Goal: Task Accomplishment & Management: Complete application form

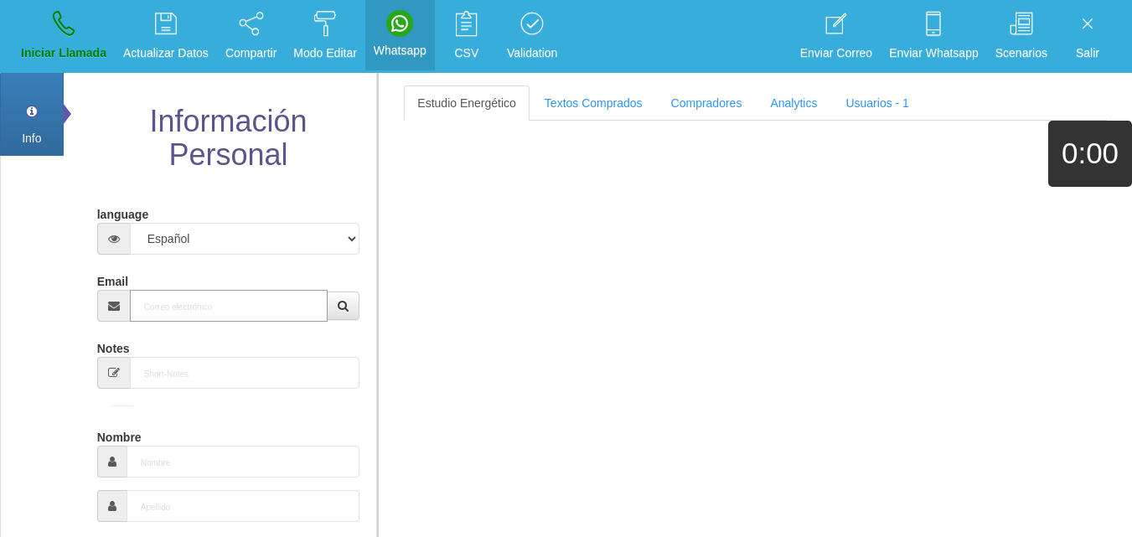
click at [175, 313] on input "Email" at bounding box center [229, 306] width 199 height 32
paste input "[PERSON_NAME][EMAIL_ADDRESS][DOMAIN_NAME]"
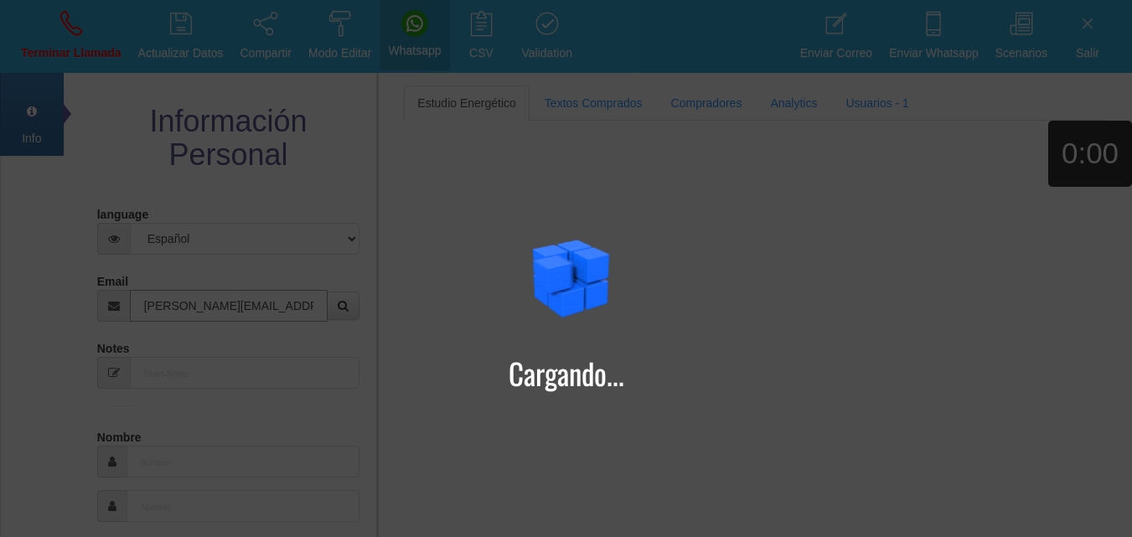
type input "[PERSON_NAME][EMAIL_ADDRESS][DOMAIN_NAME]"
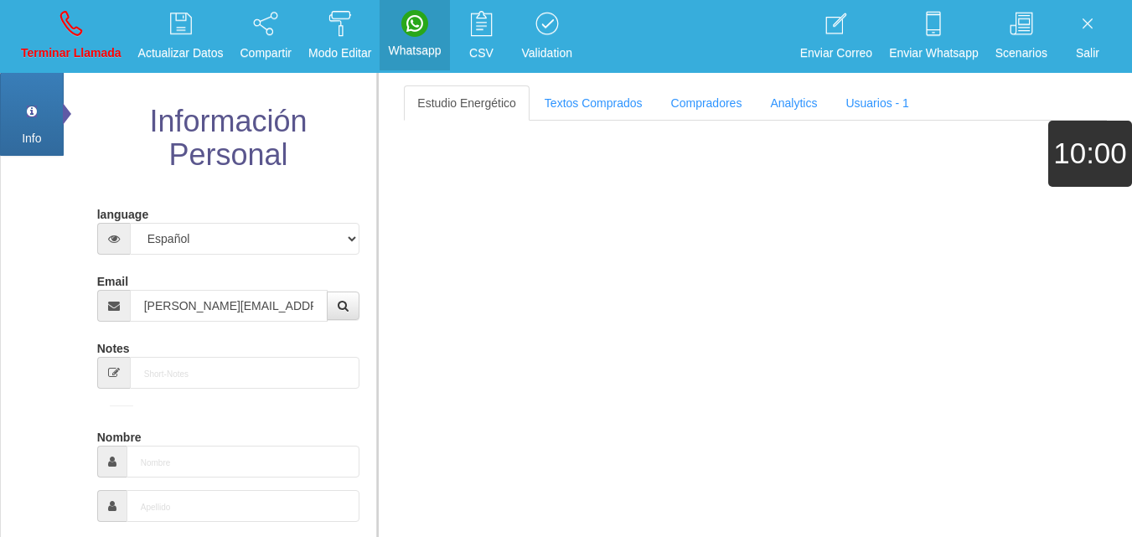
type input "[DATE]"
select select
type input "Buen Comprador"
type input "[PERSON_NAME]"
select select "2"
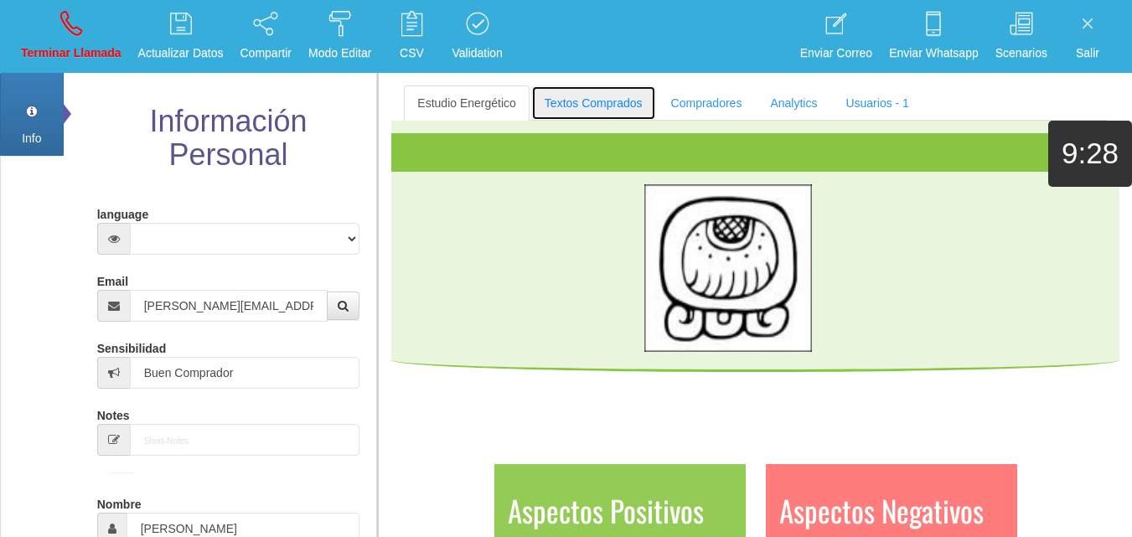
click at [590, 106] on link "Textos Comprados" at bounding box center [593, 102] width 125 height 35
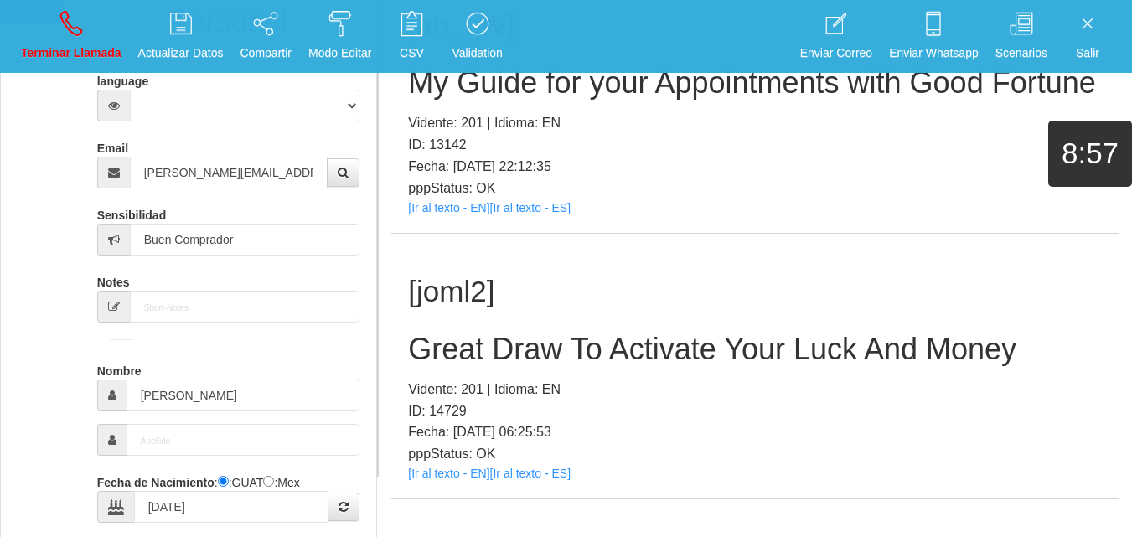
scroll to position [235, 0]
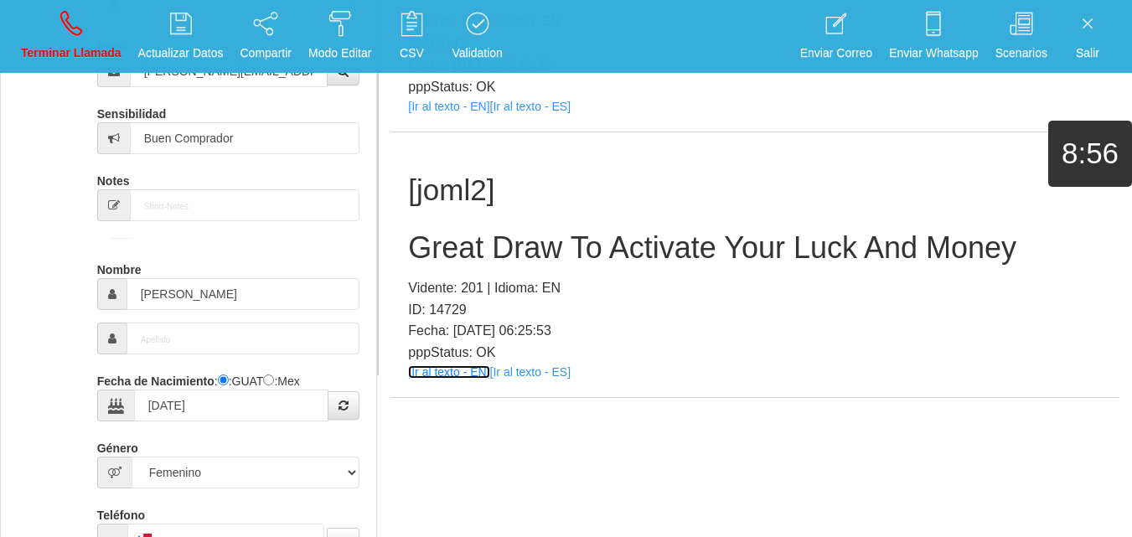
click at [460, 377] on link "[Ir al texto - EN]" at bounding box center [448, 371] width 81 height 13
click at [517, 234] on h2 "Great Draw To Activate Your Luck And Money" at bounding box center [755, 248] width 695 height 34
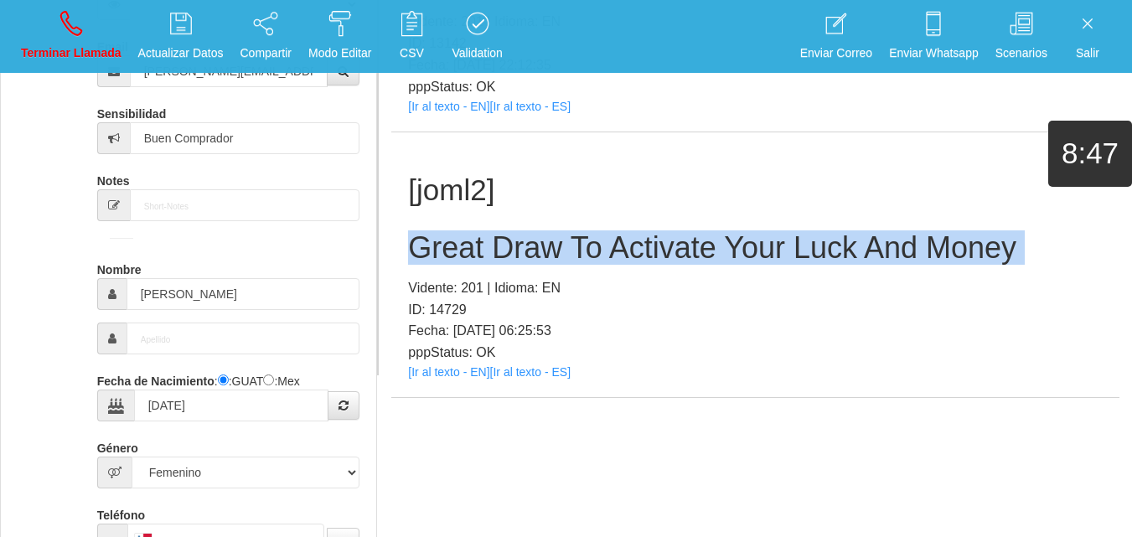
click at [517, 234] on h2 "Great Draw To Activate Your Luck And Money" at bounding box center [755, 248] width 695 height 34
copy h2 "Great Draw To Activate Your Luck And Money"
click at [87, 43] on link "Terminar Llamada" at bounding box center [71, 36] width 112 height 63
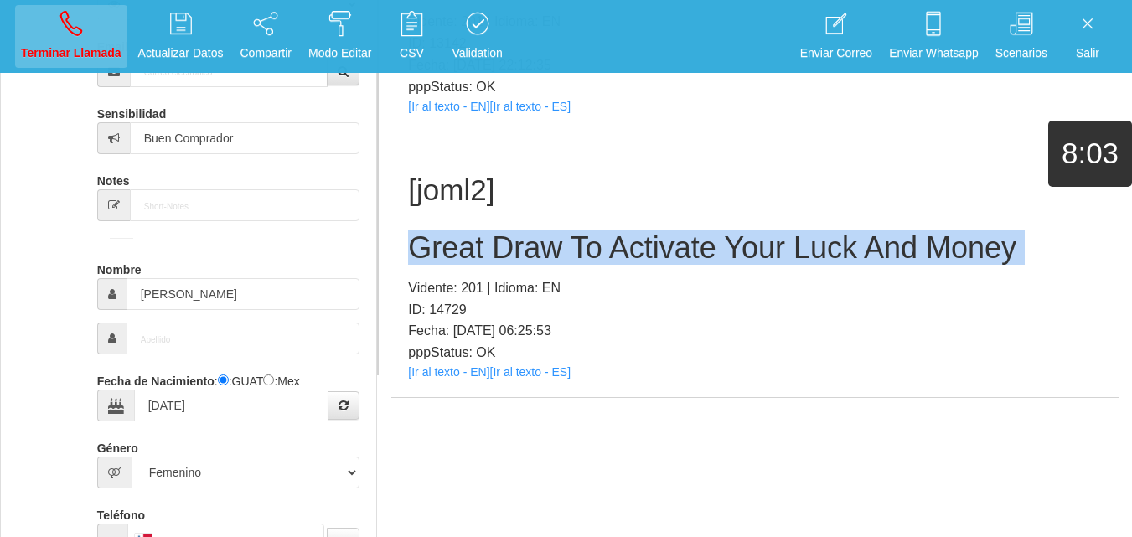
select select "0"
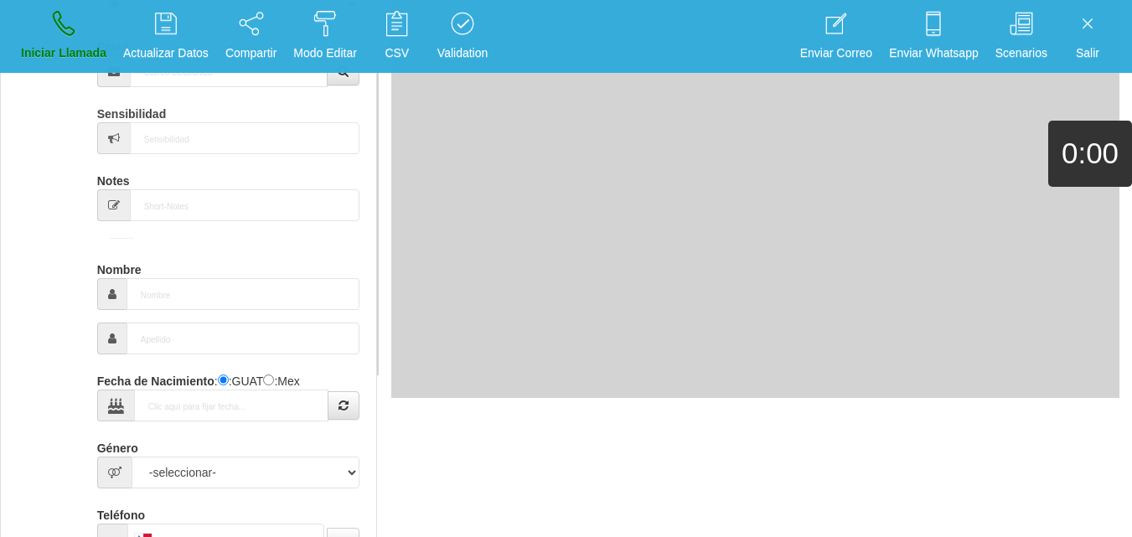
scroll to position [0, 0]
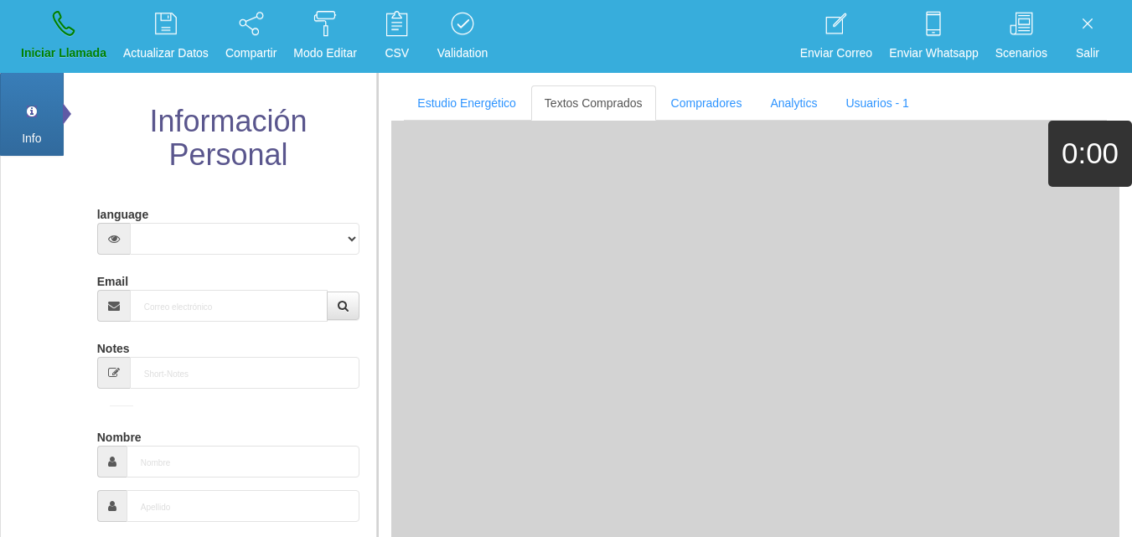
drag, startPoint x: 176, startPoint y: 323, endPoint x: 177, endPoint y: 313, distance: 9.3
click at [177, 313] on input "Email" at bounding box center [229, 306] width 199 height 32
paste input "[EMAIL_ADDRESS][DOMAIN_NAME]"
type input "[EMAIL_ADDRESS][DOMAIN_NAME]"
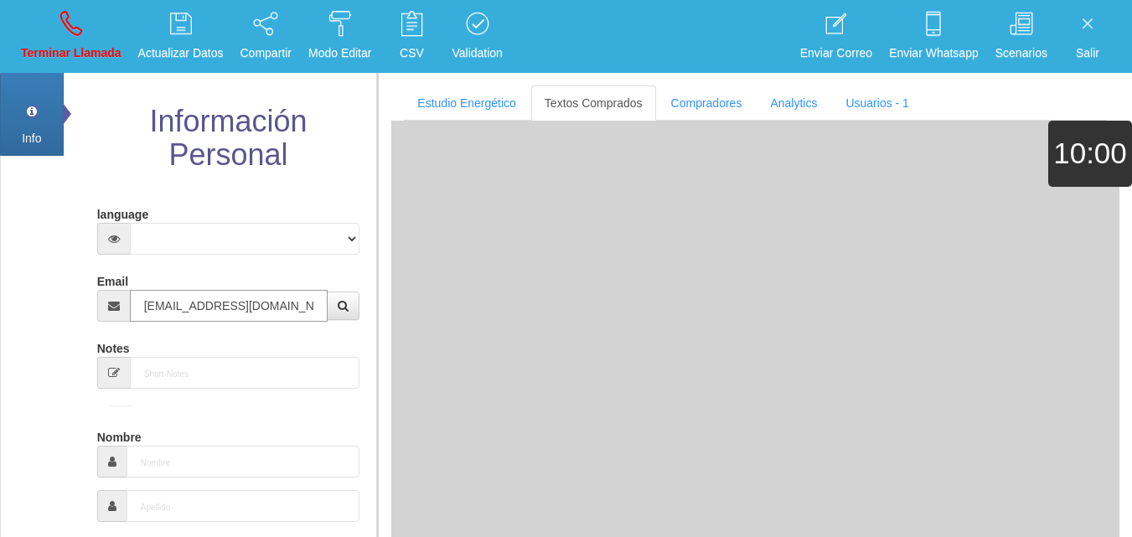
type input "[DATE]"
select select "1"
type input "Excelente Comprador"
type input "[PERSON_NAME]"
select select "2"
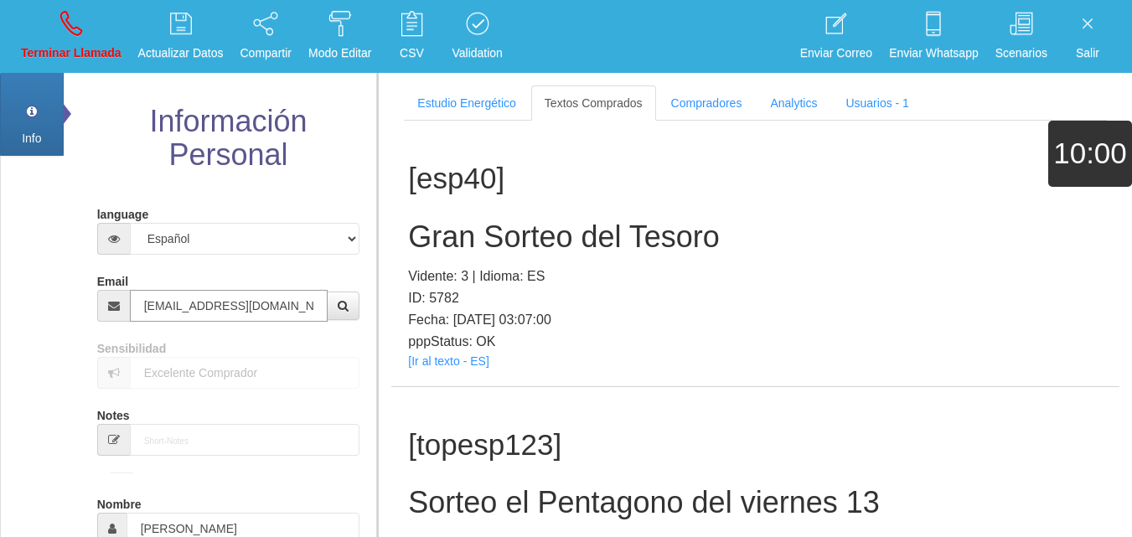
type input "[EMAIL_ADDRESS][DOMAIN_NAME]"
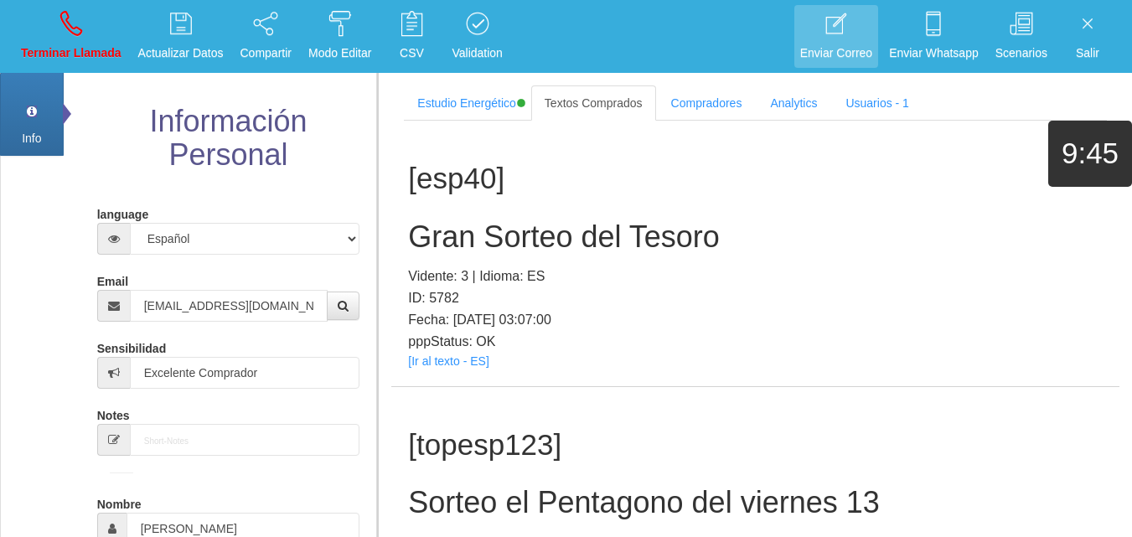
scroll to position [3704, 0]
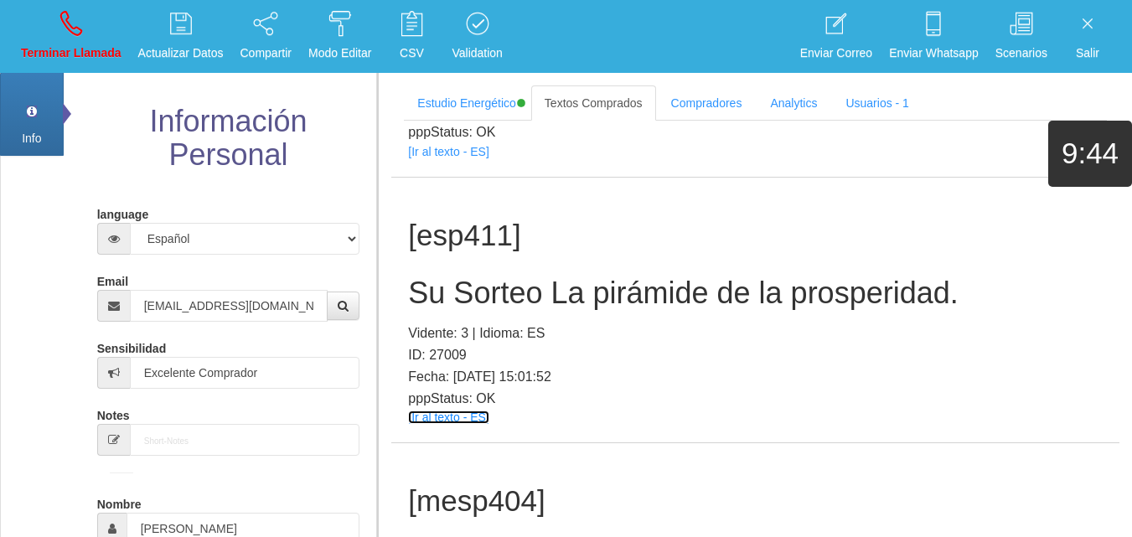
click at [469, 417] on link "[Ir al texto - ES]" at bounding box center [448, 417] width 80 height 13
drag, startPoint x: 490, startPoint y: 327, endPoint x: 479, endPoint y: 292, distance: 37.1
click at [487, 321] on div "[esp411] Su Sorteo La pirámide de la prosperidad. Vidente: 3 | Idioma: ES ID: 2…" at bounding box center [755, 311] width 728 height 266
click at [479, 292] on h2 "Su Sorteo La pirámide de la prosperidad." at bounding box center [755, 294] width 695 height 34
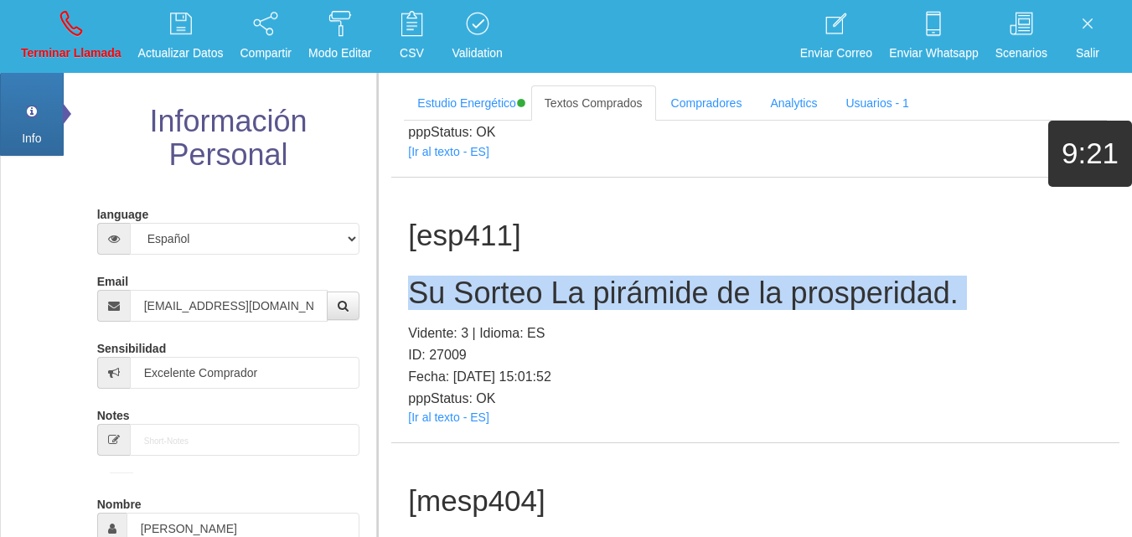
click at [479, 292] on h2 "Su Sorteo La pirámide de la prosperidad." at bounding box center [755, 294] width 695 height 34
copy h2 "Su Sorteo La pirámide de la prosperidad."
click at [44, 43] on link "Terminar Llamada" at bounding box center [71, 36] width 112 height 63
select select "0"
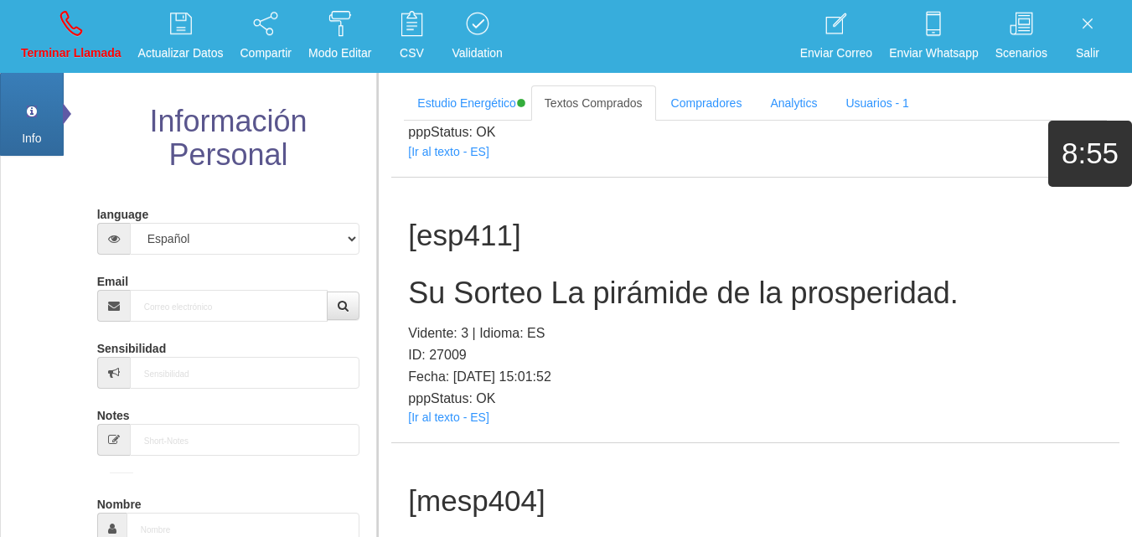
scroll to position [0, 0]
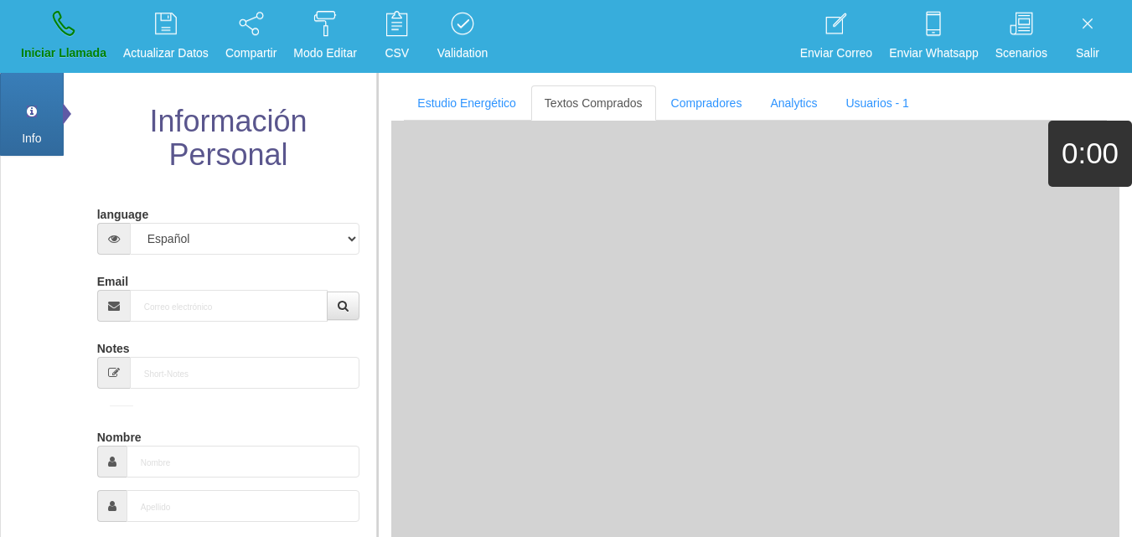
drag, startPoint x: 220, startPoint y: 324, endPoint x: 214, endPoint y: 315, distance: 10.2
click at [207, 308] on input "Email" at bounding box center [229, 306] width 199 height 32
paste input "[EMAIL_ADDRESS][DOMAIN_NAME]"
type input "[EMAIL_ADDRESS][DOMAIN_NAME]"
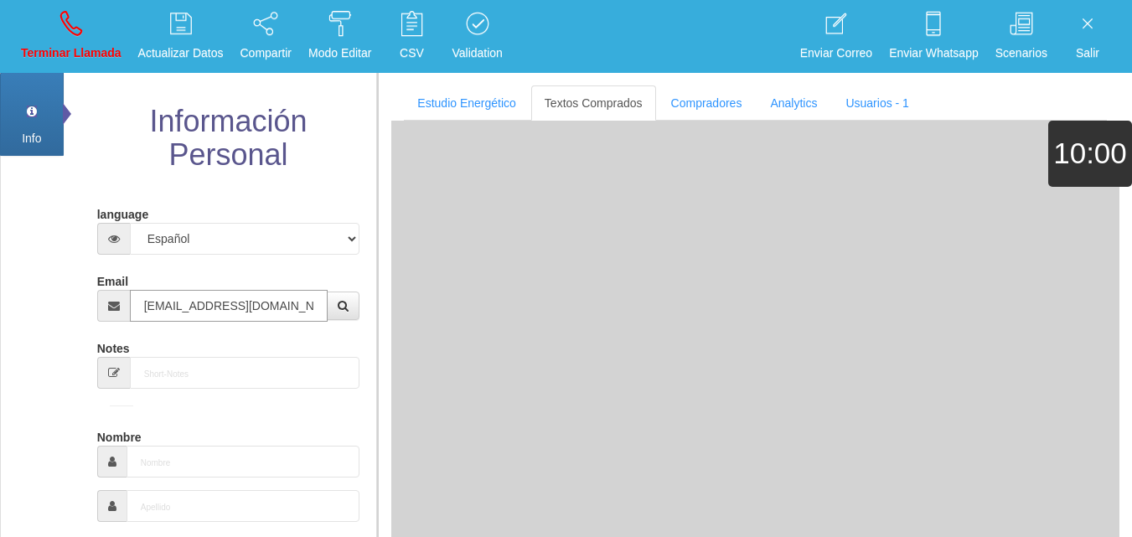
type input "15 Abr 1968"
select select "4"
type input "Comprador bajo"
type input "[PERSON_NAME]"
select select "1"
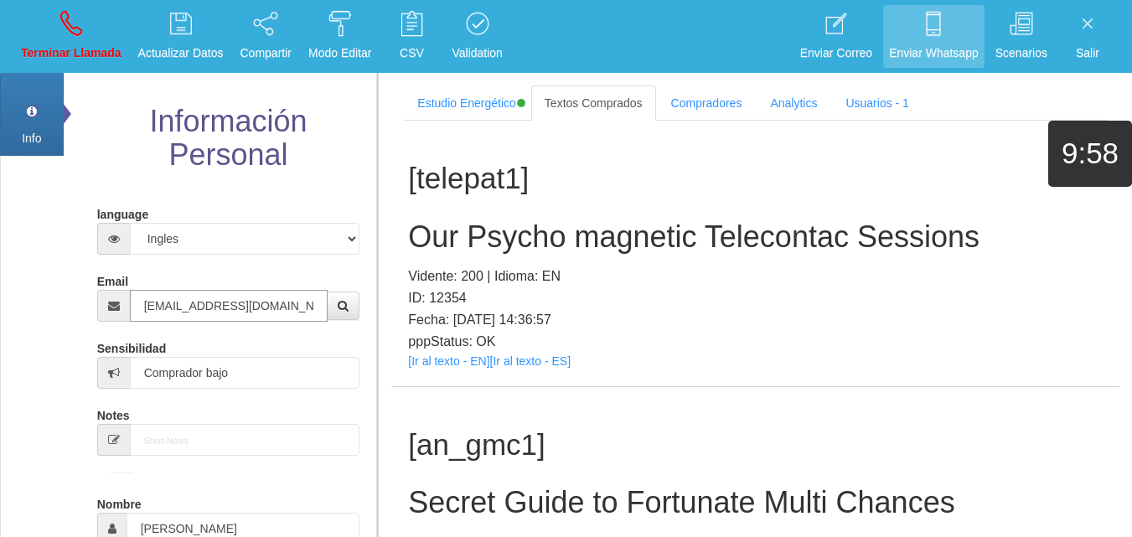
type input "[EMAIL_ADDRESS][DOMAIN_NAME]"
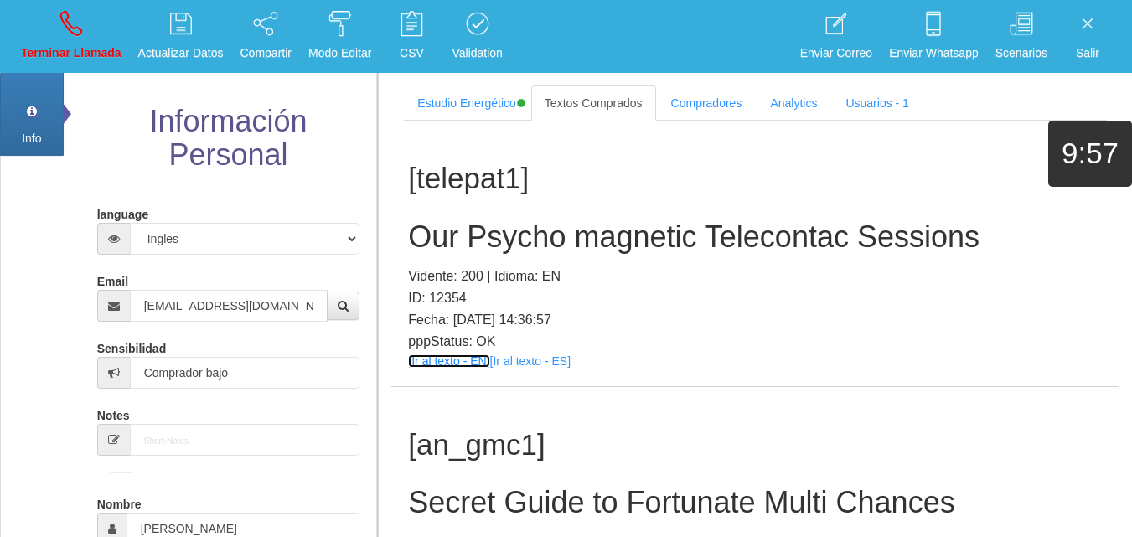
click at [455, 367] on link "[Ir al texto - EN]" at bounding box center [448, 361] width 81 height 13
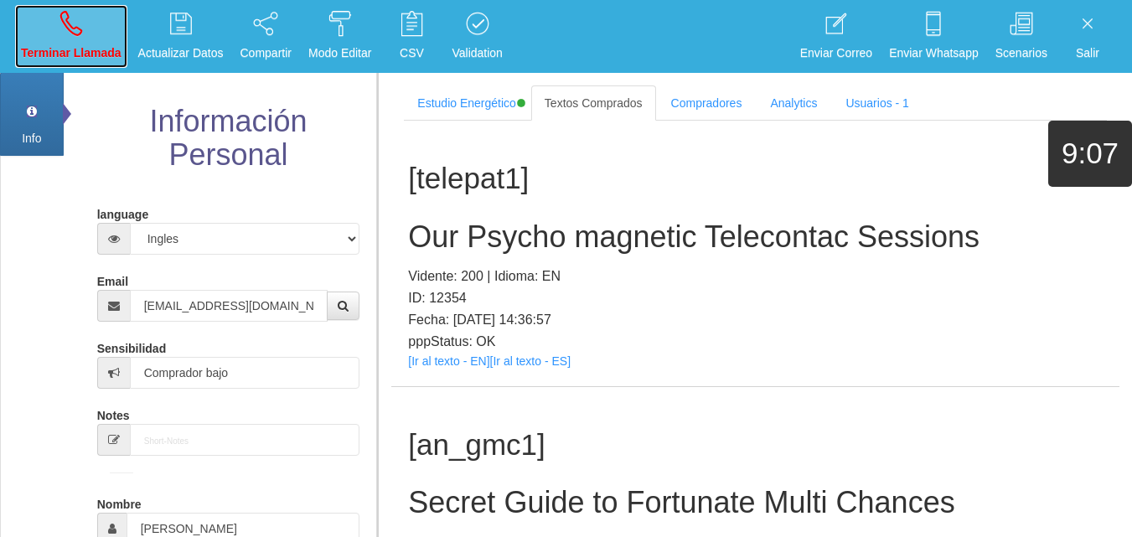
click at [54, 41] on link "Terminar Llamada" at bounding box center [71, 36] width 112 height 63
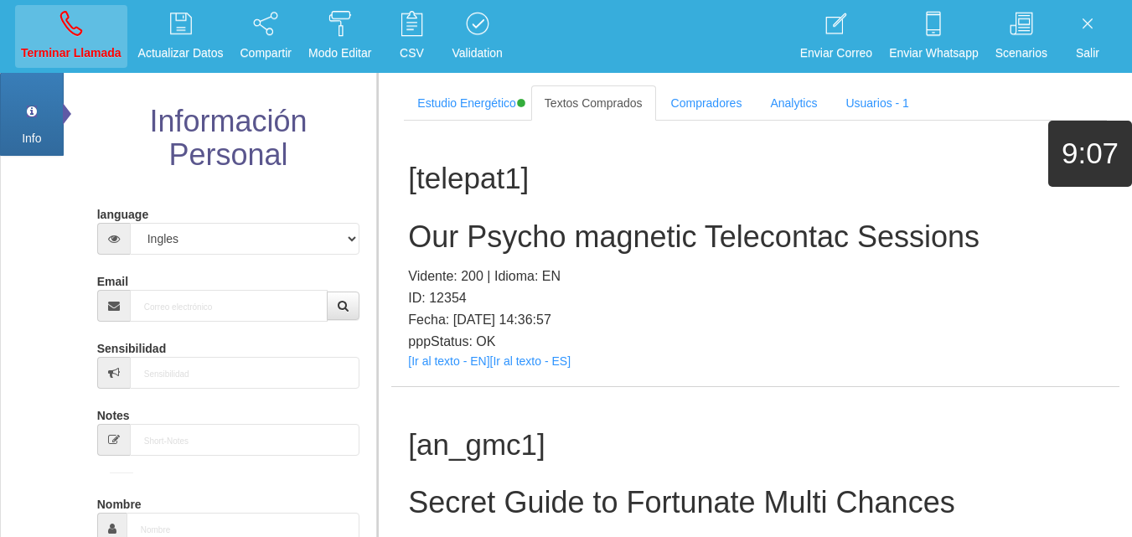
select select "0"
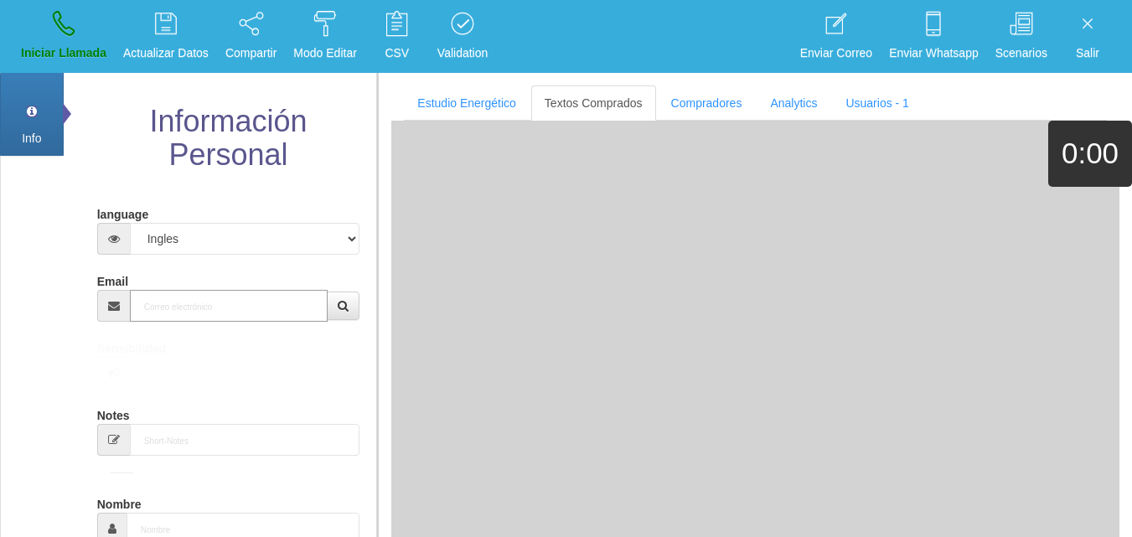
click at [202, 318] on input "Email" at bounding box center [229, 306] width 199 height 32
paste input "[EMAIL_ADDRESS][DOMAIN_NAME]"
type input "[EMAIL_ADDRESS][DOMAIN_NAME]"
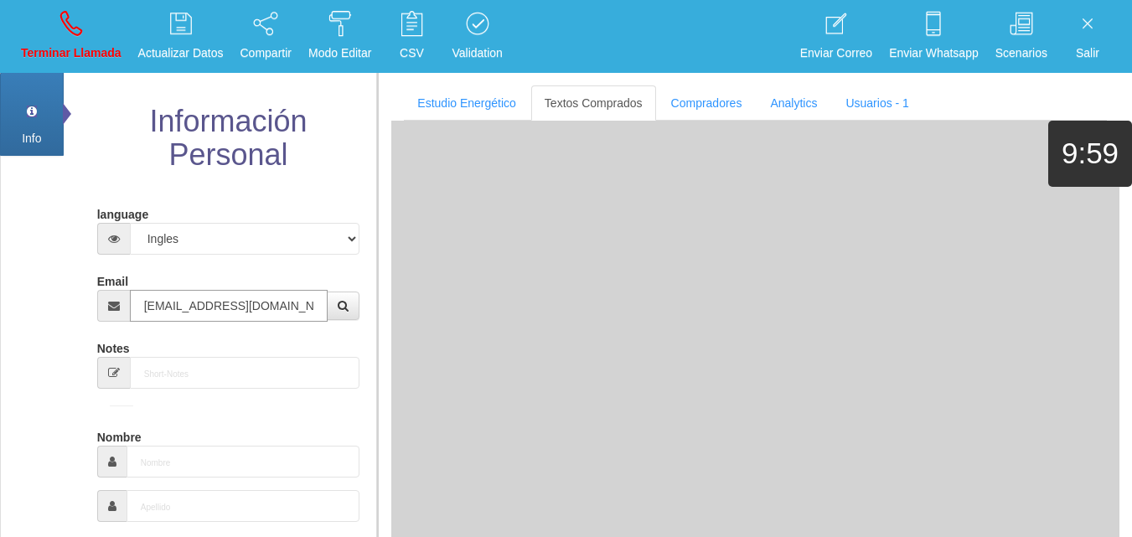
type input "15 Abr 1968"
type input "Comprador bajo"
type input "[PERSON_NAME]"
select select "1"
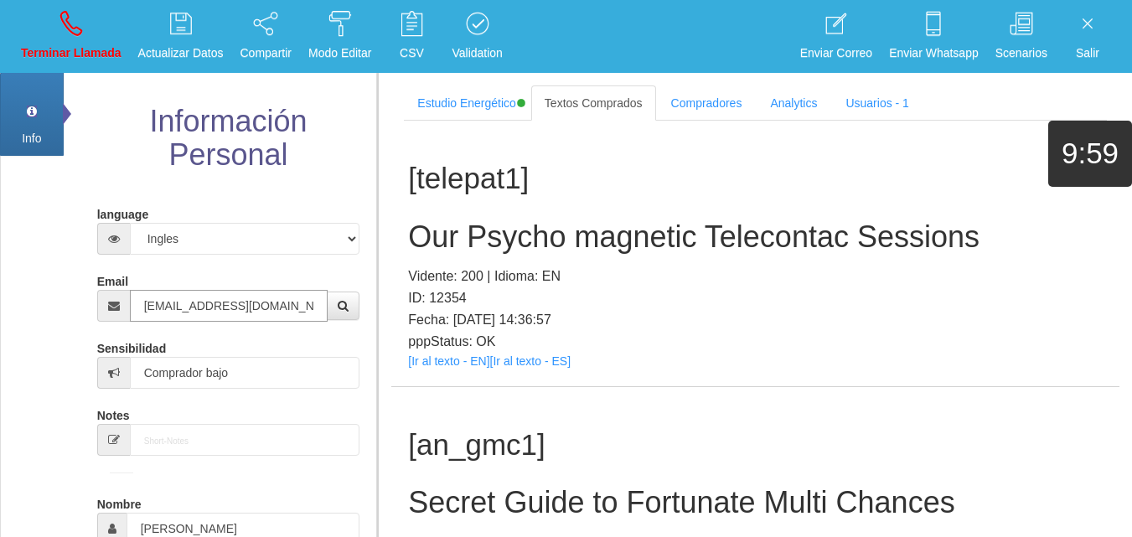
type input "[EMAIL_ADDRESS][DOMAIN_NAME]"
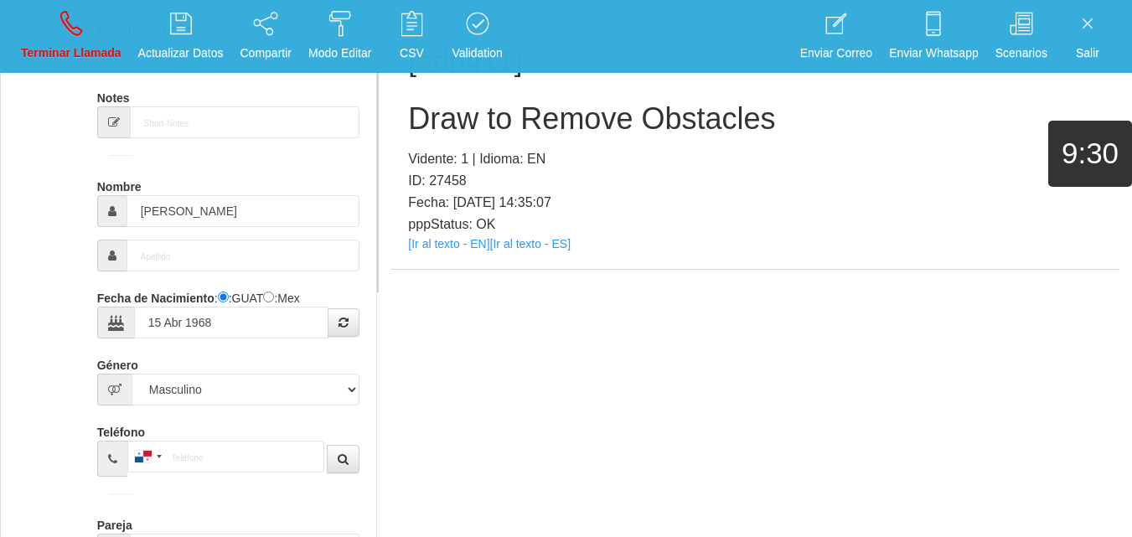
scroll to position [560, 0]
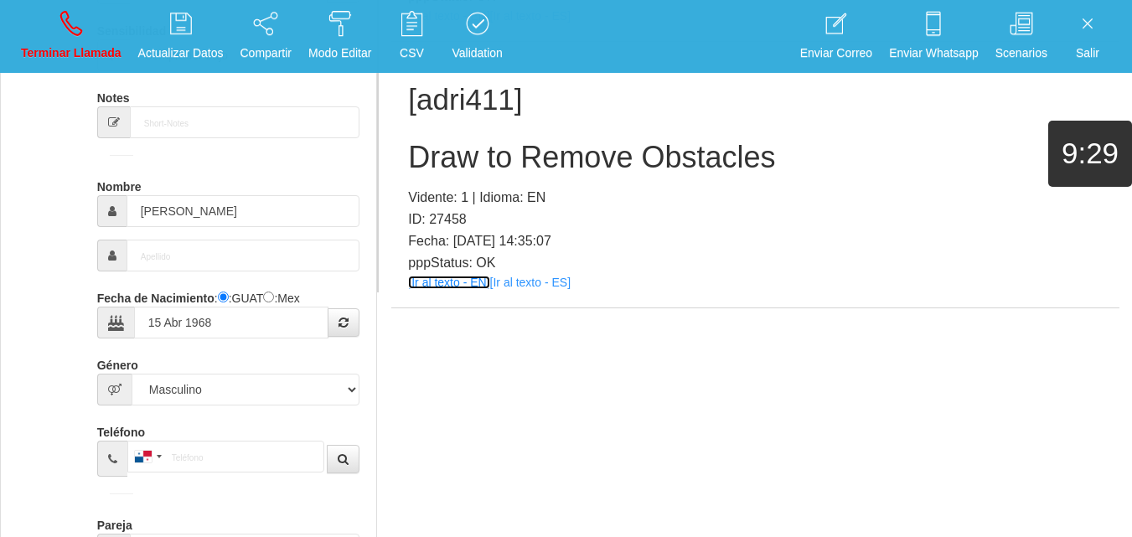
click at [455, 285] on link "[Ir al texto - EN]" at bounding box center [448, 282] width 81 height 13
click at [453, 168] on h2 "Draw to Remove Obstacles" at bounding box center [755, 158] width 695 height 34
click at [453, 167] on h2 "Draw to Remove Obstacles" at bounding box center [755, 158] width 695 height 34
click at [453, 166] on h2 "Draw to Remove Obstacles" at bounding box center [755, 158] width 695 height 34
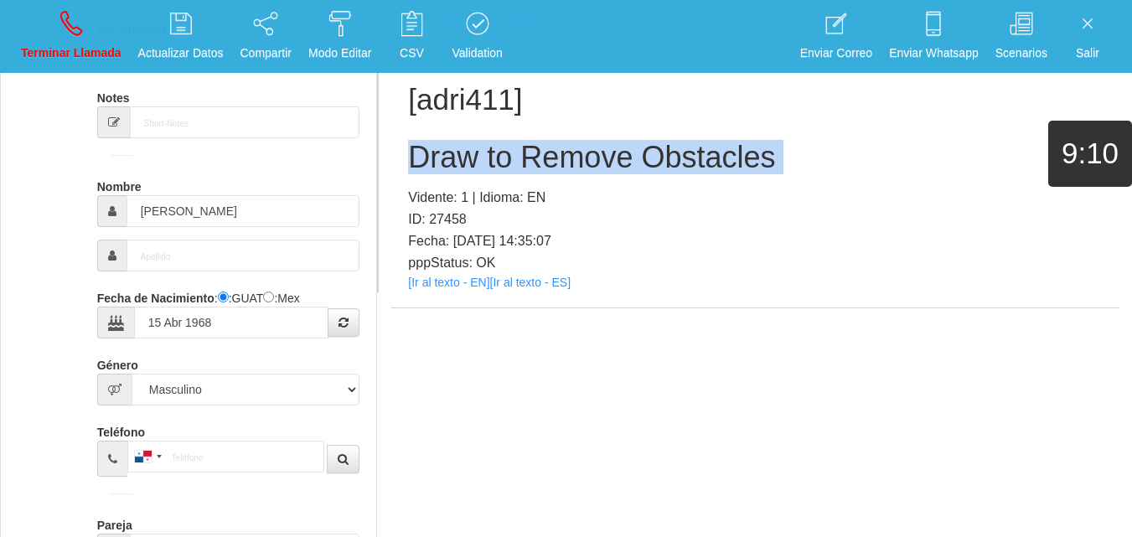
click at [453, 166] on h2 "Draw to Remove Obstacles" at bounding box center [755, 158] width 695 height 34
click at [73, 36] on link "Terminar Llamada" at bounding box center [71, 36] width 112 height 63
select select "0"
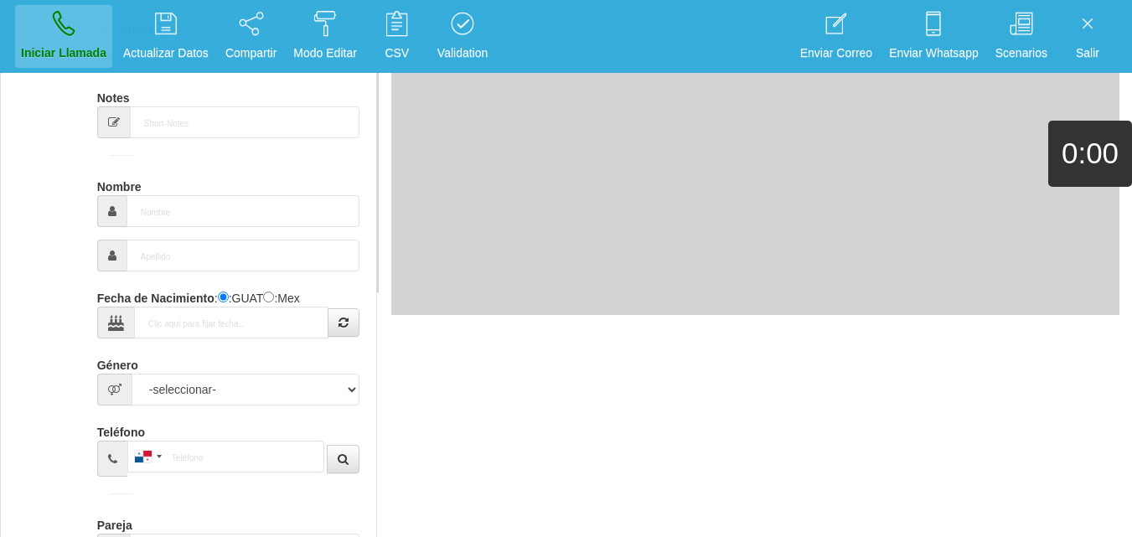
scroll to position [0, 0]
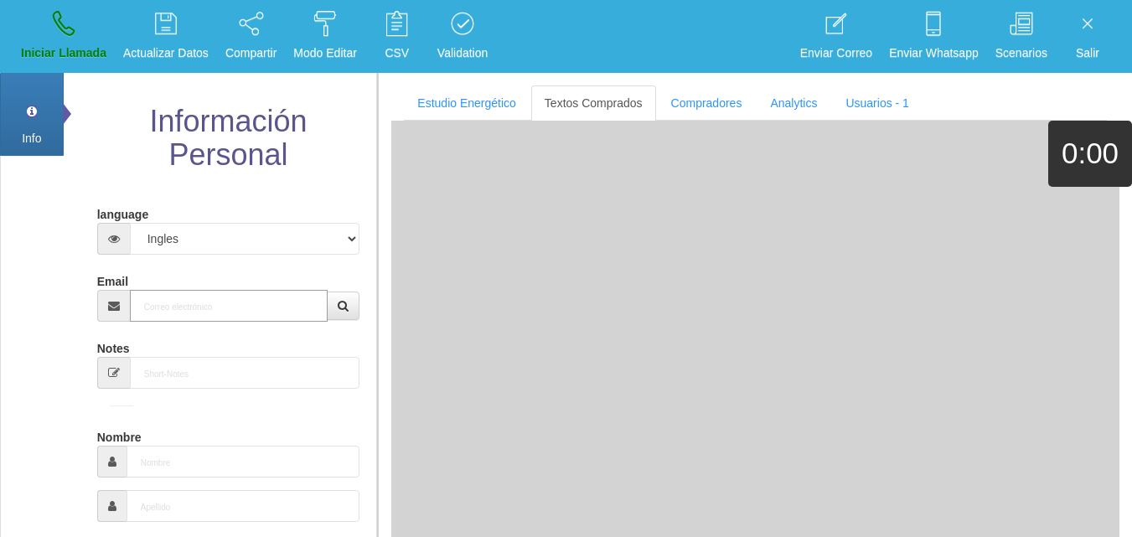
click at [178, 303] on input "Email" at bounding box center [229, 306] width 199 height 32
paste input "[EMAIL_ADDRESS][DOMAIN_NAME]"
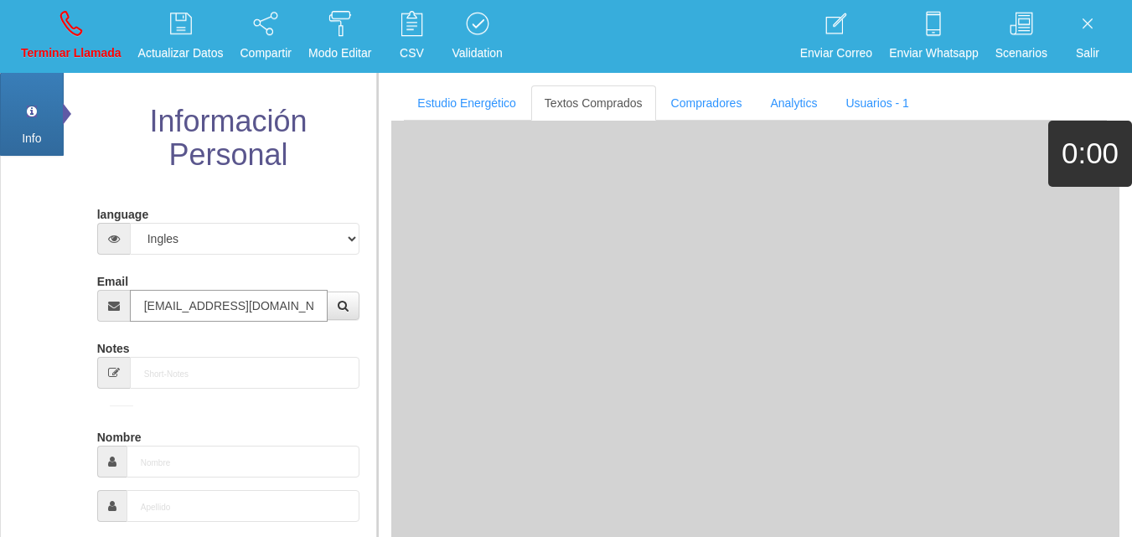
type input "[EMAIL_ADDRESS][DOMAIN_NAME]"
type input "15 Abr 1968"
type input "Comprador bajo"
type input "[PERSON_NAME]"
select select "1"
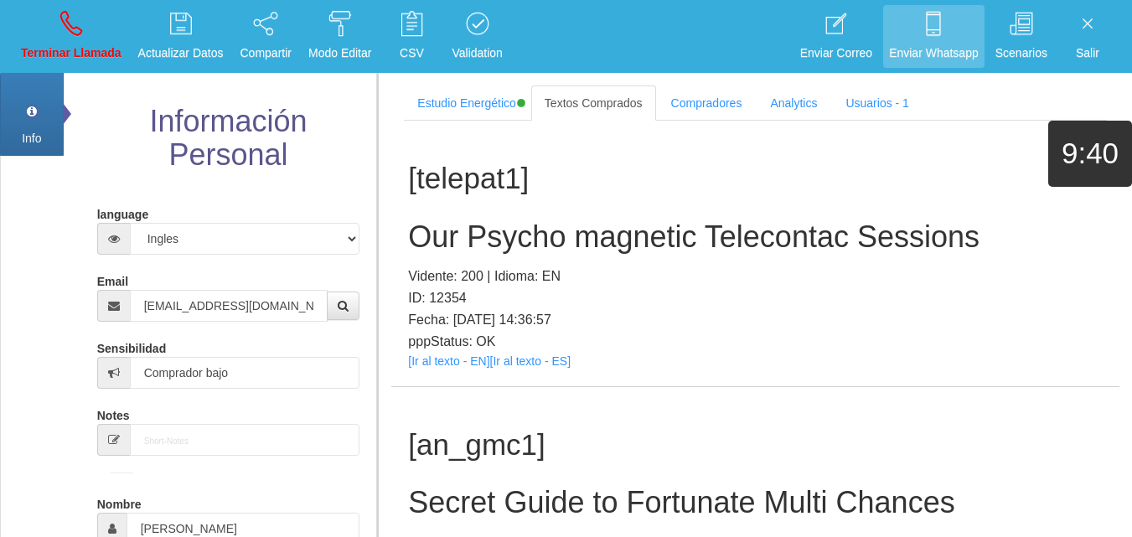
scroll to position [318, 0]
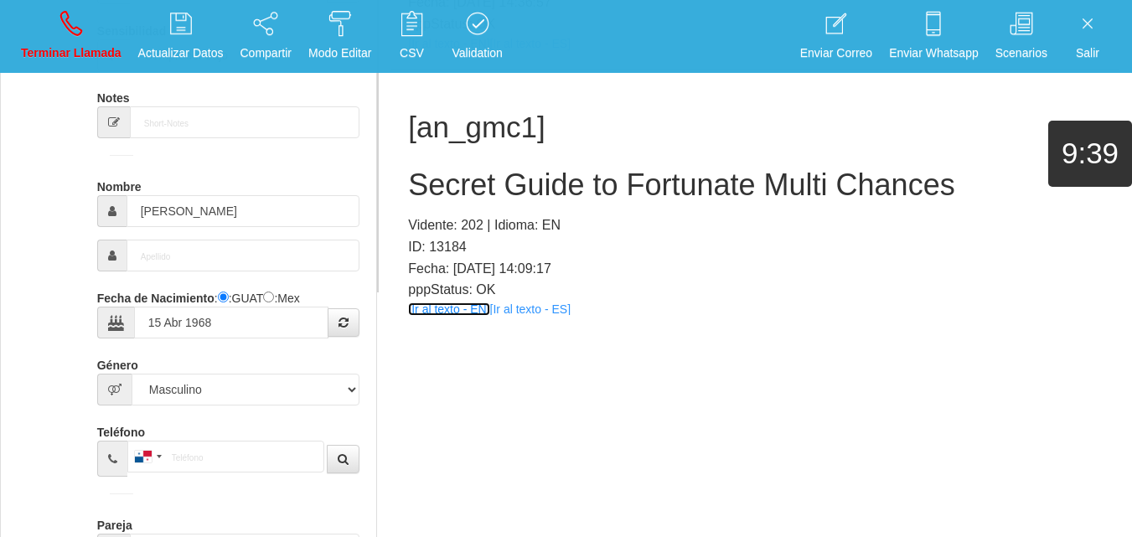
click at [466, 312] on link "[Ir al texto - EN]" at bounding box center [448, 309] width 81 height 13
click at [462, 172] on h2 "Secret Guide to Fortunate Multi Chances" at bounding box center [755, 185] width 695 height 34
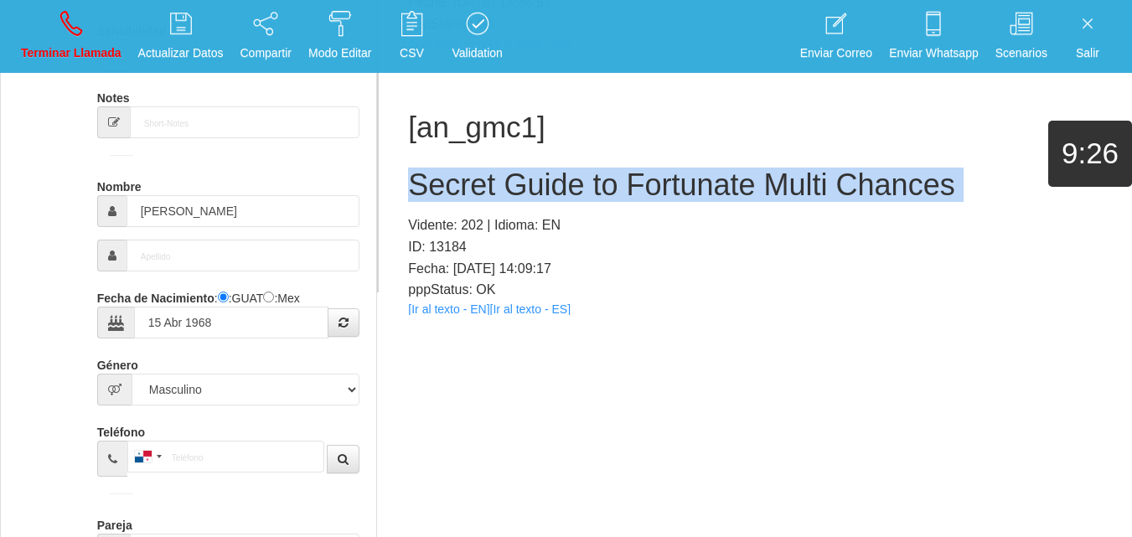
click at [462, 172] on h2 "Secret Guide to Fortunate Multi Chances" at bounding box center [755, 185] width 695 height 34
copy h2 "Secret Guide to Fortunate Multi Chances"
click at [86, 38] on link "Terminar Llamada" at bounding box center [71, 36] width 112 height 63
select select "0"
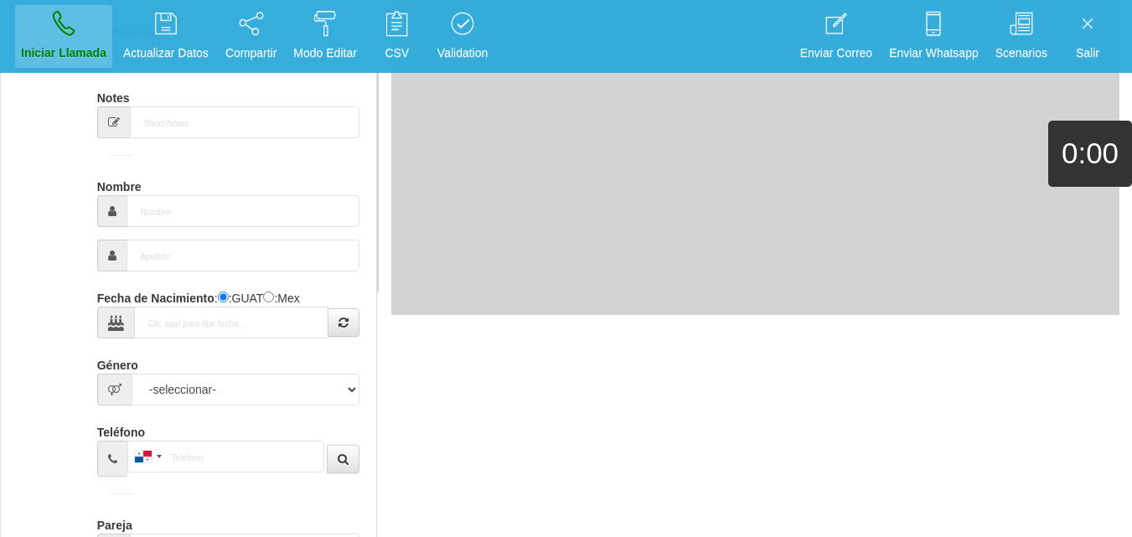
scroll to position [0, 0]
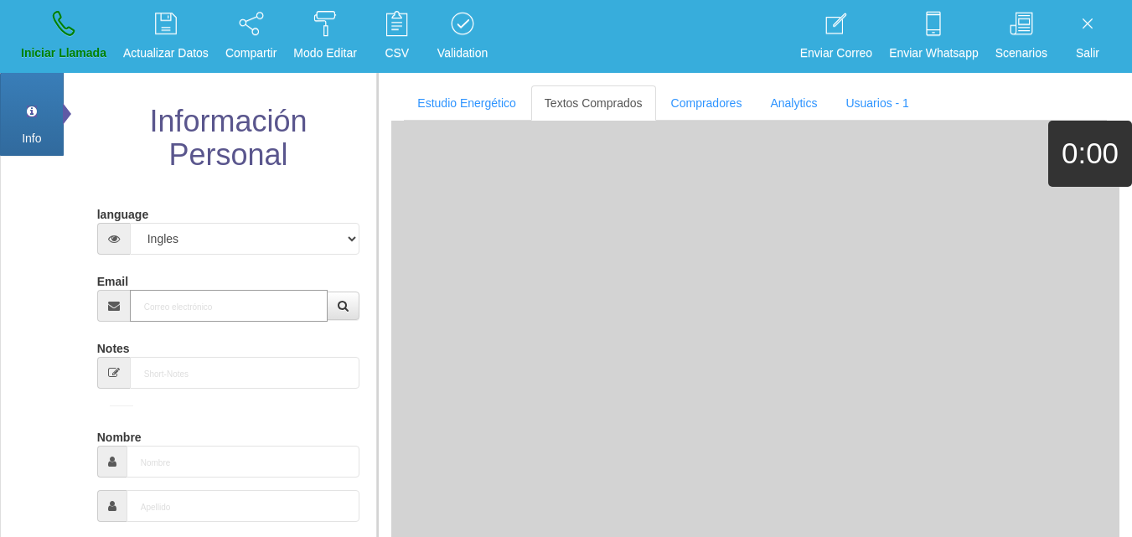
click at [219, 297] on input "Email" at bounding box center [229, 306] width 199 height 32
paste input "[EMAIL_ADDRESS][DOMAIN_NAME]"
type input "[EMAIL_ADDRESS][DOMAIN_NAME]"
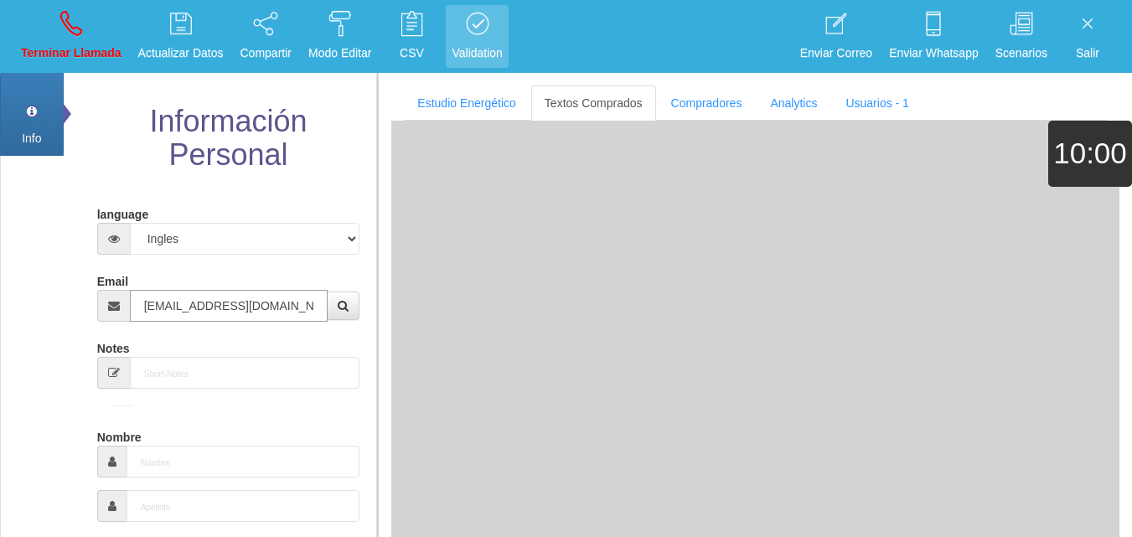
type input "[DATE]"
type input "Buen Comprador"
type input "[PERSON_NAME]"
select select "2"
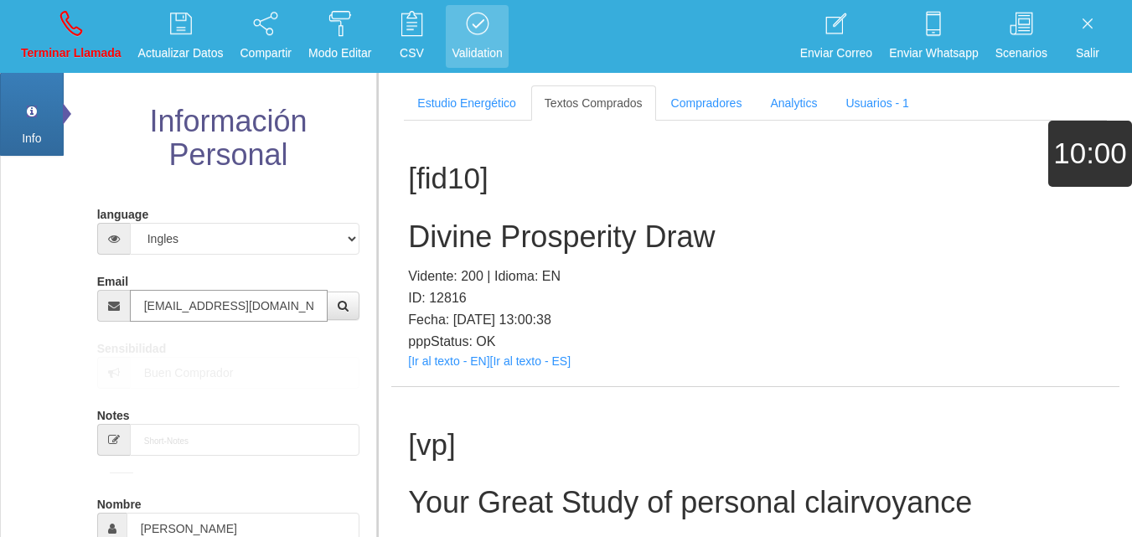
type input "[EMAIL_ADDRESS][DOMAIN_NAME]"
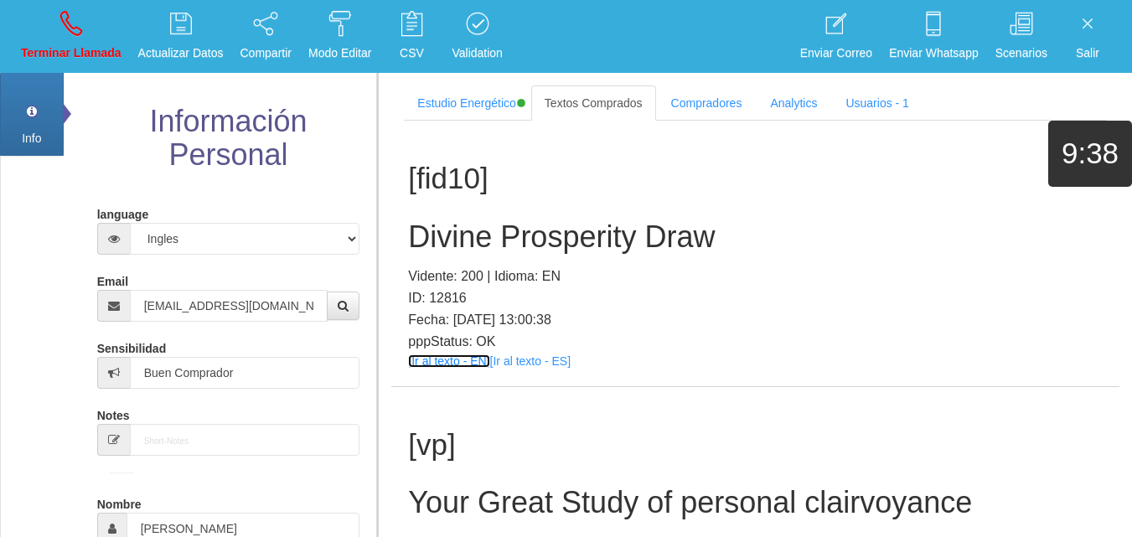
click at [422, 366] on link "[Ir al texto - EN]" at bounding box center [448, 361] width 81 height 13
click at [474, 363] on link "[Ir al texto - EN]" at bounding box center [448, 361] width 81 height 13
click at [514, 222] on h2 "Divine Prosperity Draw" at bounding box center [755, 237] width 695 height 34
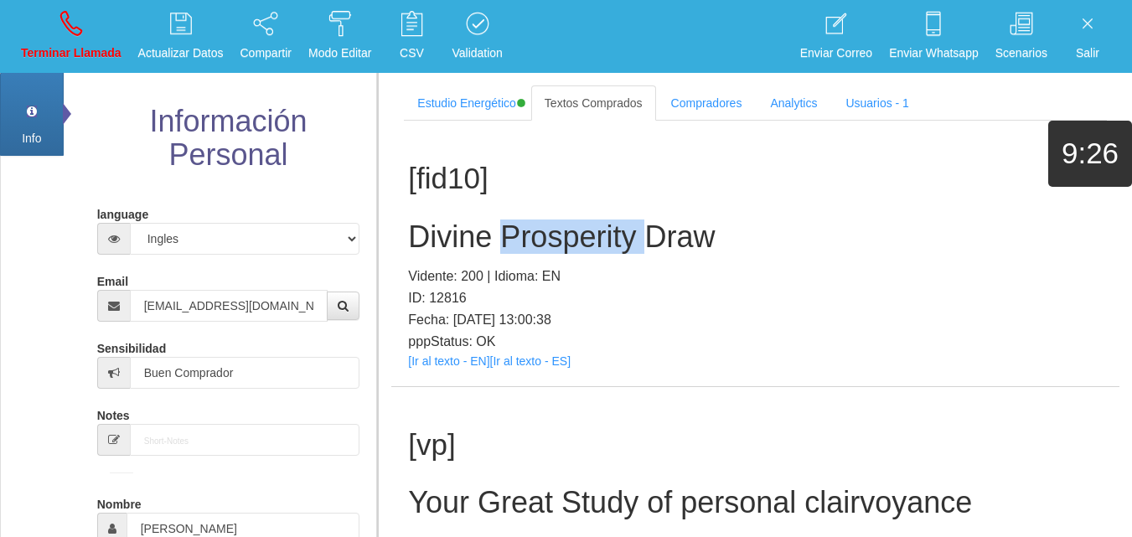
click at [512, 220] on h2 "Divine Prosperity Draw" at bounding box center [755, 237] width 695 height 34
click at [444, 210] on div "[fid10] Divine Prosperity Draw Vidente: 200 | Idioma: EN ID: 12816 Fecha: [DATE…" at bounding box center [755, 254] width 728 height 266
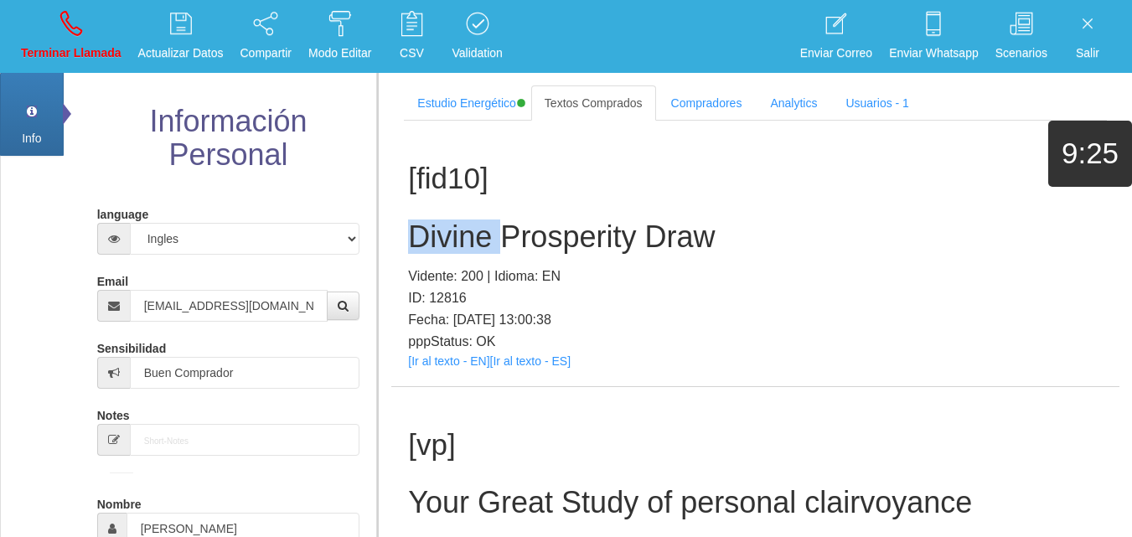
click at [444, 210] on div "[fid10] Divine Prosperity Draw Vidente: 200 | Idioma: EN ID: 12816 Fecha: [DATE…" at bounding box center [755, 254] width 728 height 266
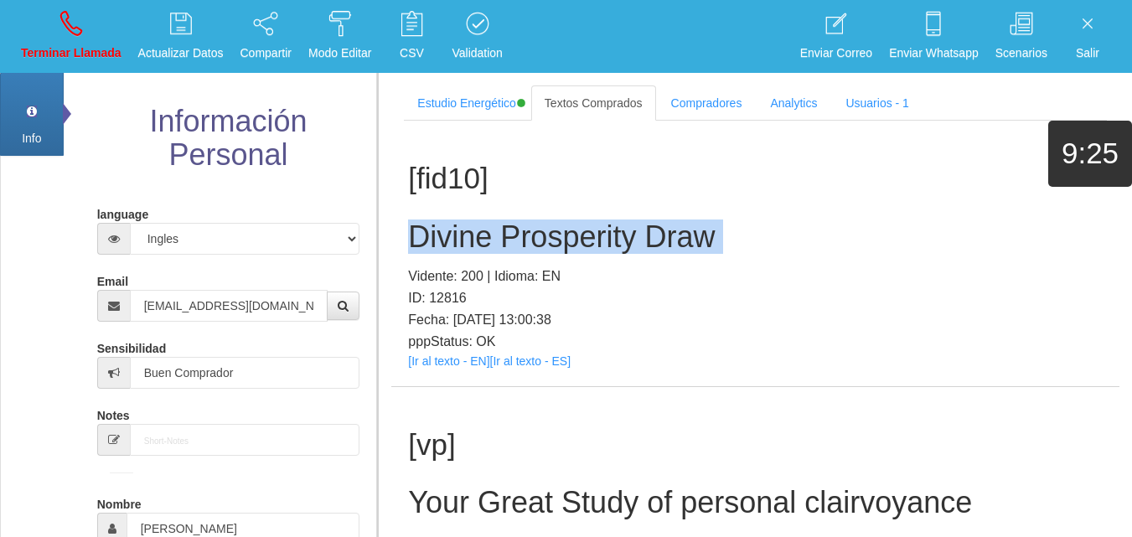
drag, startPoint x: 444, startPoint y: 210, endPoint x: 399, endPoint y: 172, distance: 59.5
click at [439, 211] on div "[fid10] Divine Prosperity Draw Vidente: 200 | Idioma: EN ID: 12816 Fecha: [DATE…" at bounding box center [755, 254] width 728 height 266
copy h2 "Divine Prosperity Draw"
click at [39, 34] on link "Terminar Llamada" at bounding box center [71, 36] width 112 height 63
select select "0"
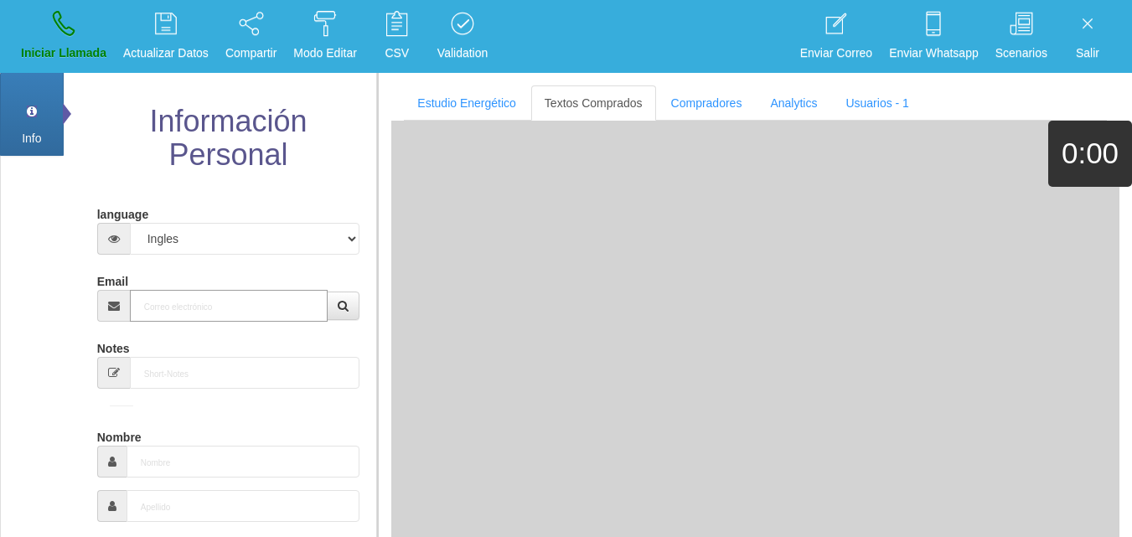
click at [203, 305] on input "Email" at bounding box center [229, 306] width 199 height 32
paste input "[EMAIL_ADDRESS][DOMAIN_NAME]"
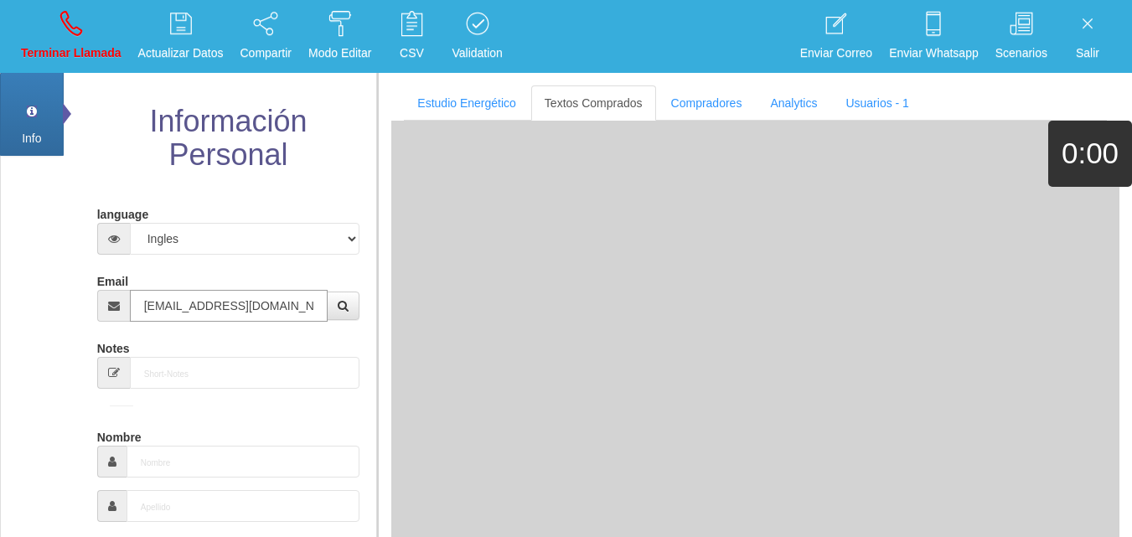
type input "[EMAIL_ADDRESS][DOMAIN_NAME]"
type input "[DATE]"
type input "Comprador simple"
type input "[PERSON_NAME]"
select select "2"
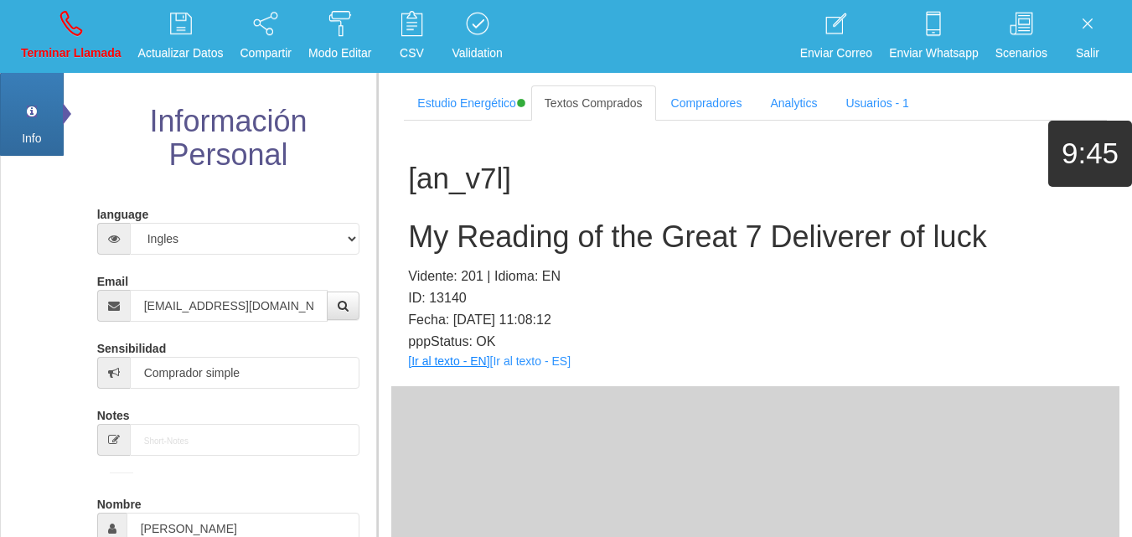
drag, startPoint x: 445, startPoint y: 381, endPoint x: 440, endPoint y: 358, distance: 23.2
click at [443, 381] on div "[an_v7l] My Reading of the Great 7 Deliverer of luck Vidente: 201 | Idioma: EN …" at bounding box center [755, 254] width 728 height 266
click at [440, 358] on link "[Ir al texto - EN]" at bounding box center [448, 361] width 81 height 13
click at [461, 226] on h2 "My Reading of the Great 7 Deliverer of luck" at bounding box center [755, 237] width 695 height 34
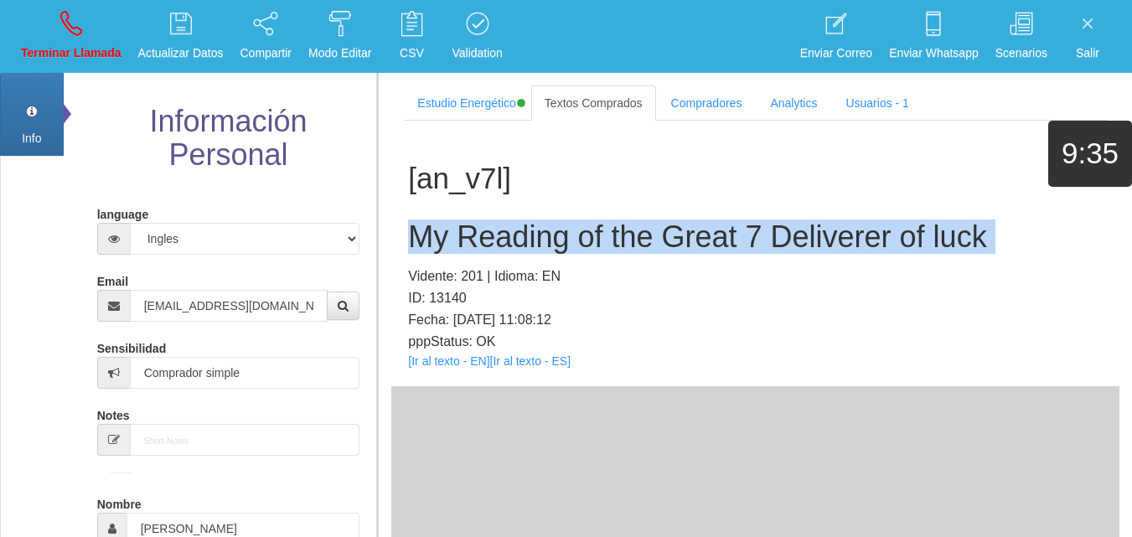
click at [461, 226] on h2 "My Reading of the Great 7 Deliverer of luck" at bounding box center [755, 237] width 695 height 34
copy h2 "My Reading of the Great 7 Deliverer of luck"
click at [66, 24] on icon at bounding box center [71, 23] width 22 height 27
select select "0"
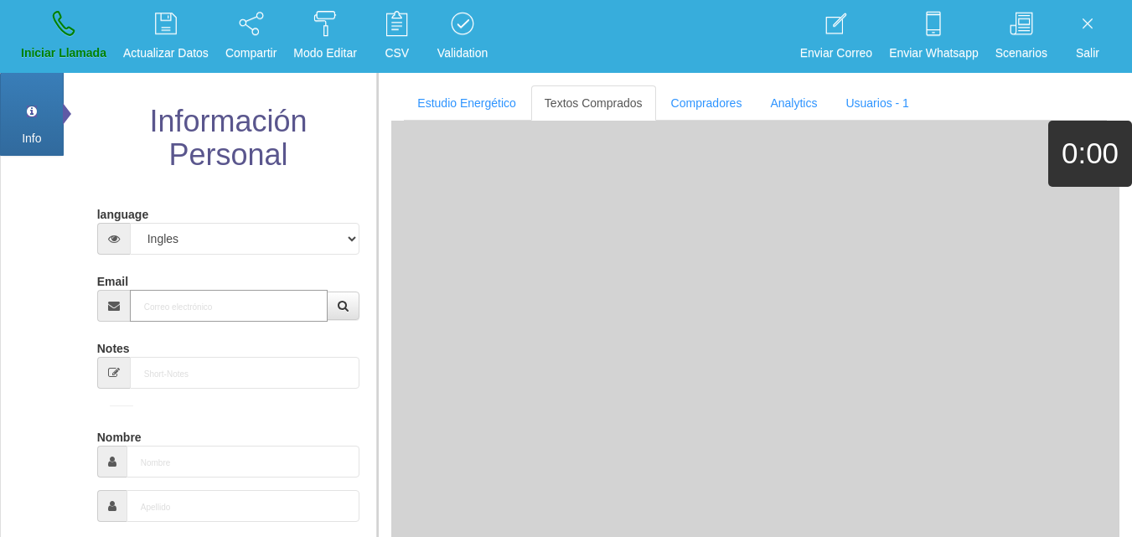
click at [227, 293] on input "Email" at bounding box center [229, 306] width 199 height 32
paste input "[EMAIL_ADDRESS][DOMAIN_NAME]"
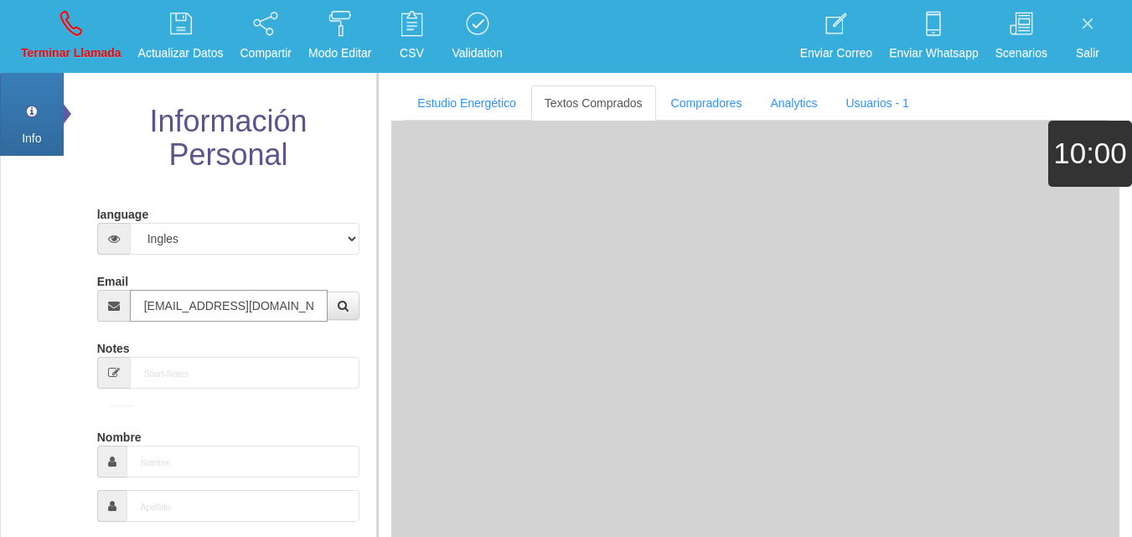
type input "[EMAIL_ADDRESS][DOMAIN_NAME]"
type input "15 Abr 1968"
type input "Comprador bajo"
type input "[PERSON_NAME]"
select select "1"
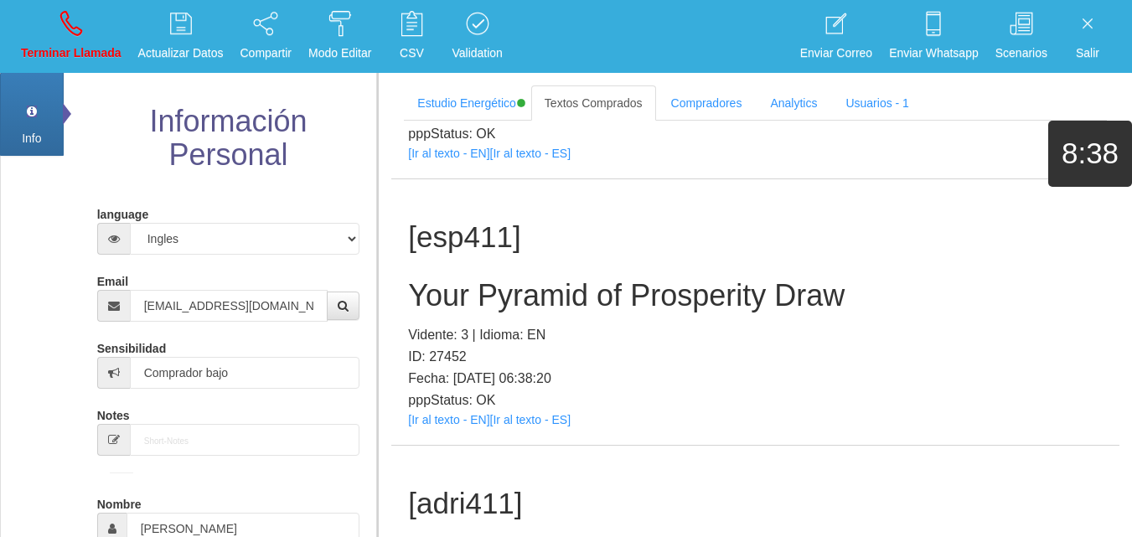
scroll to position [503, 0]
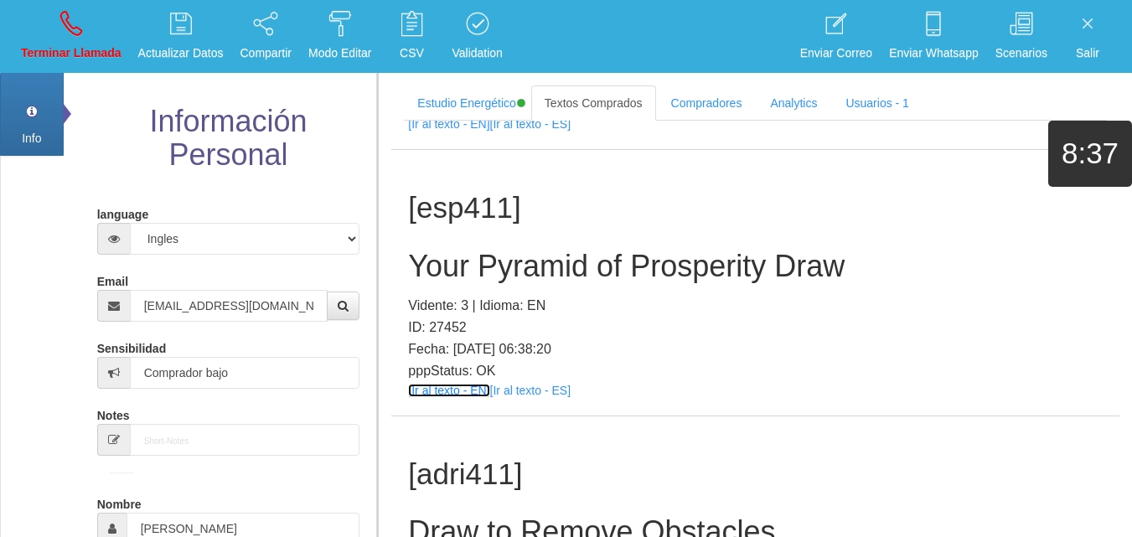
click at [444, 392] on link "[Ir al texto - EN]" at bounding box center [448, 390] width 81 height 13
click at [594, 268] on h2 "Your Pyramid of Prosperity Draw" at bounding box center [755, 267] width 695 height 34
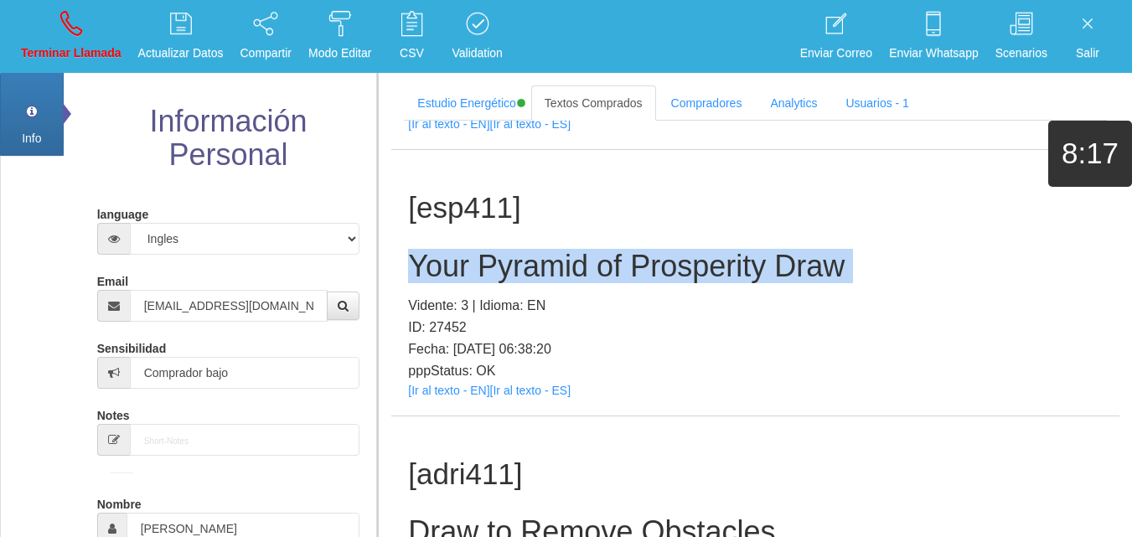
click at [594, 268] on h2 "Your Pyramid of Prosperity Draw" at bounding box center [755, 267] width 695 height 34
copy h2 "Your Pyramid of Prosperity Draw"
click at [86, 23] on link "Terminar Llamada" at bounding box center [71, 36] width 112 height 63
select select "0"
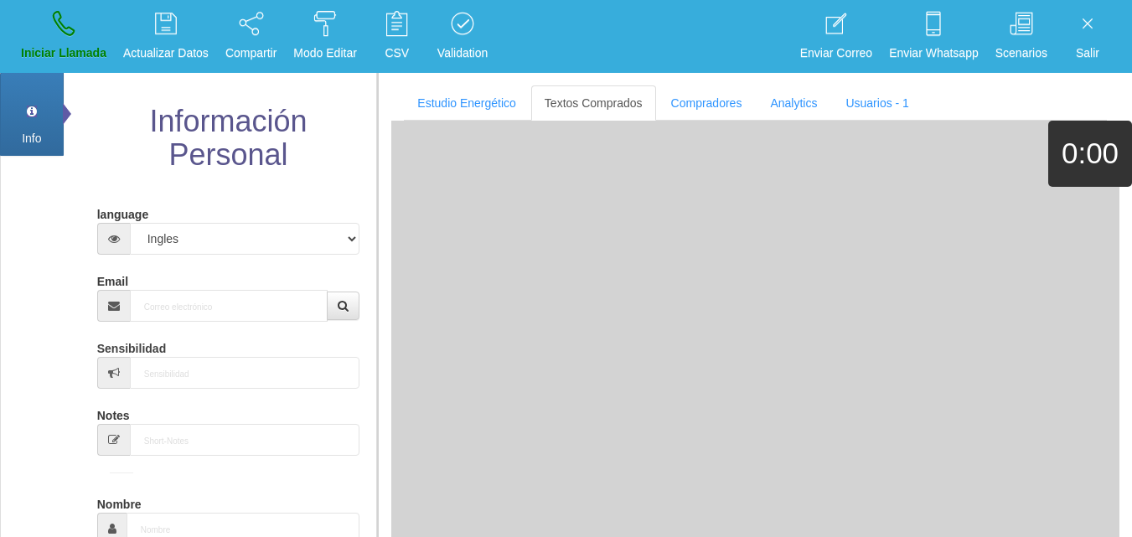
scroll to position [0, 0]
click at [220, 319] on input "Email" at bounding box center [229, 306] width 199 height 32
paste input "[EMAIL_ADDRESS][DOMAIN_NAME]"
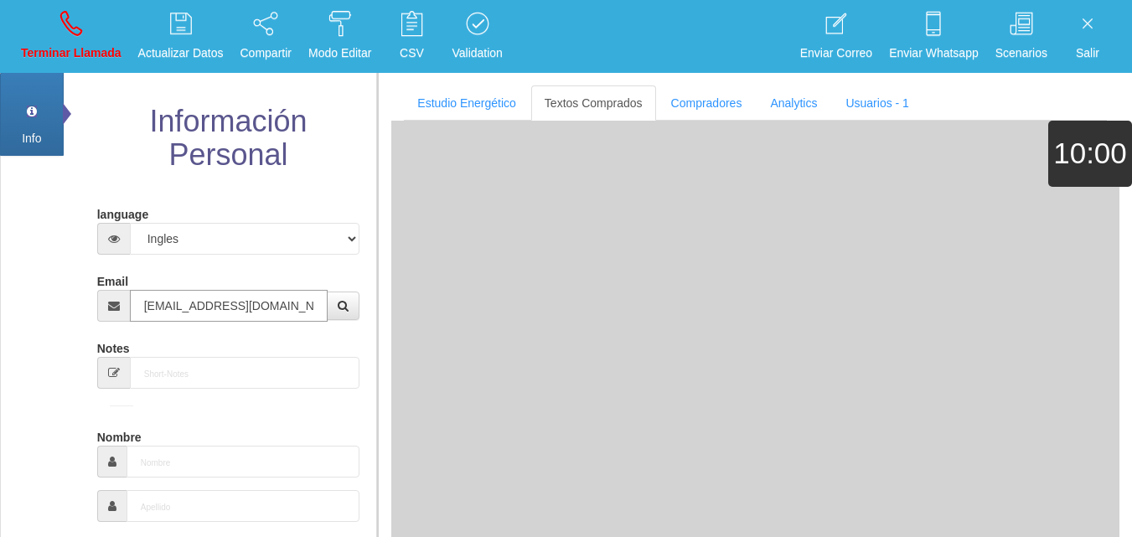
type input "[EMAIL_ADDRESS][DOMAIN_NAME]"
type input "[DATE]"
select select "1"
type input "Excelente Comprador"
type input "[PERSON_NAME]"
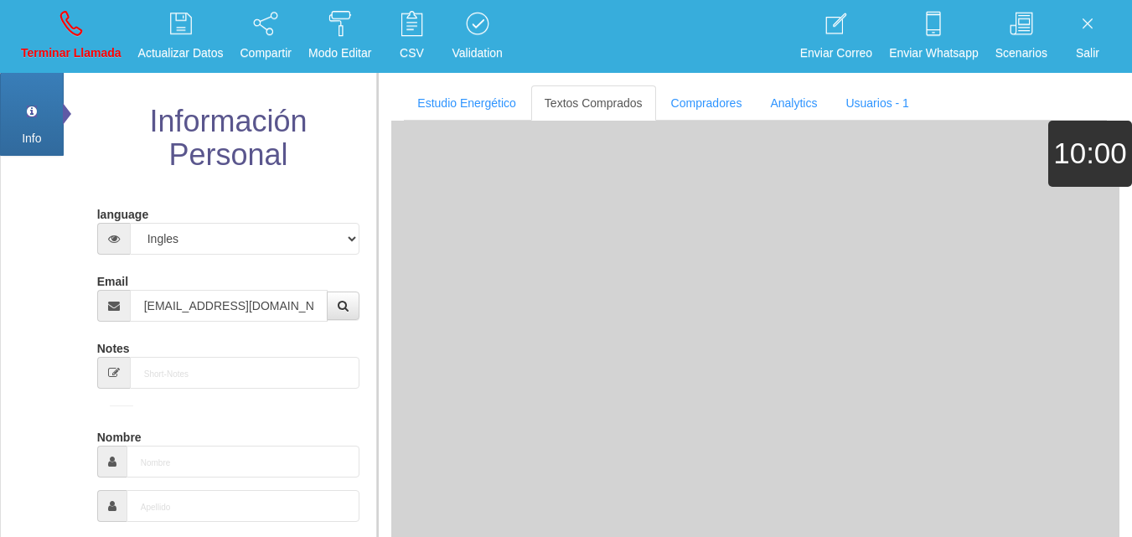
select select "2"
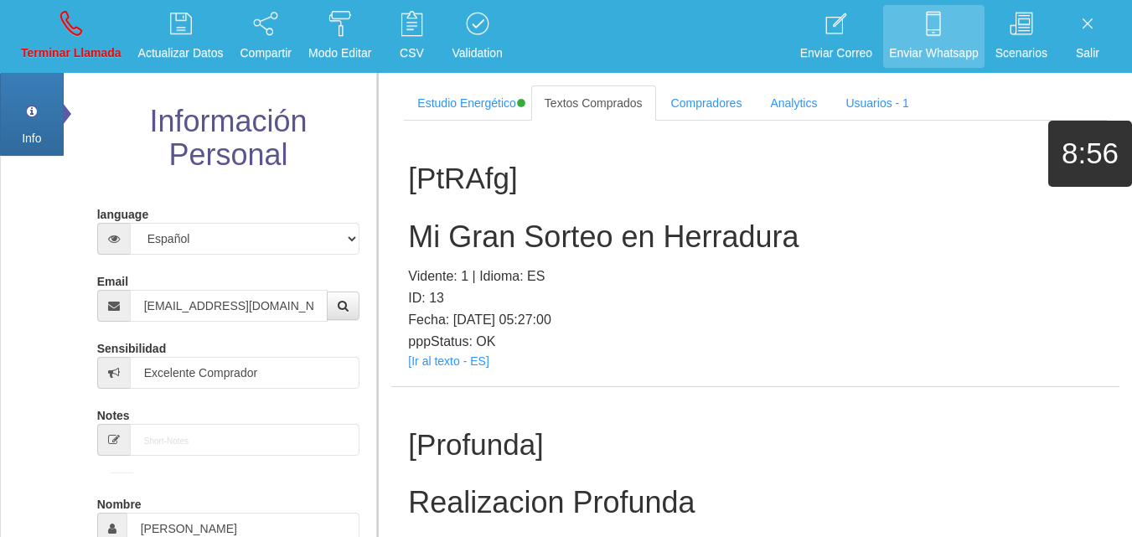
scroll to position [7664, 0]
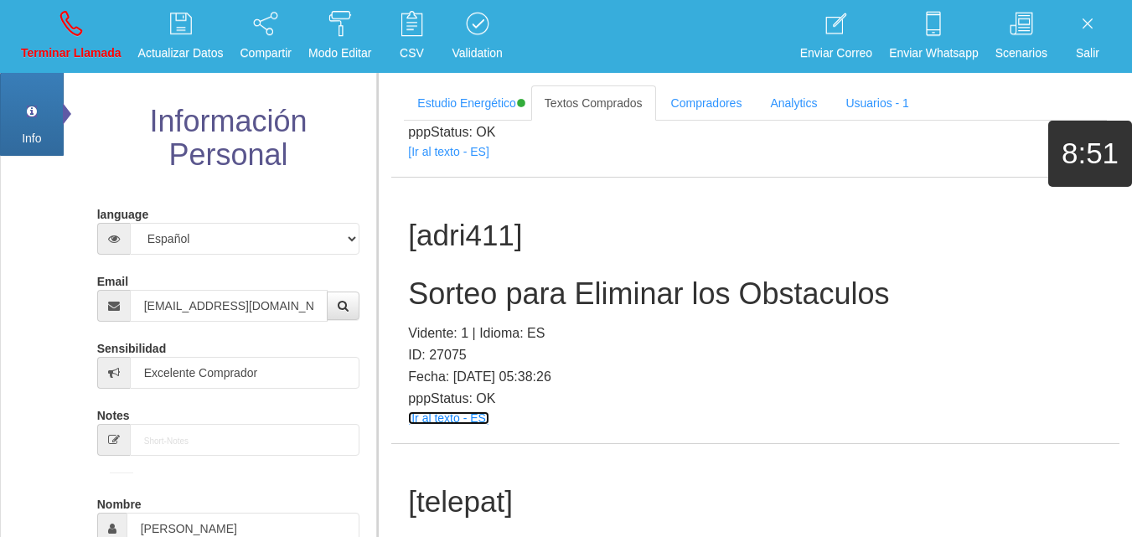
click at [444, 417] on link "[Ir al texto - ES]" at bounding box center [448, 418] width 80 height 13
click at [525, 310] on h2 "Sorteo para Eliminar los Obstaculos" at bounding box center [755, 294] width 695 height 34
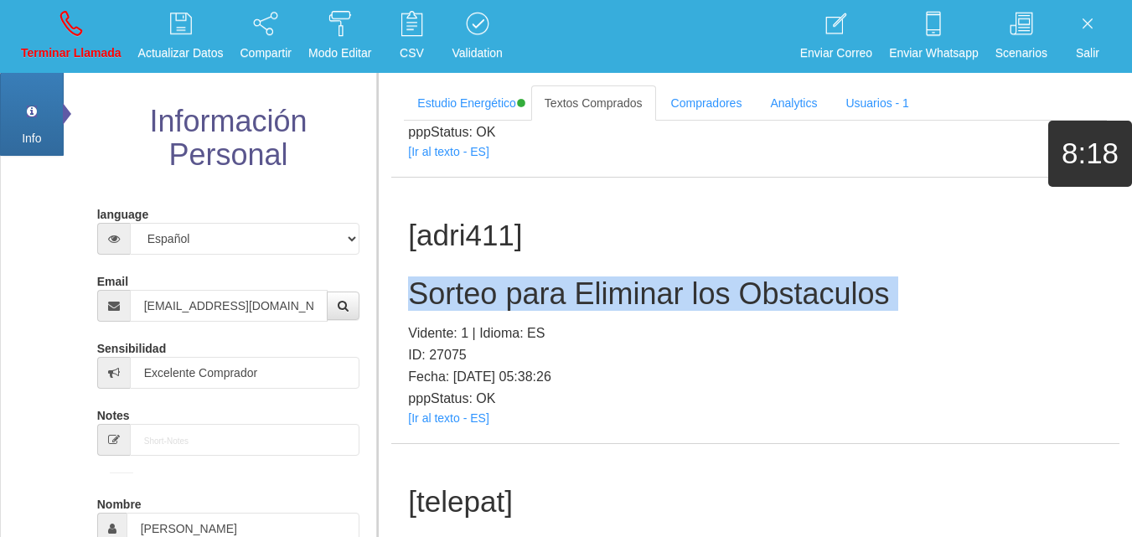
click at [525, 310] on h2 "Sorteo para Eliminar los Obstaculos" at bounding box center [755, 294] width 695 height 34
copy h2 "Sorteo para Eliminar los Obstaculos"
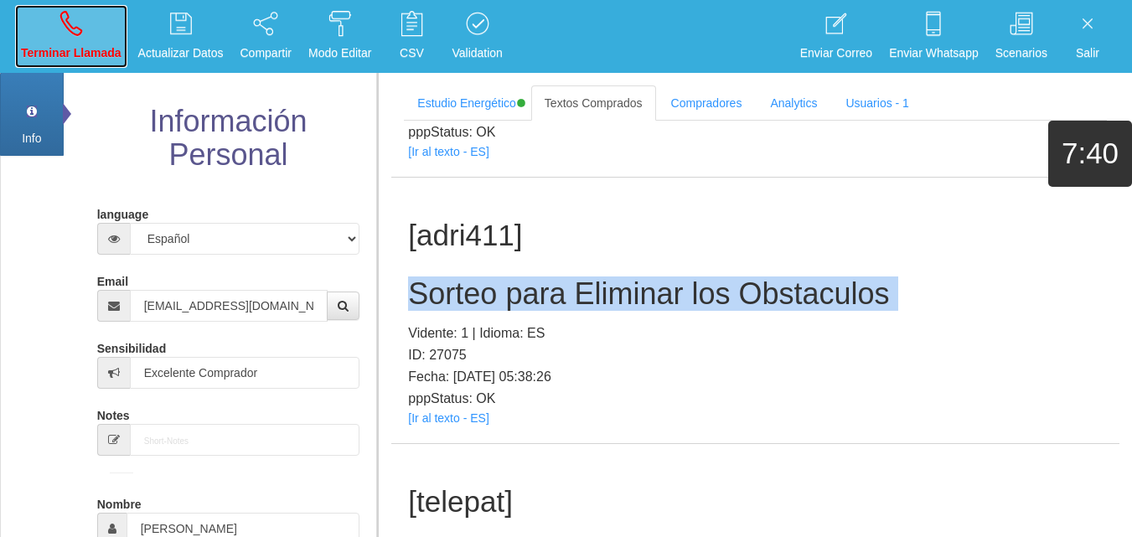
click at [53, 44] on p "Terminar Llamada" at bounding box center [71, 53] width 101 height 19
select select "0"
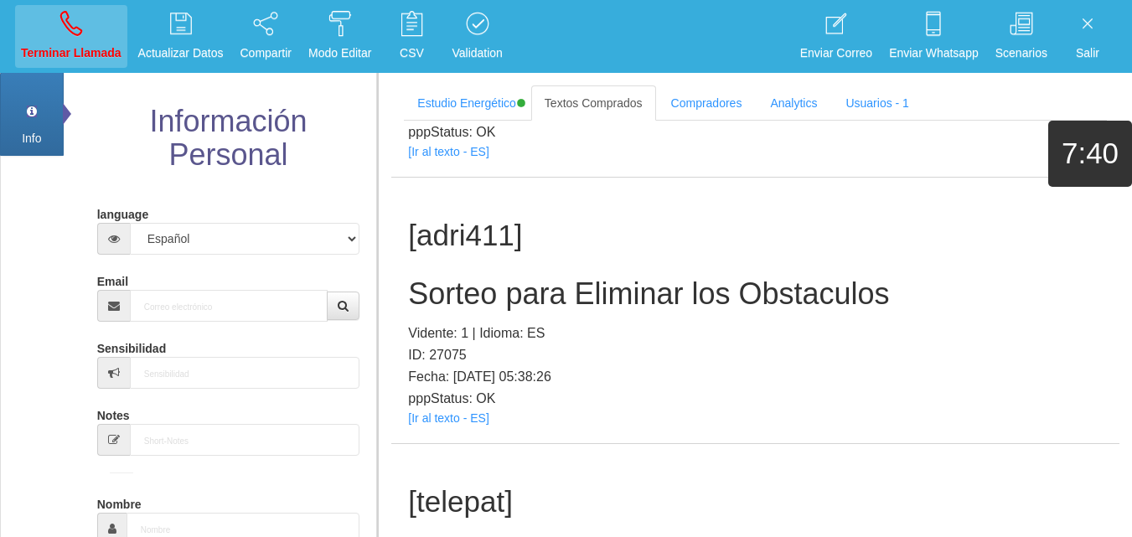
scroll to position [0, 0]
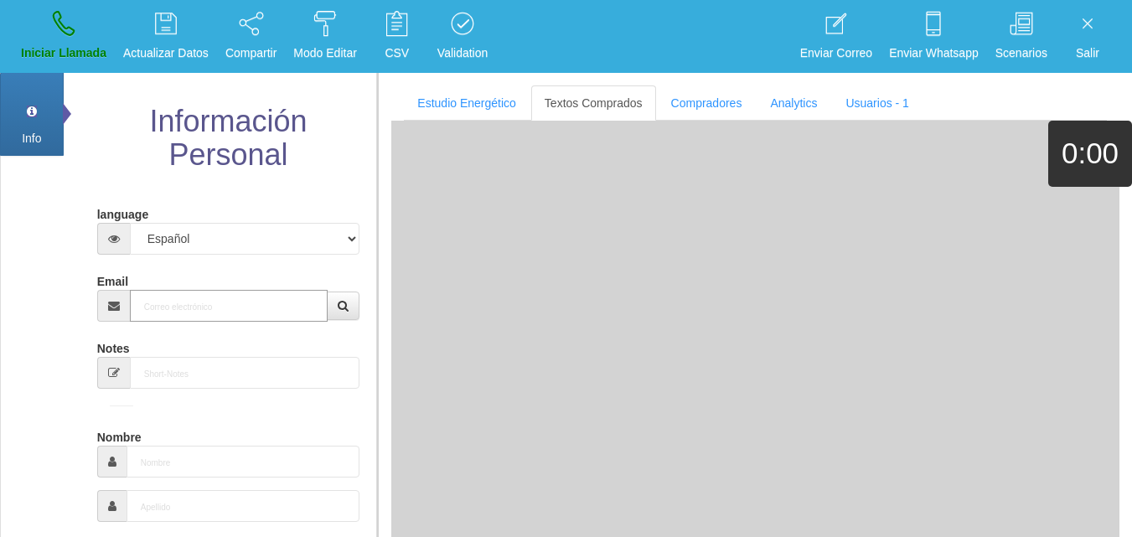
paste input "[EMAIL_ADDRESS][DOMAIN_NAME]"
click at [174, 304] on input "Email" at bounding box center [229, 306] width 199 height 32
type input "[EMAIL_ADDRESS][DOMAIN_NAME]"
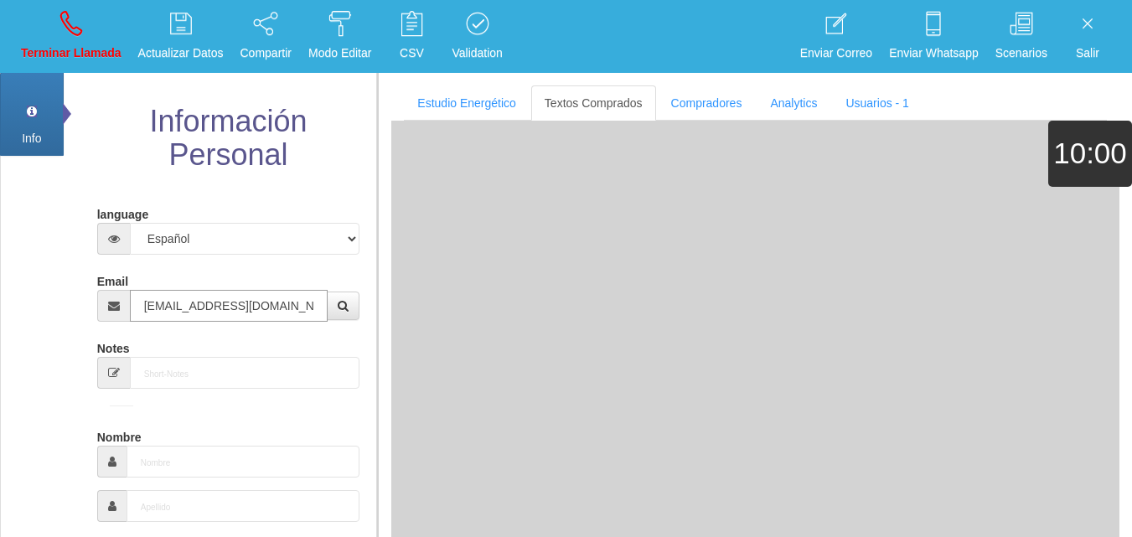
type input "15 Abr 1968"
select select "4"
type input "Comprador bajo"
type input "[PERSON_NAME]"
select select "1"
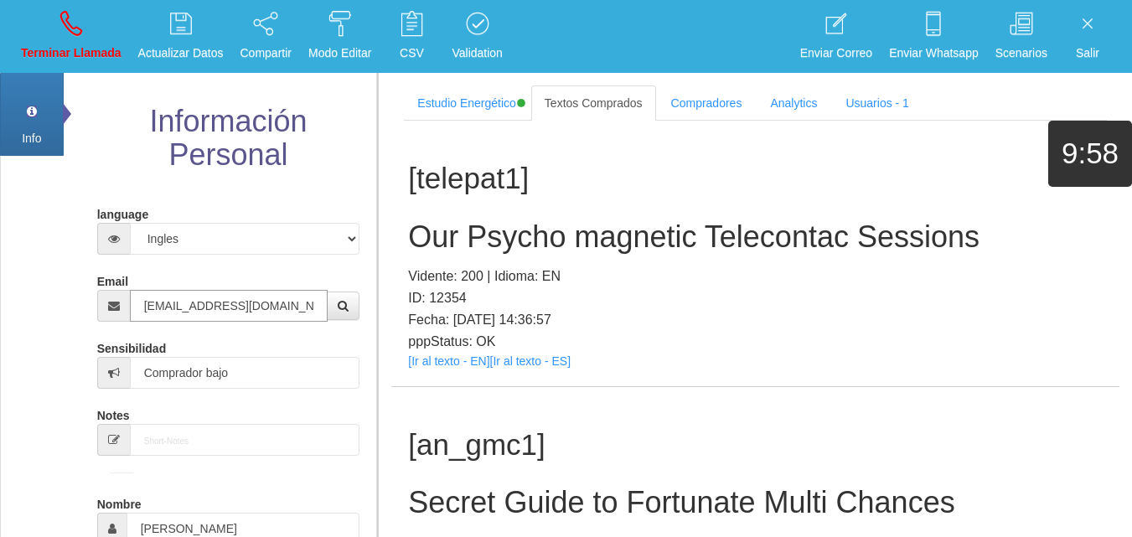
type input "[EMAIL_ADDRESS][DOMAIN_NAME]"
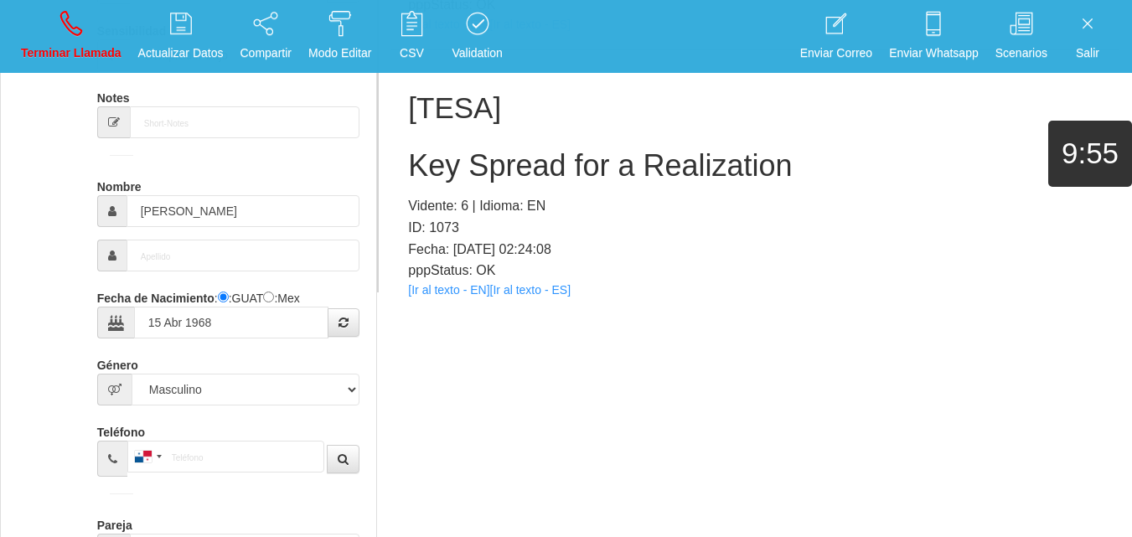
scroll to position [819, 0]
click at [429, 297] on div "[TESA] Key Spread for a Realization Vidente: 6 | Idioma: EN ID: 1073 Fecha: [DA…" at bounding box center [755, 182] width 728 height 266
click at [432, 295] on link "[Ir al texto - EN]" at bounding box center [448, 288] width 81 height 13
click at [519, 157] on h2 "Key Spread for a Realization" at bounding box center [755, 165] width 695 height 34
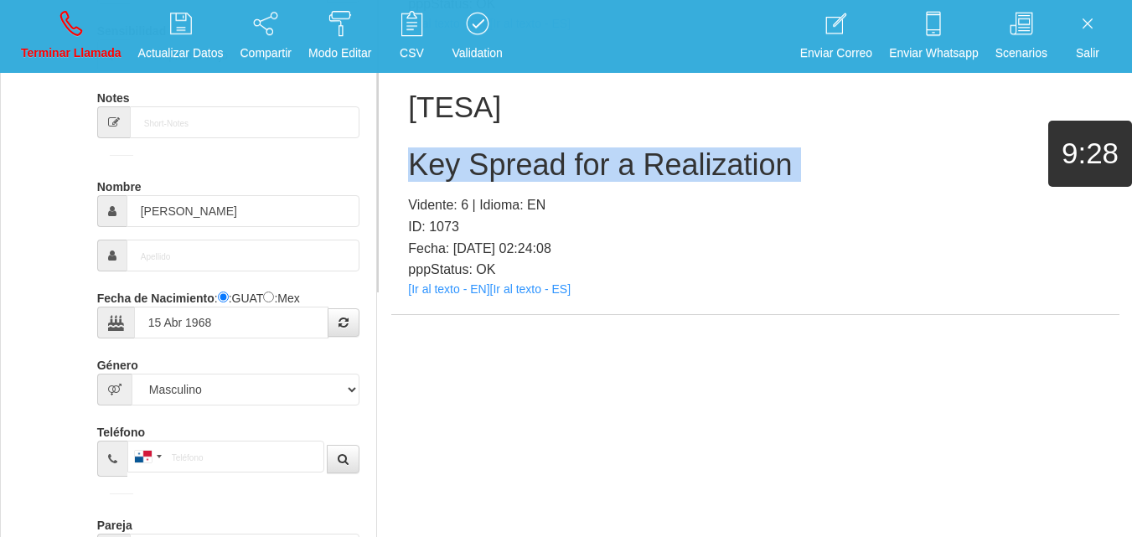
click at [519, 157] on h2 "Key Spread for a Realization" at bounding box center [755, 165] width 695 height 34
copy h2 "Key Spread for a Realization"
click at [60, 38] on link "Terminar Llamada" at bounding box center [71, 36] width 112 height 63
select select "0"
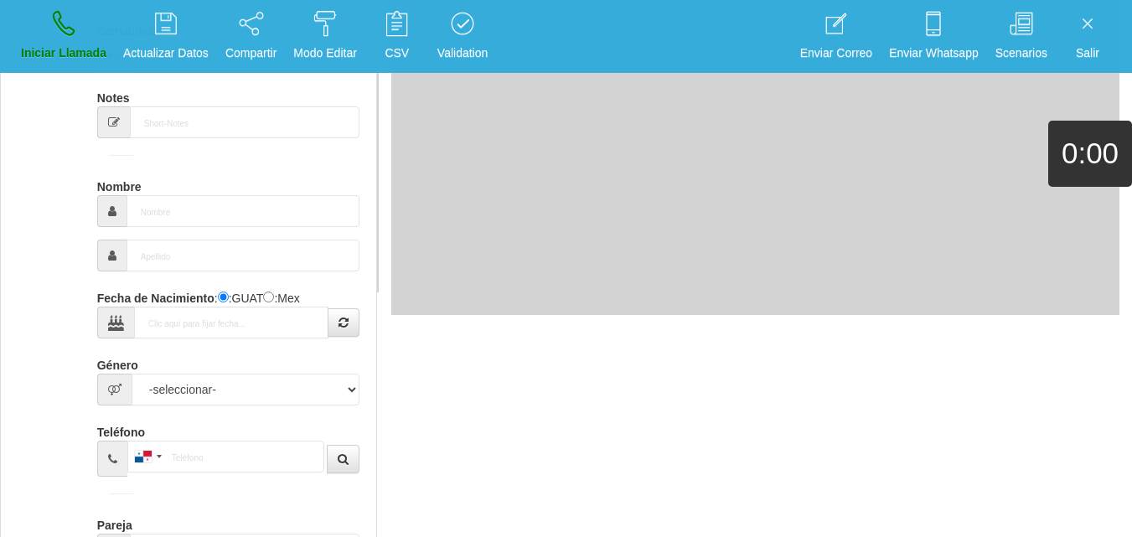
scroll to position [0, 0]
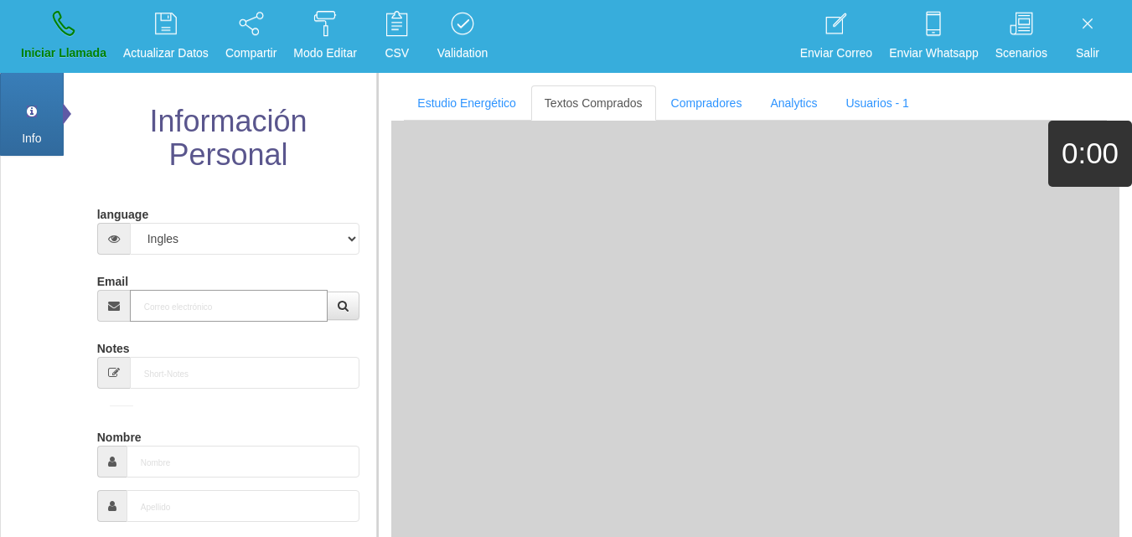
click at [184, 310] on input "Email" at bounding box center [229, 306] width 199 height 32
paste input "[PERSON_NAME][EMAIL_ADDRESS][DOMAIN_NAME]"
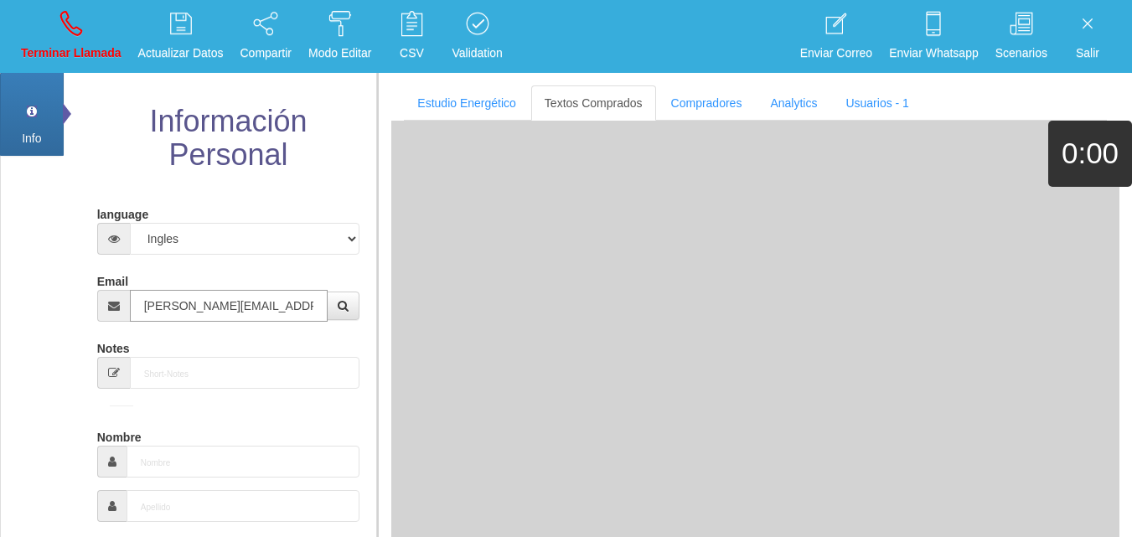
type input "[PERSON_NAME][EMAIL_ADDRESS][DOMAIN_NAME]"
type input "7 Abr 1964"
type input "Comprador bajo"
type input "[PERSON_NAME]"
select select "2"
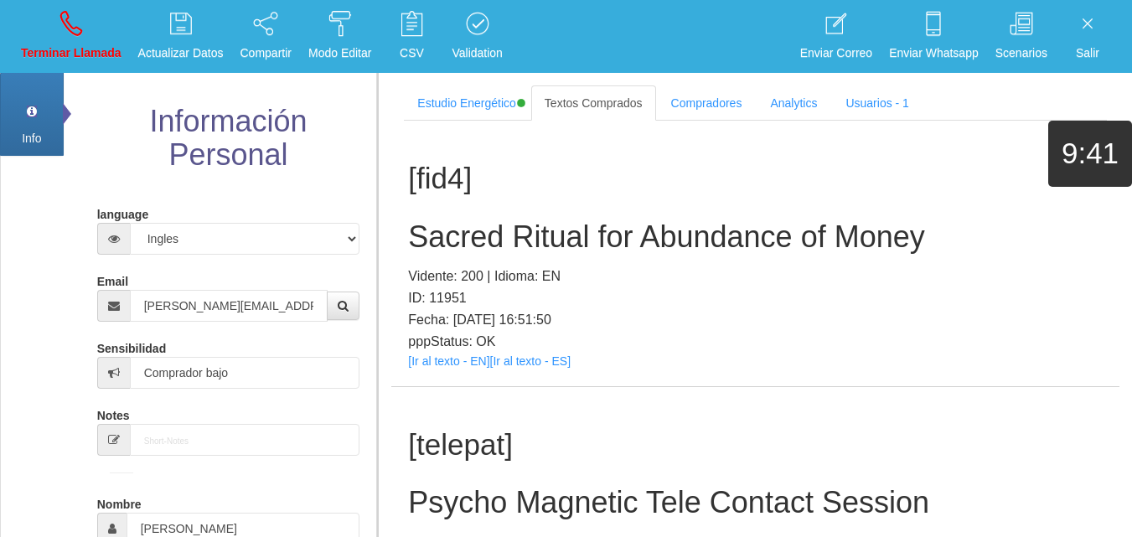
scroll to position [318, 0]
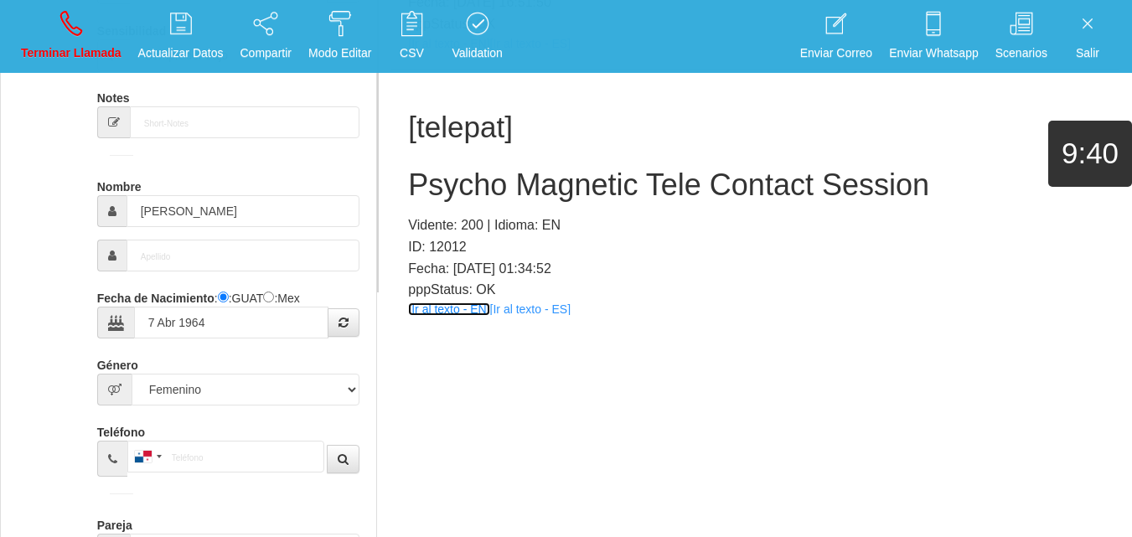
click at [473, 308] on link "[Ir al texto - EN]" at bounding box center [448, 309] width 81 height 13
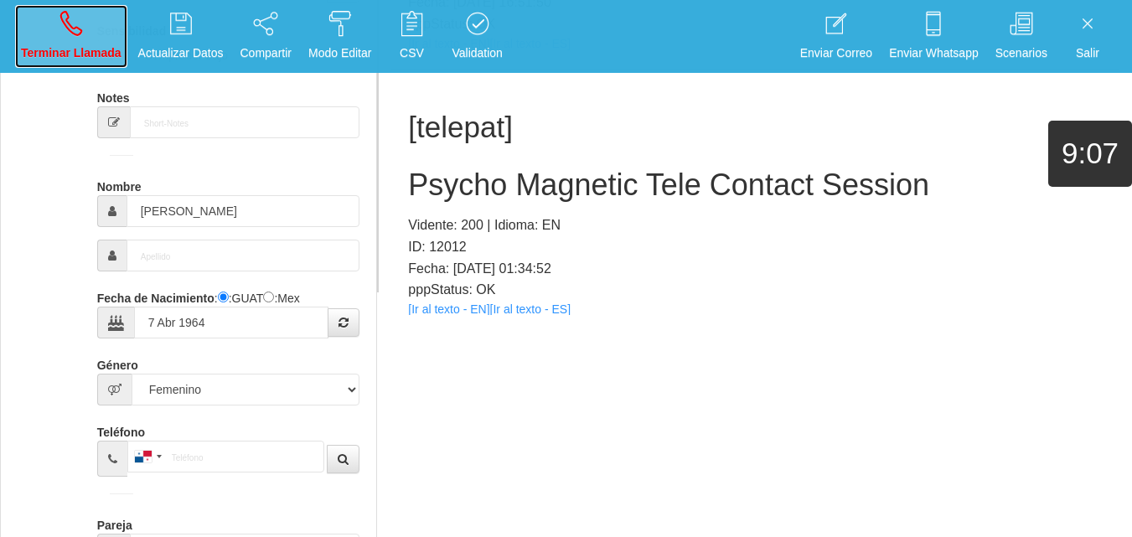
click at [75, 32] on icon at bounding box center [71, 23] width 22 height 27
select select "0"
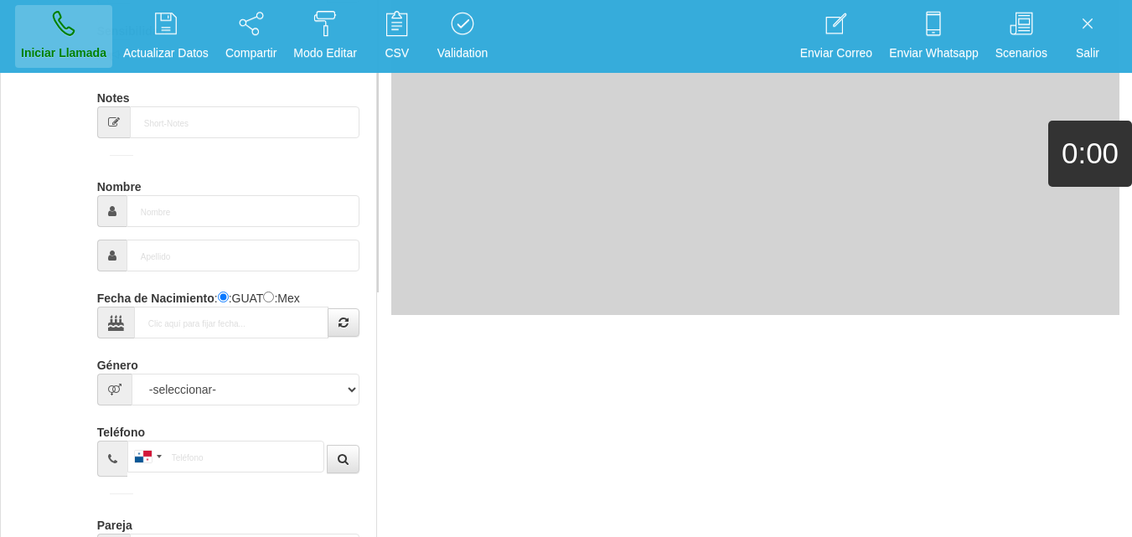
scroll to position [0, 0]
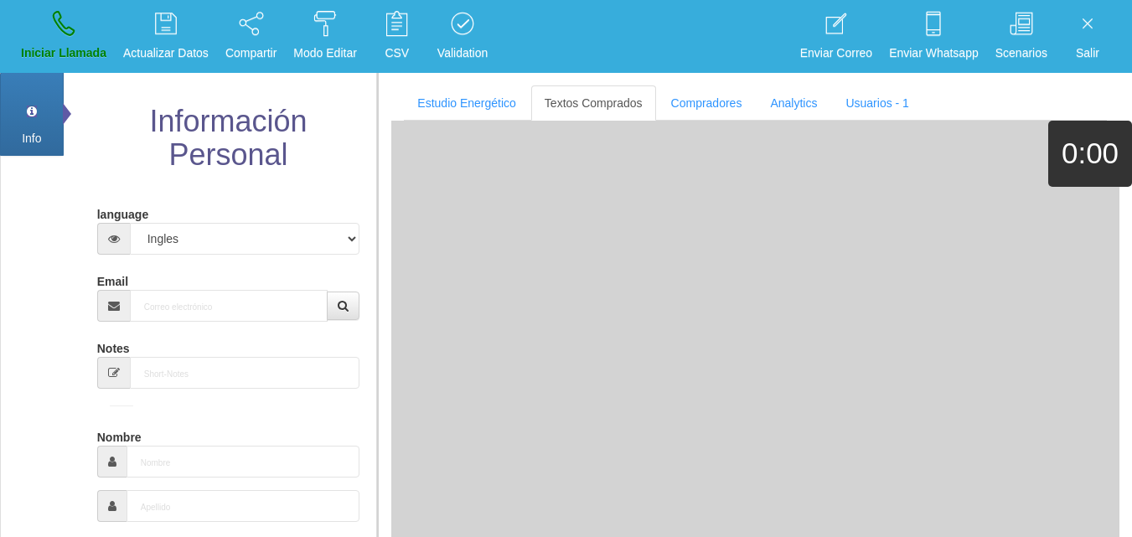
drag, startPoint x: 128, startPoint y: 275, endPoint x: 163, endPoint y: 300, distance: 43.3
click at [128, 276] on label "Email" at bounding box center [112, 278] width 31 height 23
click at [130, 290] on input "Email" at bounding box center [229, 306] width 199 height 32
click at [165, 301] on input "Email" at bounding box center [229, 306] width 199 height 32
paste input "[PERSON_NAME][EMAIL_ADDRESS][DOMAIN_NAME]"
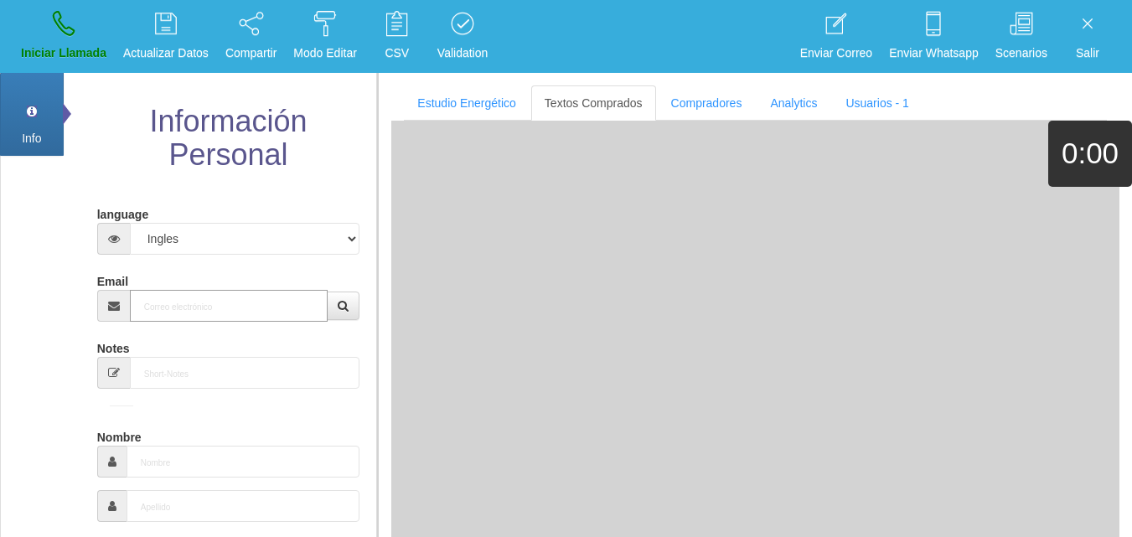
type input "[PERSON_NAME][EMAIL_ADDRESS][DOMAIN_NAME]"
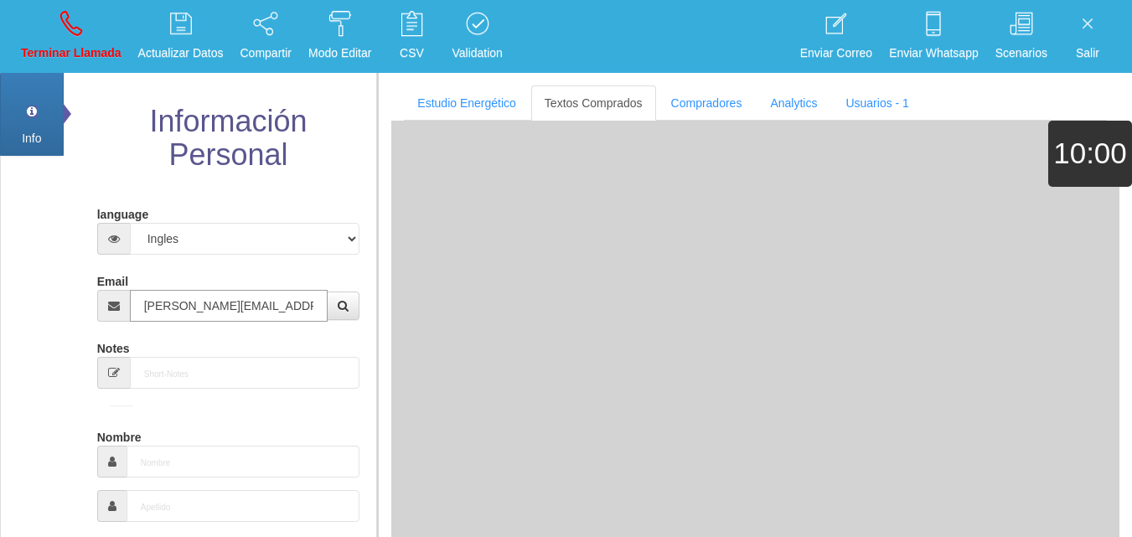
type input "[DATE]"
select select
type input "Buen Comprador"
type input "[PERSON_NAME]"
select select "2"
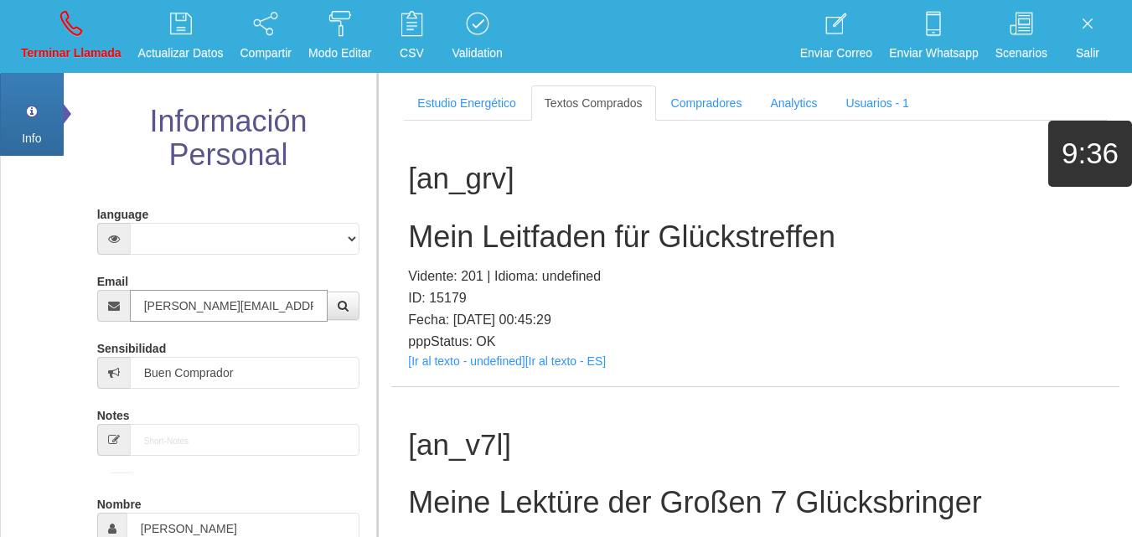
type input "[PERSON_NAME][EMAIL_ADDRESS][DOMAIN_NAME]"
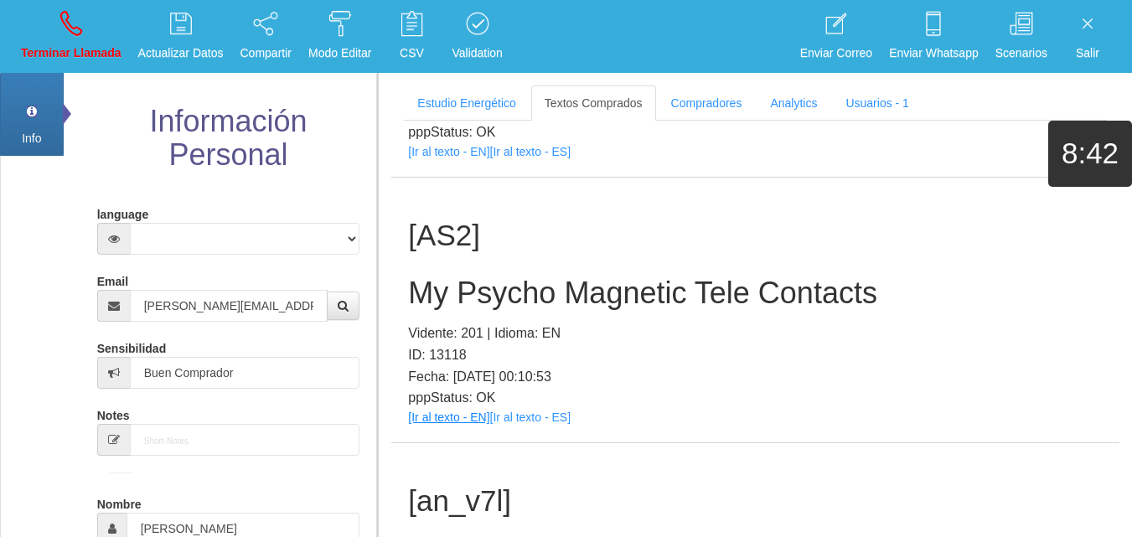
drag, startPoint x: 465, startPoint y: 429, endPoint x: 464, endPoint y: 417, distance: 12.7
click at [465, 428] on div "[AS2] My Psycho Magnetic Tele Contacts Vidente: 201 | Idioma: EN ID: 13118 Fech…" at bounding box center [755, 311] width 728 height 266
click at [464, 417] on link "[Ir al texto - EN]" at bounding box center [448, 417] width 81 height 13
click at [424, 420] on link "[Ir al texto - EN]" at bounding box center [448, 417] width 81 height 13
click at [451, 320] on div "[AS2] My Psycho Magnetic Tele Contacts Vidente: 201 | Idioma: EN ID: 13118 Fech…" at bounding box center [755, 311] width 728 height 266
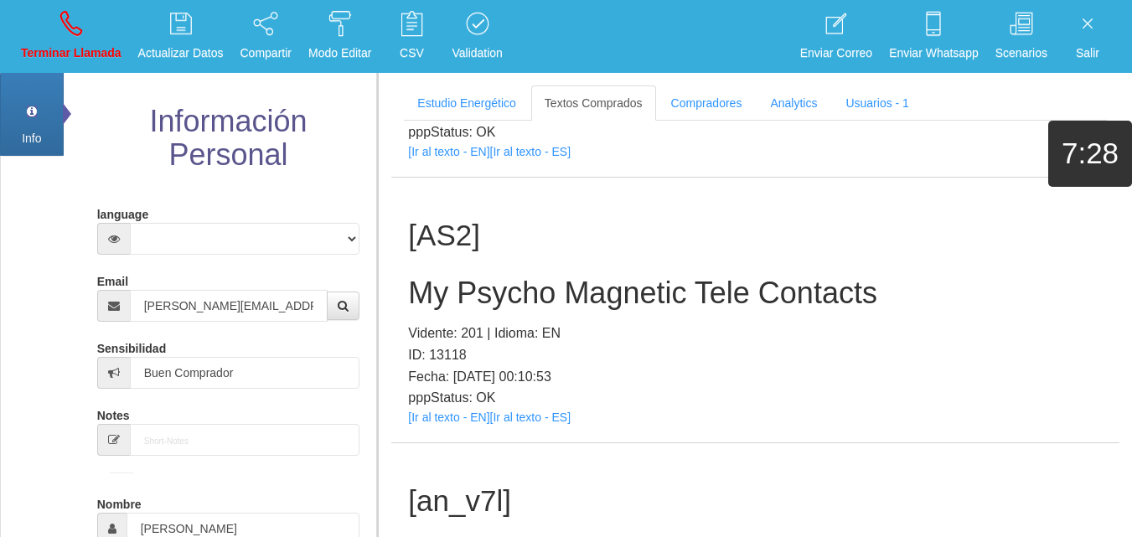
click at [445, 298] on h2 "My Psycho Magnetic Tele Contacts" at bounding box center [755, 294] width 695 height 34
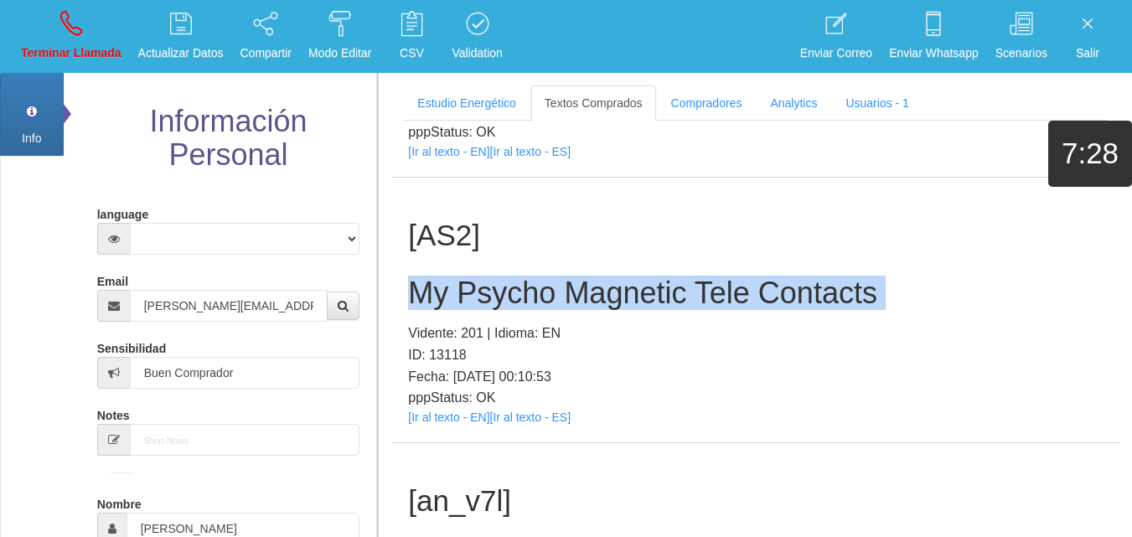
click at [445, 298] on h2 "My Psycho Magnetic Tele Contacts" at bounding box center [755, 294] width 695 height 34
copy h2 "My Psycho Magnetic Tele Contacts"
click at [56, 23] on link "Terminar Llamada" at bounding box center [71, 36] width 112 height 63
select select "0"
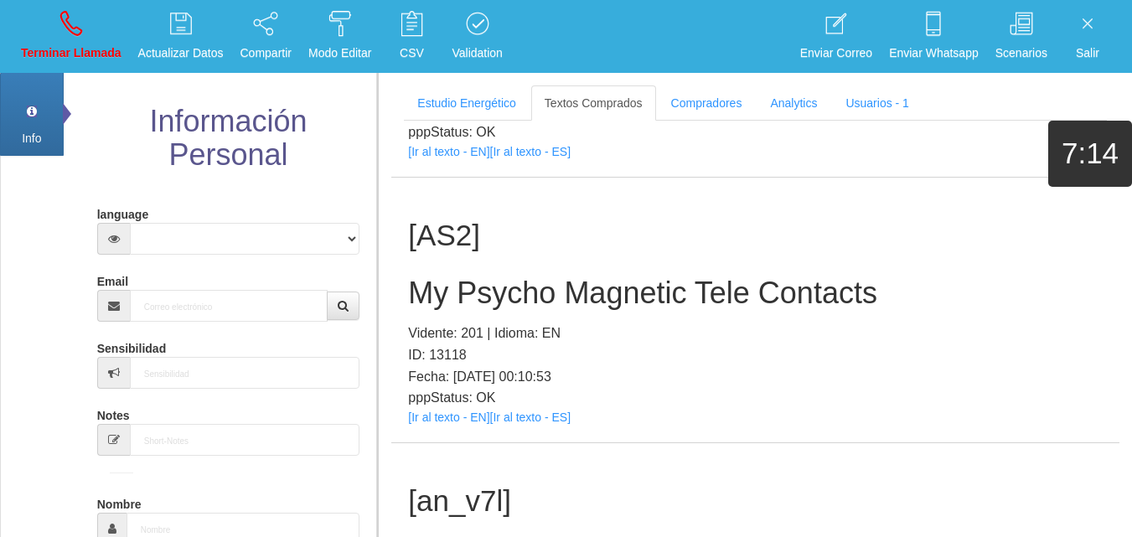
scroll to position [0, 0]
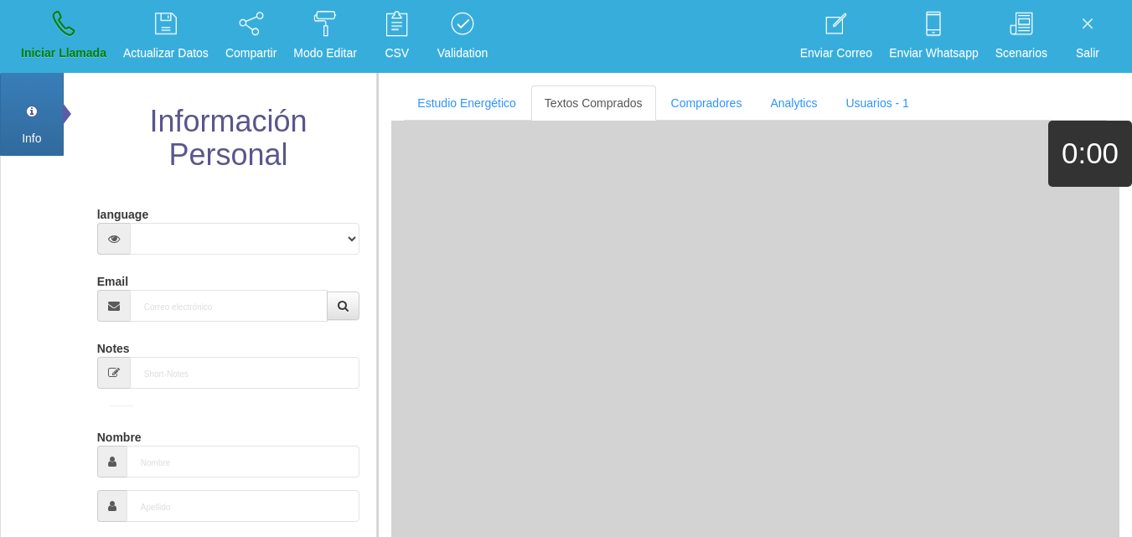
drag, startPoint x: 200, startPoint y: 281, endPoint x: 205, endPoint y: 293, distance: 13.3
click at [202, 283] on div "Email" at bounding box center [228, 294] width 263 height 54
click at [205, 293] on input "Email" at bounding box center [229, 306] width 199 height 32
paste input "[PERSON_NAME][EMAIL_ADDRESS][DOMAIN_NAME]"
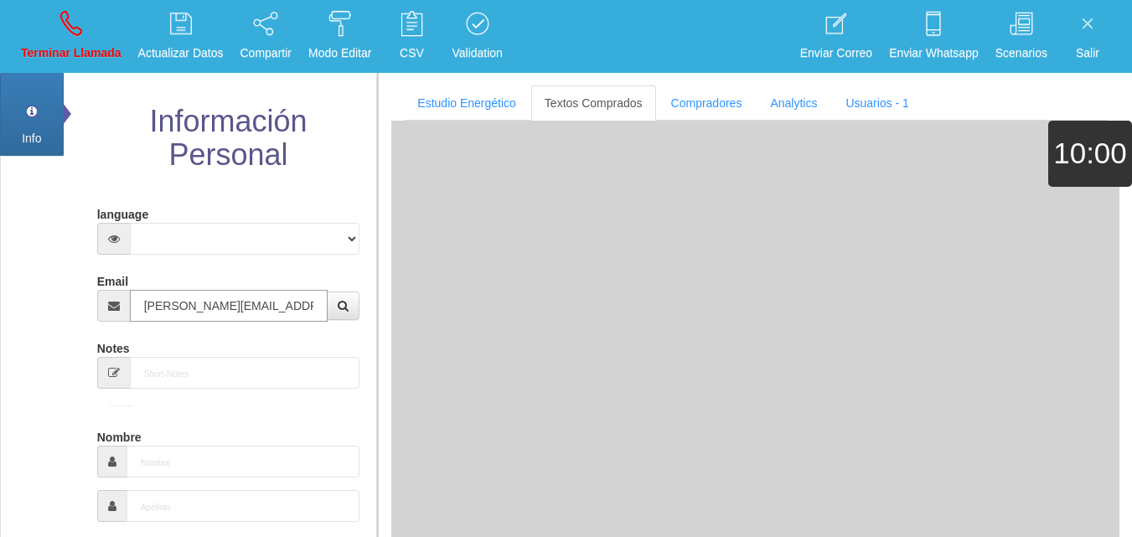
type input "[PERSON_NAME][EMAIL_ADDRESS][DOMAIN_NAME]"
type input "[DATE]"
select select
type input "Buen Comprador"
type input "[PERSON_NAME]"
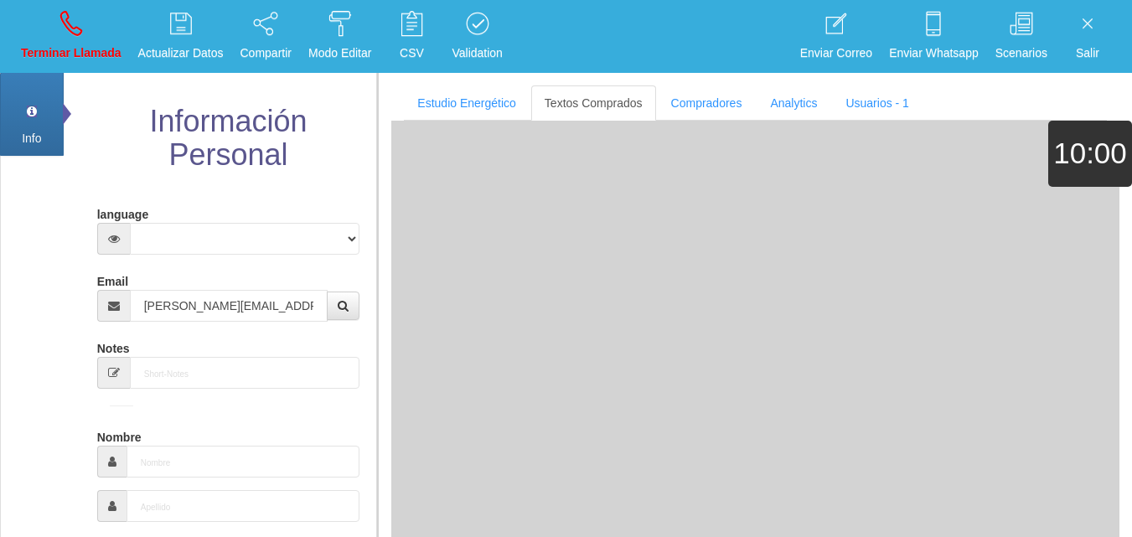
select select "2"
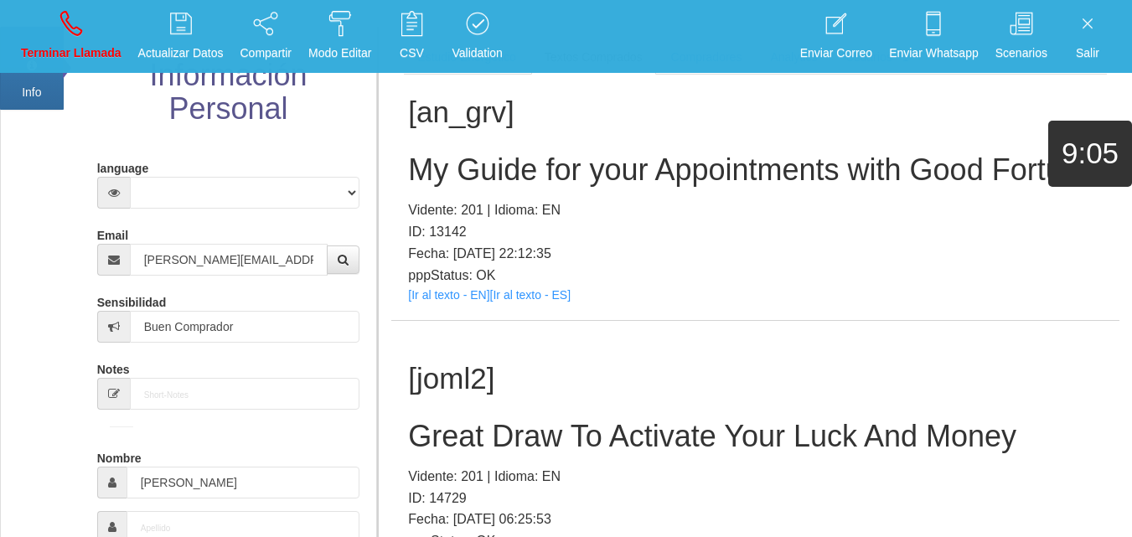
scroll to position [1567, 0]
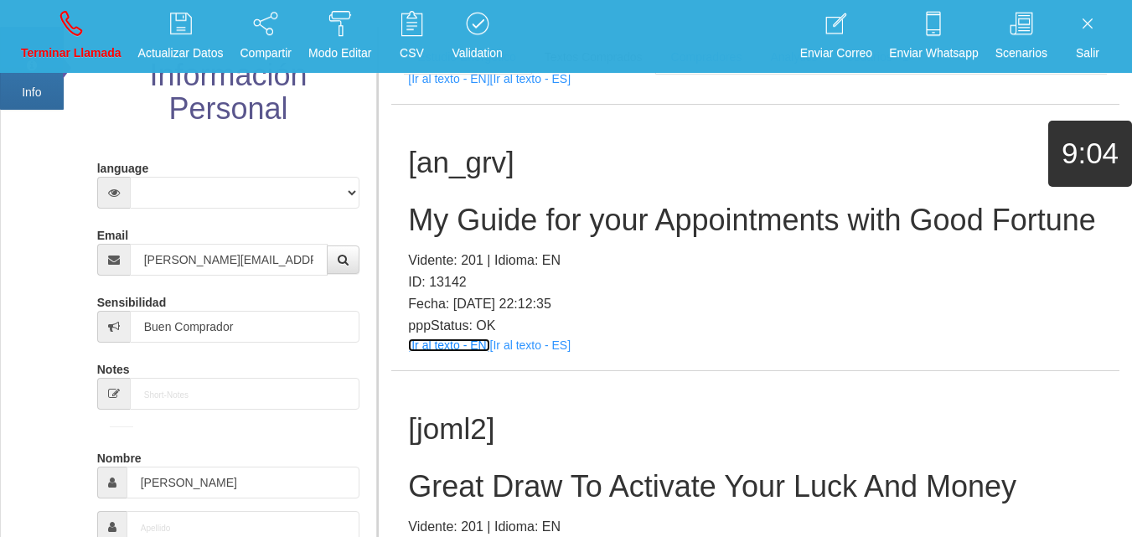
click at [452, 352] on link "[Ir al texto - EN]" at bounding box center [448, 345] width 81 height 13
click at [435, 352] on link "[Ir al texto - EN]" at bounding box center [448, 345] width 81 height 13
click at [488, 198] on div "[an_grv] My Guide for your Appointments with Good Fortune Vidente: 201 | Idioma…" at bounding box center [755, 238] width 728 height 266
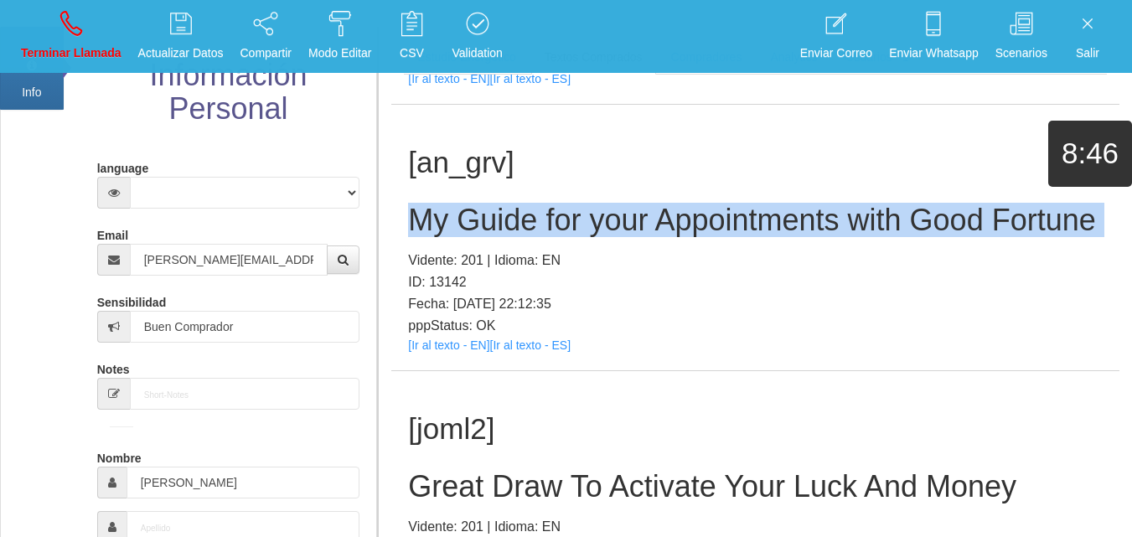
click at [488, 198] on div "[an_grv] My Guide for your Appointments with Good Fortune Vidente: 201 | Idioma…" at bounding box center [755, 238] width 728 height 266
copy h2 "My Guide for your Appointments with Good Fortune"
click at [60, 30] on icon at bounding box center [71, 23] width 22 height 27
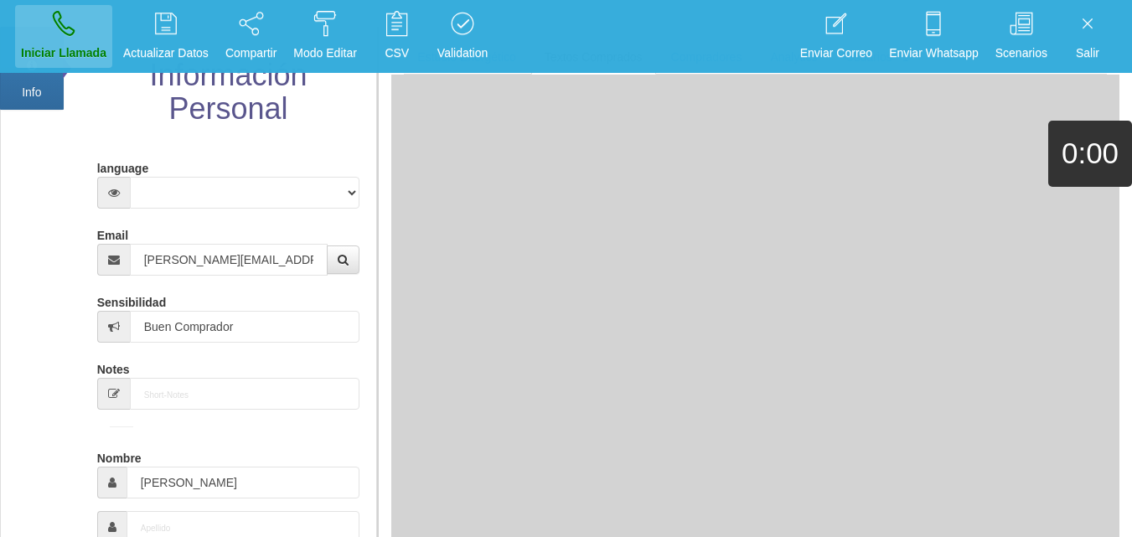
select select "0"
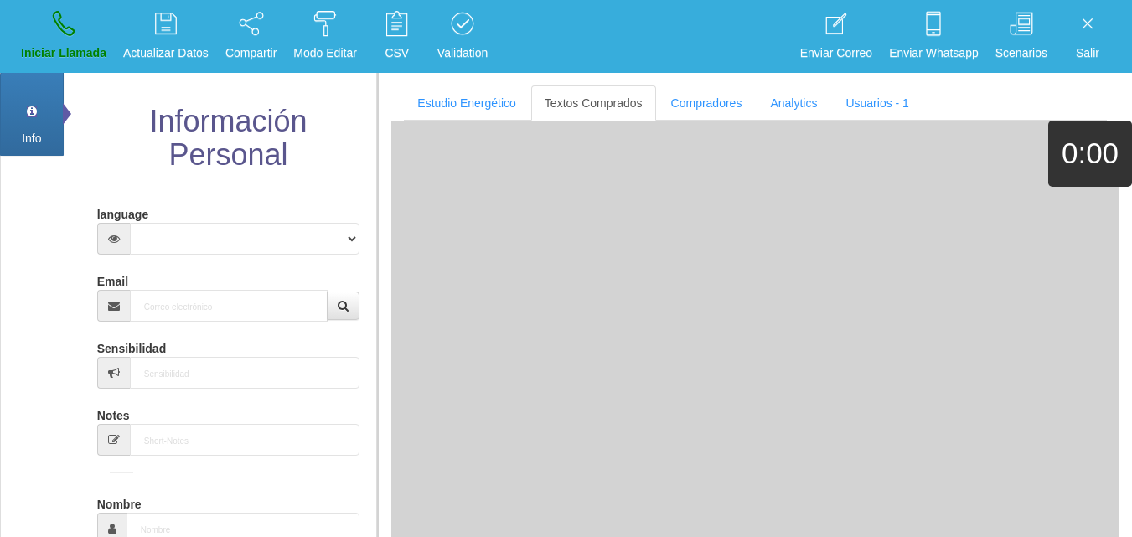
scroll to position [0, 0]
click at [204, 307] on input "Email" at bounding box center [229, 306] width 199 height 32
paste input "[EMAIL_ADDRESS][DOMAIN_NAME]"
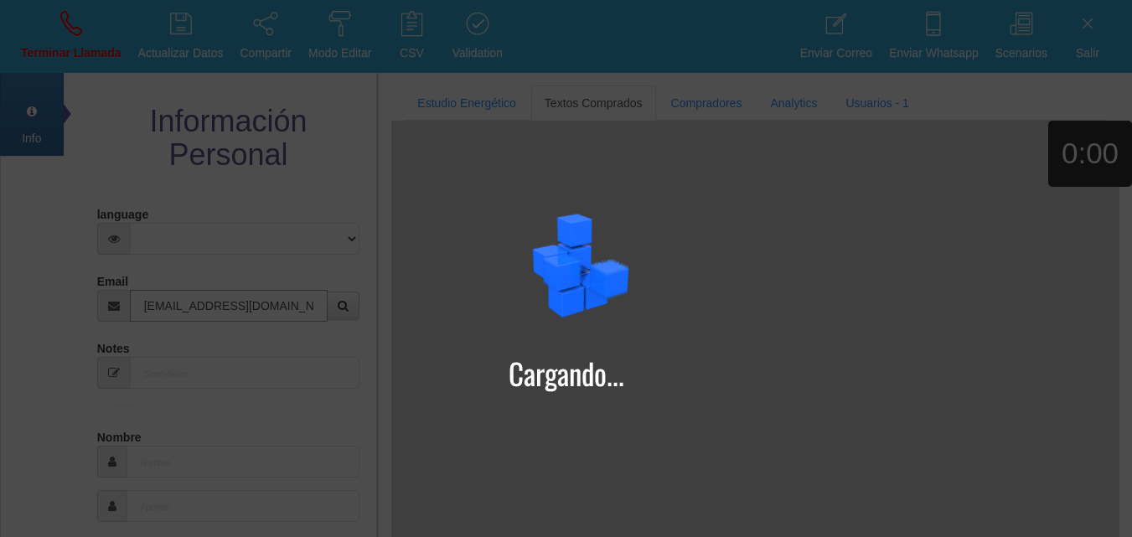
type input "[EMAIL_ADDRESS][DOMAIN_NAME]"
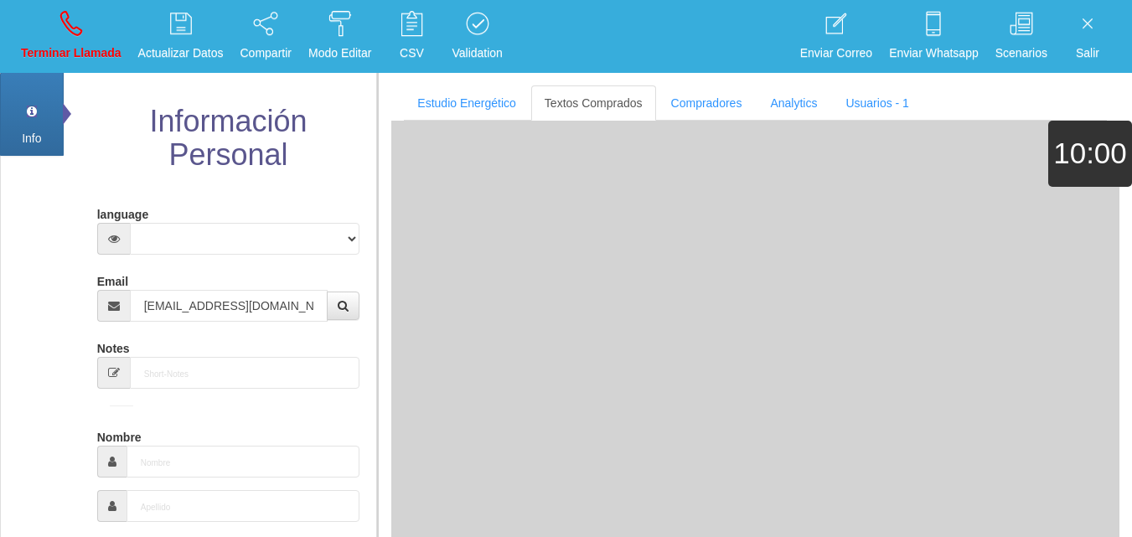
type input "[DATE]"
select select "4"
type input "Buen Comprador"
type input "[PERSON_NAME]"
select select "2"
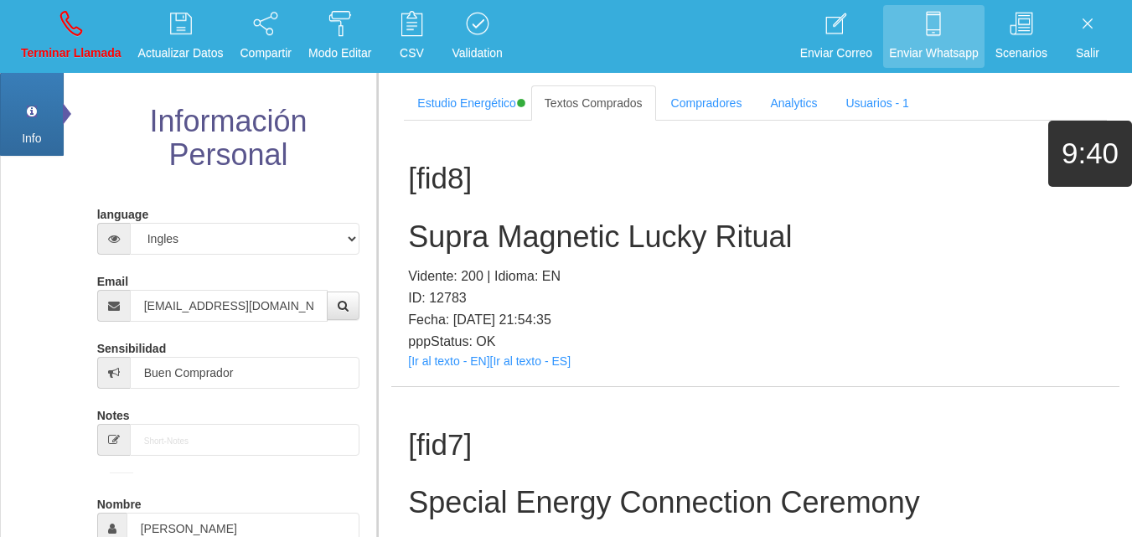
scroll to position [742, 0]
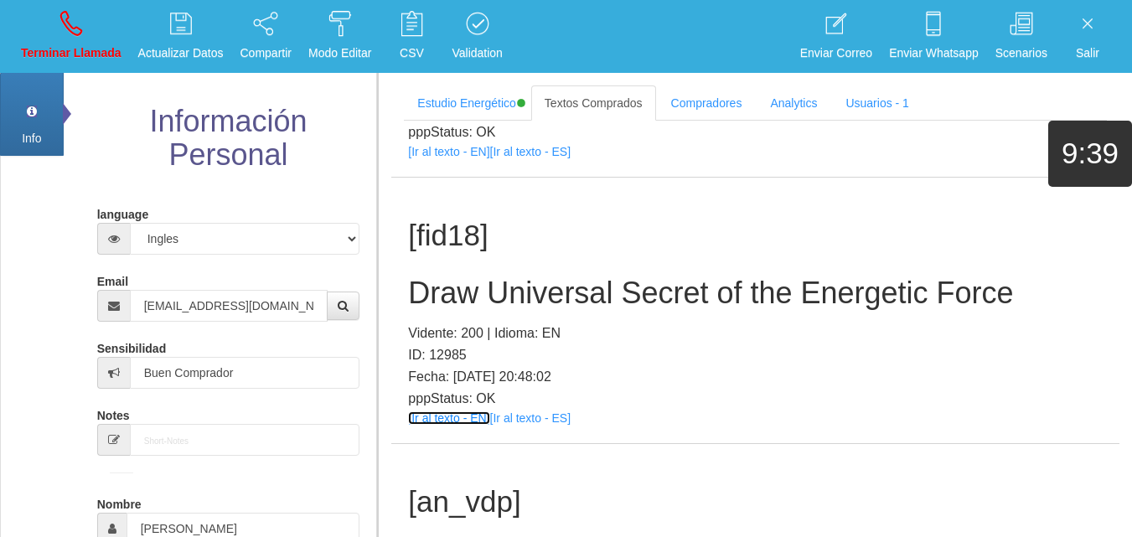
click at [456, 421] on link "[Ir al texto - EN]" at bounding box center [448, 418] width 81 height 13
click at [471, 301] on h2 "Draw Universal Secret of the Energetic Force" at bounding box center [755, 294] width 695 height 34
click at [469, 301] on h2 "Draw Universal Secret of the Energetic Force" at bounding box center [755, 294] width 695 height 34
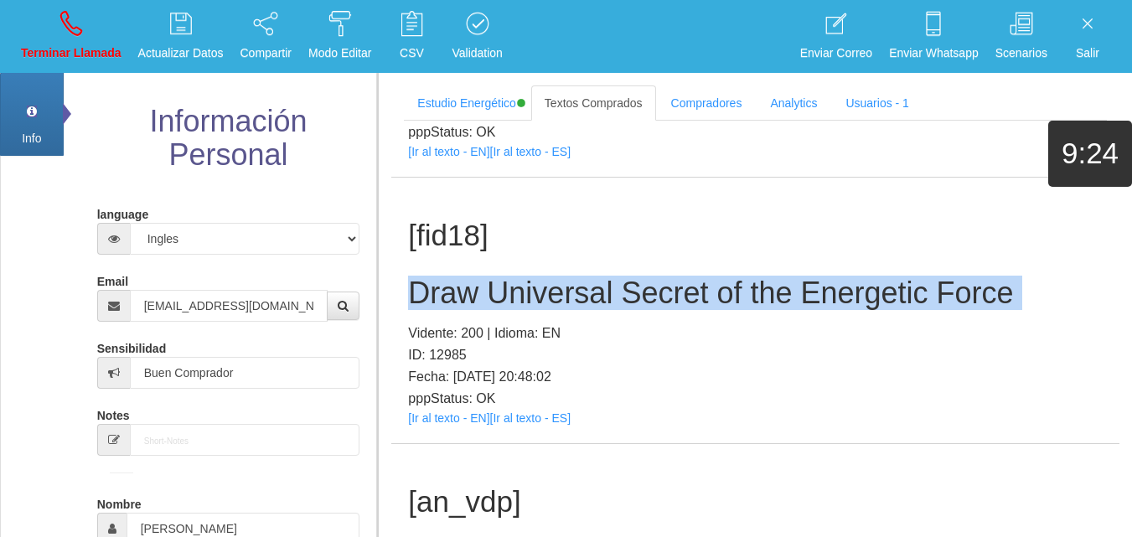
click at [469, 301] on h2 "Draw Universal Secret of the Energetic Force" at bounding box center [755, 294] width 695 height 34
click at [28, 46] on p "Terminar Llamada" at bounding box center [71, 53] width 101 height 19
select select "0"
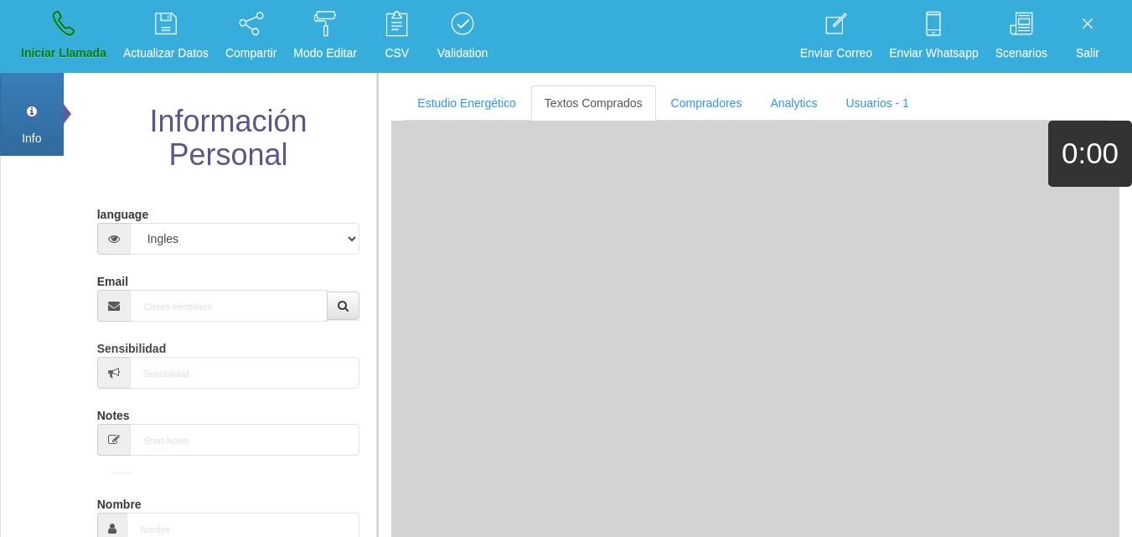
scroll to position [0, 0]
click at [193, 320] on input "Email" at bounding box center [229, 306] width 199 height 32
paste input "[EMAIL_ADDRESS][DOMAIN_NAME]"
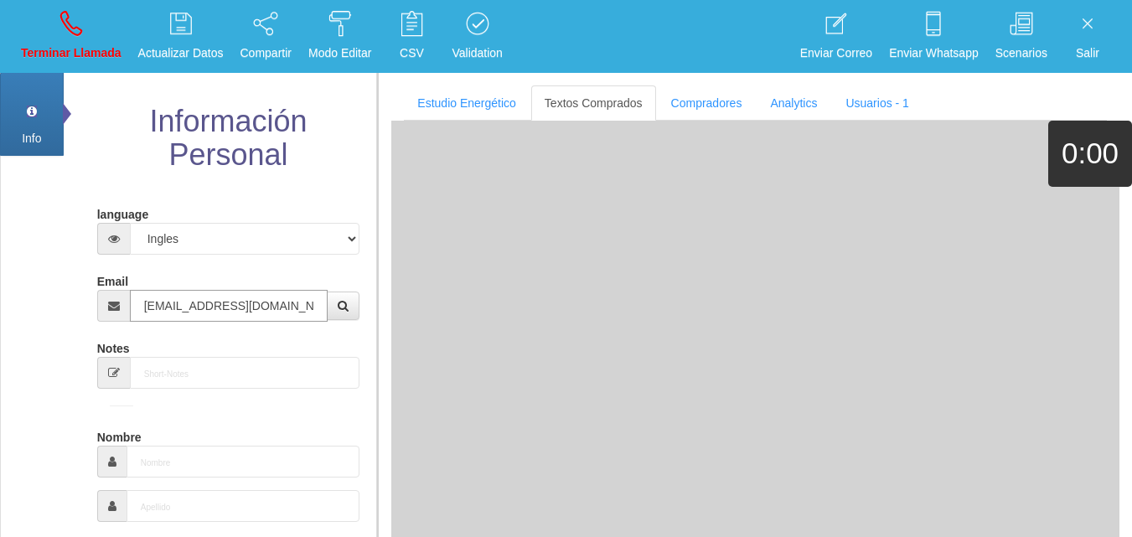
type input "[EMAIL_ADDRESS][DOMAIN_NAME]"
type input "6 Mayo 1953"
type input "Comprador simple"
type input "[PERSON_NAME]"
select select "2"
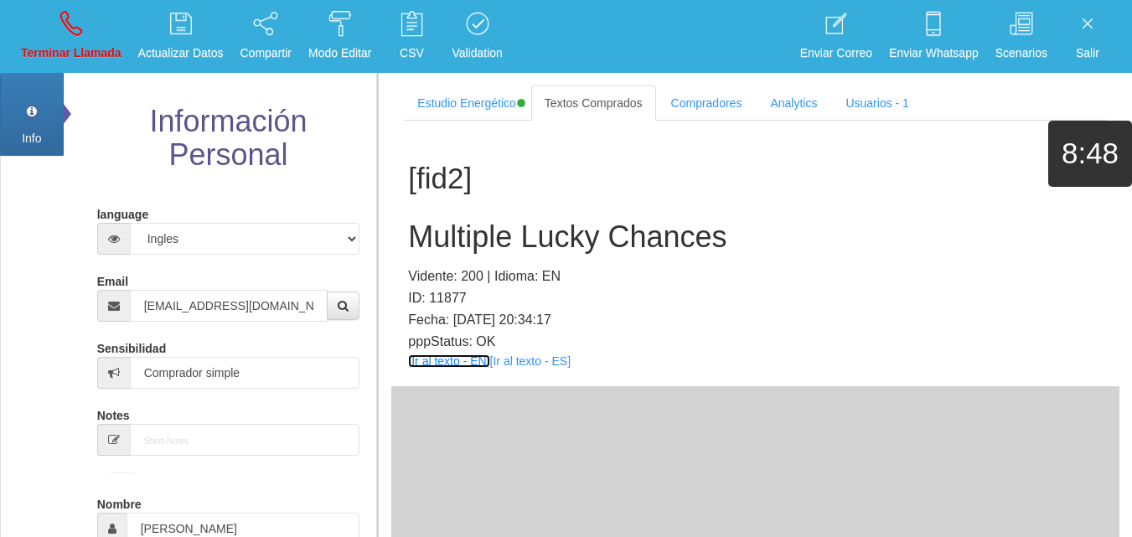
click at [449, 357] on link "[Ir al texto - EN]" at bounding box center [448, 361] width 81 height 13
drag, startPoint x: 482, startPoint y: 192, endPoint x: 485, endPoint y: 211, distance: 19.6
click at [483, 193] on h1 "[fid2]" at bounding box center [755, 179] width 695 height 33
click at [486, 238] on h2 "Multiple Lucky Chances" at bounding box center [755, 237] width 695 height 34
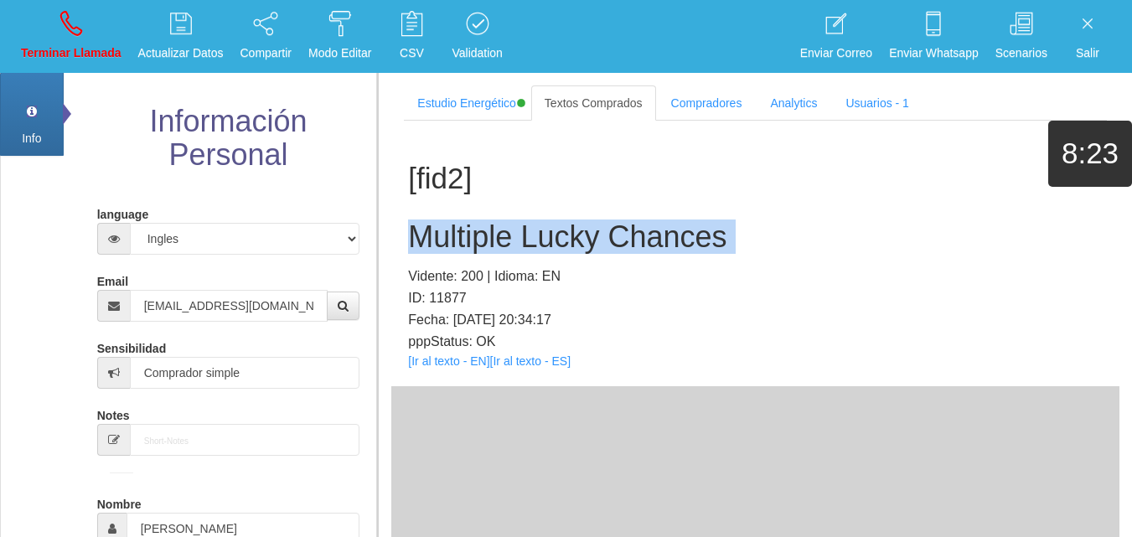
click at [486, 238] on h2 "Multiple Lucky Chances" at bounding box center [755, 237] width 695 height 34
click at [84, 41] on link "Terminar Llamada" at bounding box center [71, 36] width 112 height 63
select select "0"
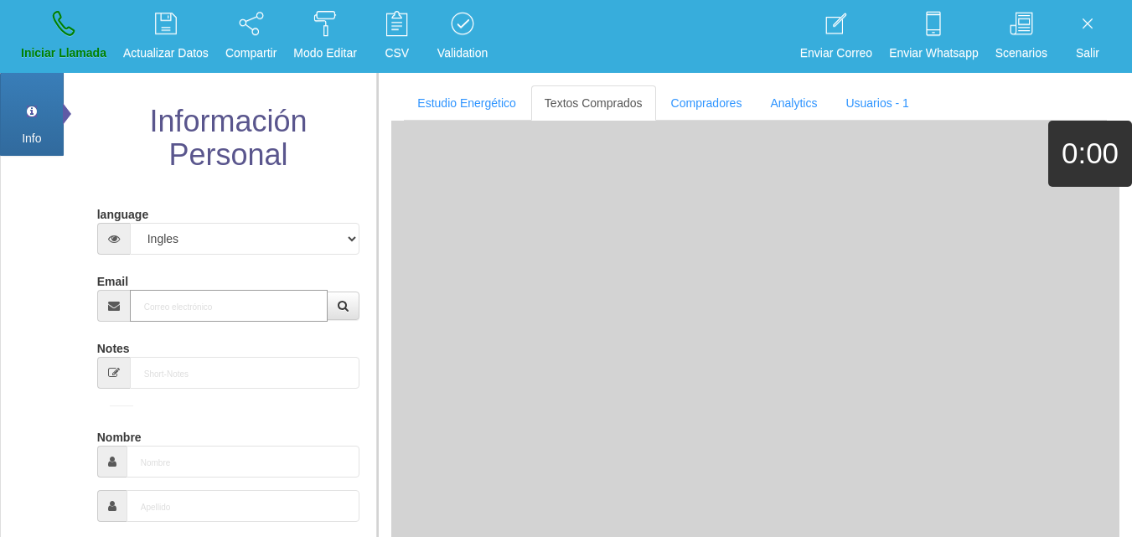
click at [153, 293] on input "Email" at bounding box center [229, 306] width 199 height 32
paste input "[EMAIL_ADDRESS][DOMAIN_NAME]"
type input "[EMAIL_ADDRESS][DOMAIN_NAME]"
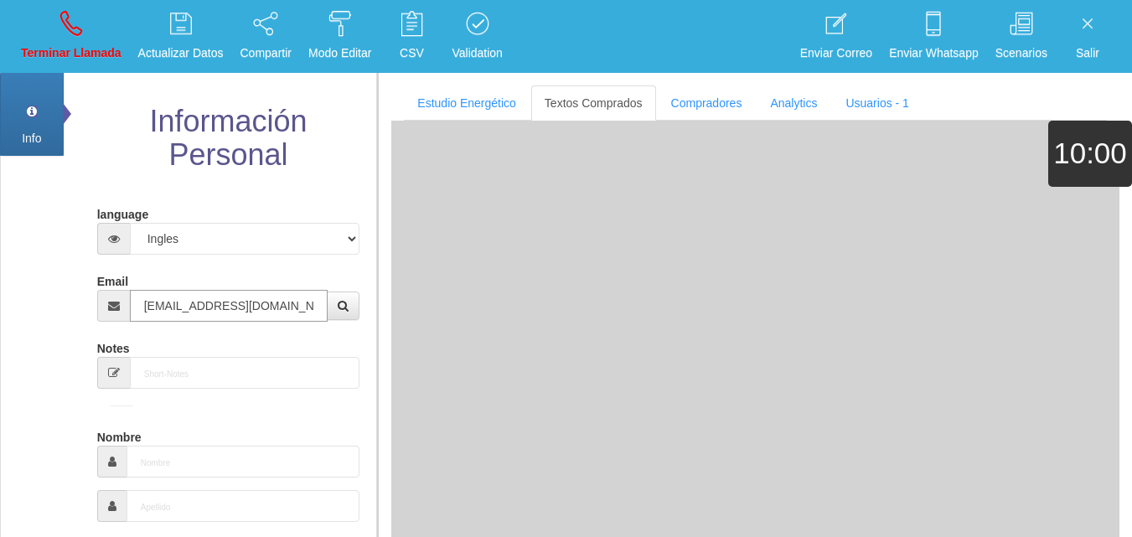
type input "[DATE]"
type input "Excelente Comprador"
type input "[PERSON_NAME]"
select select "2"
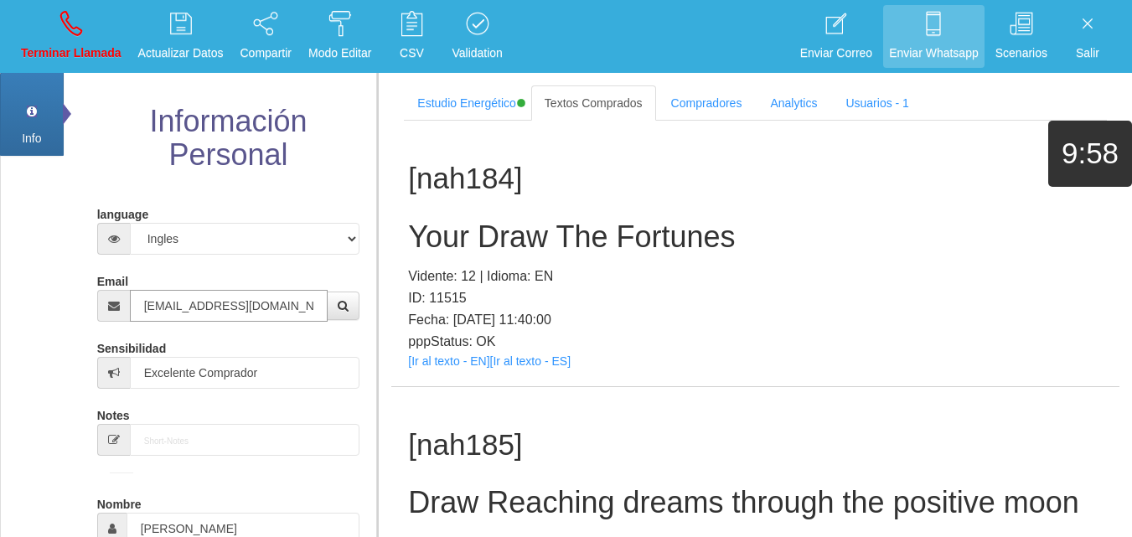
type input "[EMAIL_ADDRESS][DOMAIN_NAME]"
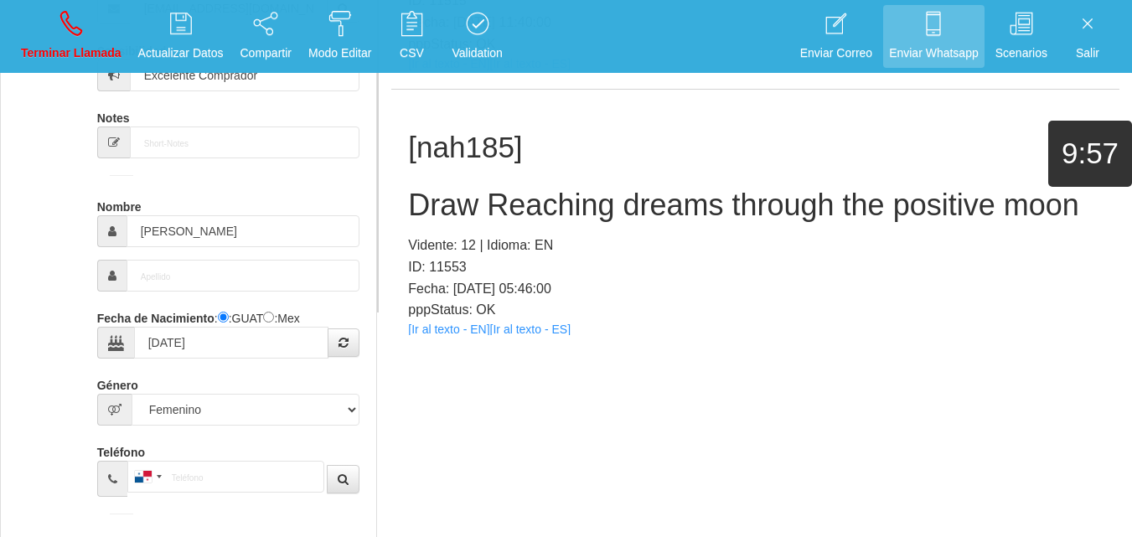
scroll to position [4546, 0]
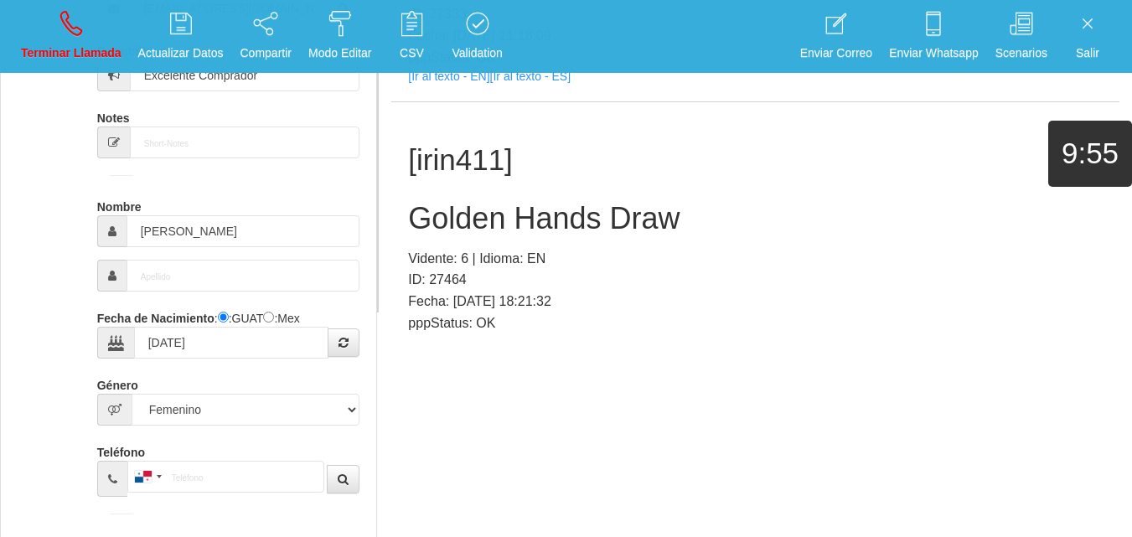
click at [464, 336] on link "[Ir al texto - EN]" at bounding box center [448, 342] width 81 height 13
click at [490, 202] on h2 "Golden Hands Draw" at bounding box center [755, 219] width 695 height 34
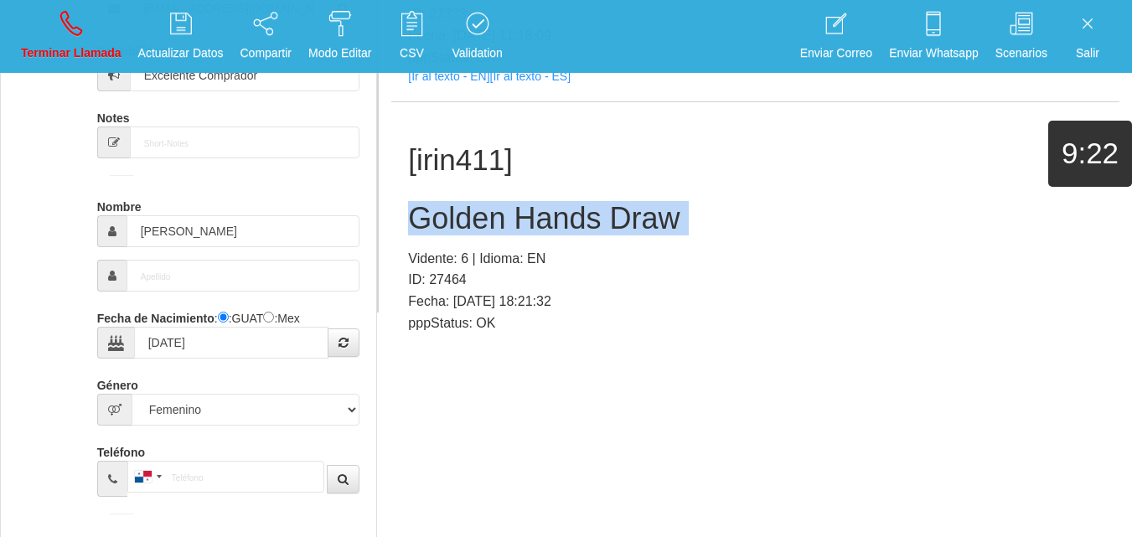
click at [490, 202] on h2 "Golden Hands Draw" at bounding box center [755, 219] width 695 height 34
click at [28, 45] on p "Terminar Llamada" at bounding box center [71, 53] width 101 height 19
select select "0"
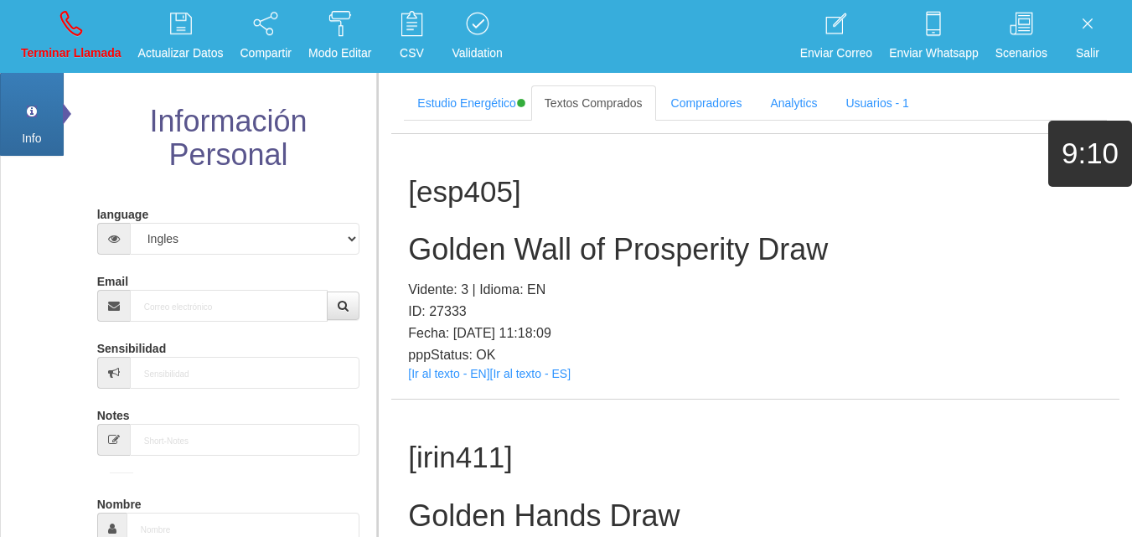
scroll to position [0, 0]
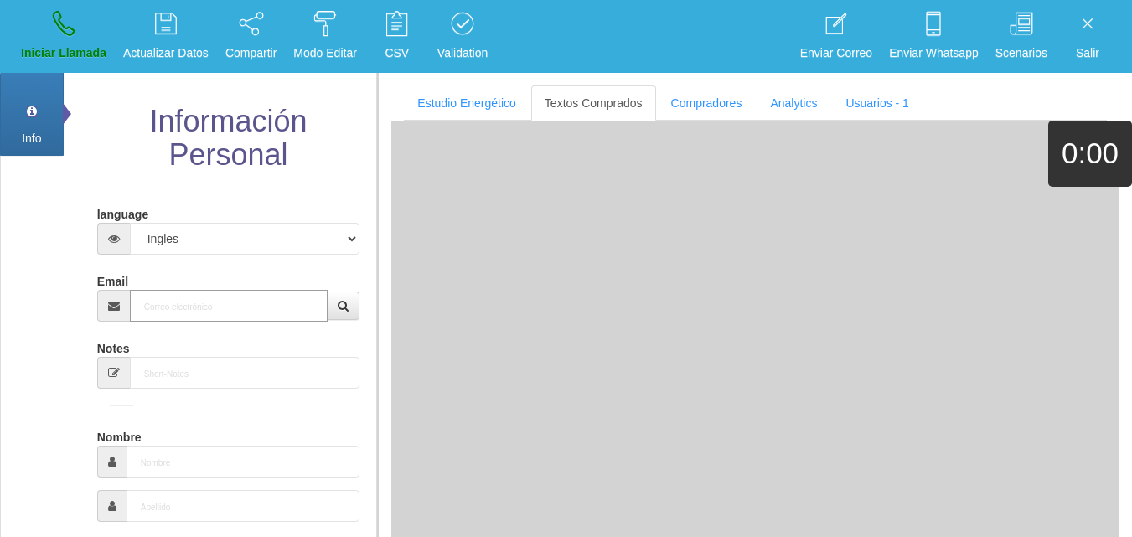
click at [169, 306] on input "Email" at bounding box center [229, 306] width 199 height 32
paste input "[PERSON_NAME][EMAIL_ADDRESS][DOMAIN_NAME]"
type input "[PERSON_NAME][EMAIL_ADDRESS][DOMAIN_NAME]"
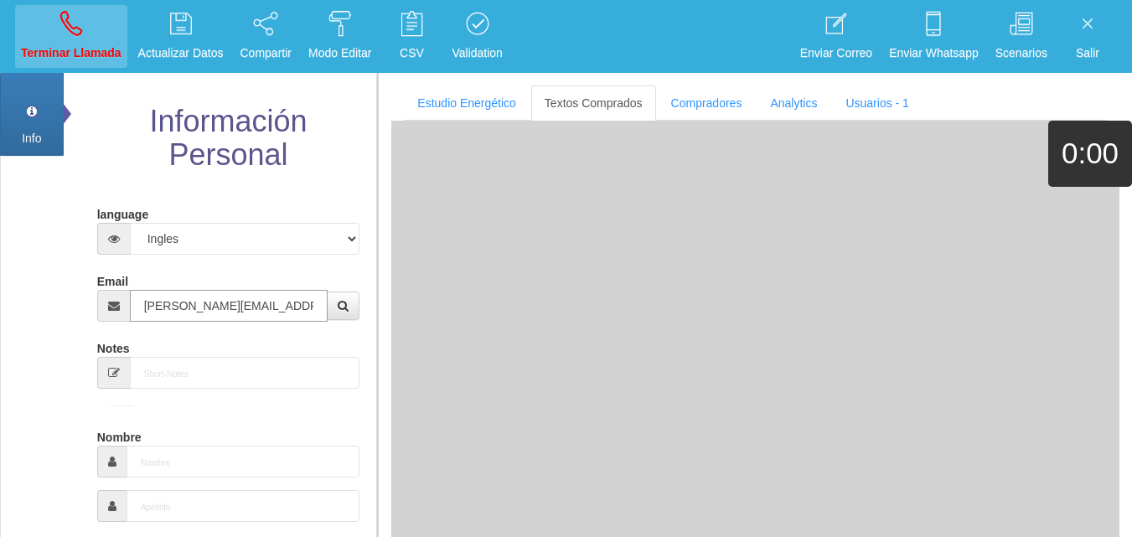
type input "7 Abr 1964"
type input "[PERSON_NAME][EMAIL_ADDRESS][DOMAIN_NAME]"
type input "Comprador bajo"
type input "[PERSON_NAME]"
select select "2"
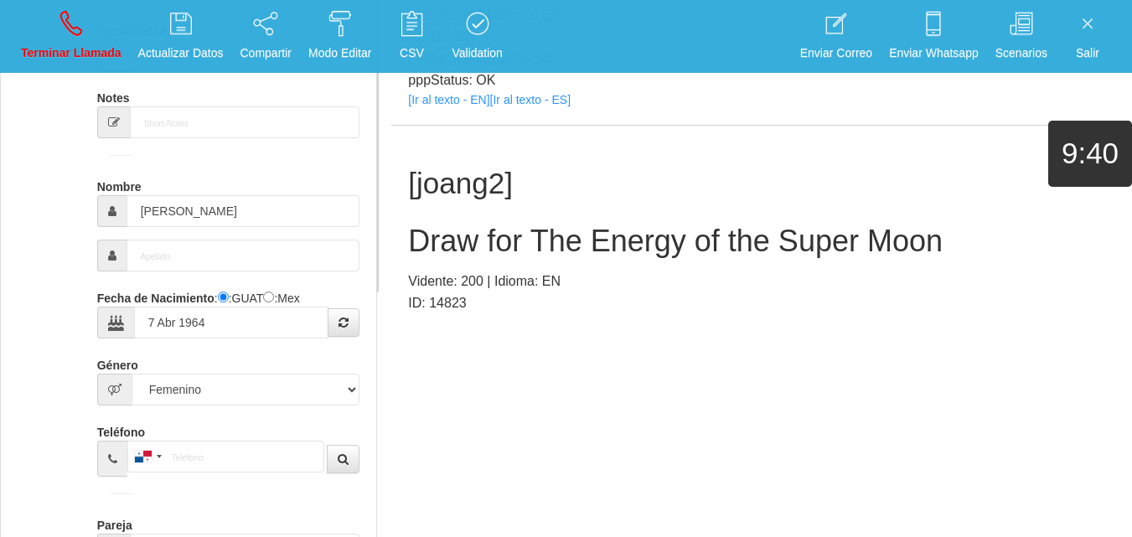
scroll to position [553, 0]
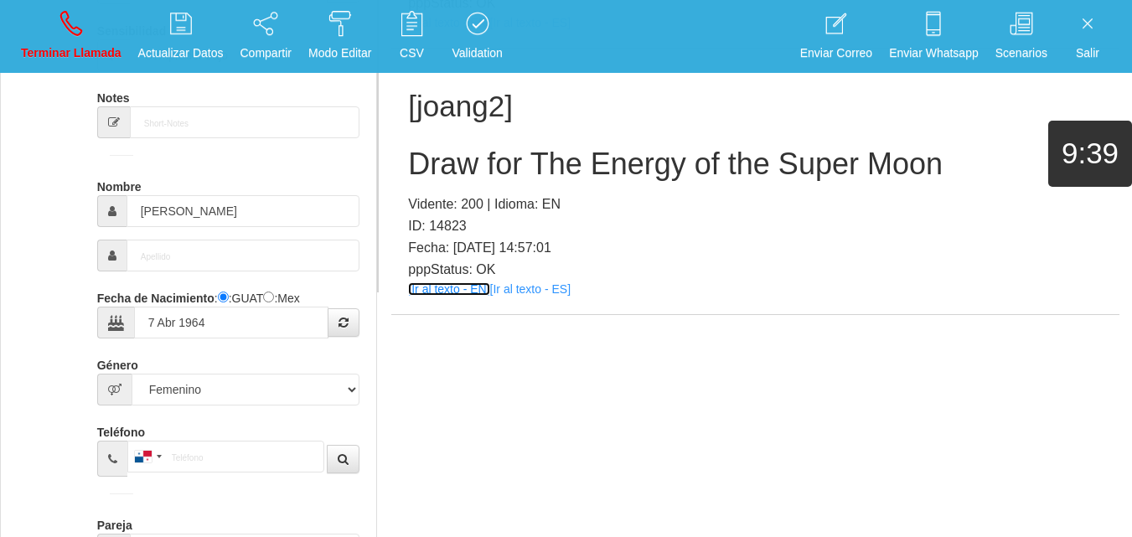
click at [438, 294] on link "[Ir al texto - EN]" at bounding box center [448, 288] width 81 height 13
click at [498, 188] on div "[joang2] Draw for The Energy of the Super Moon Vidente: 200 | Idioma: EN ID: 14…" at bounding box center [755, 182] width 728 height 266
click at [469, 167] on h2 "Draw for The Energy of the Super Moon" at bounding box center [755, 165] width 695 height 34
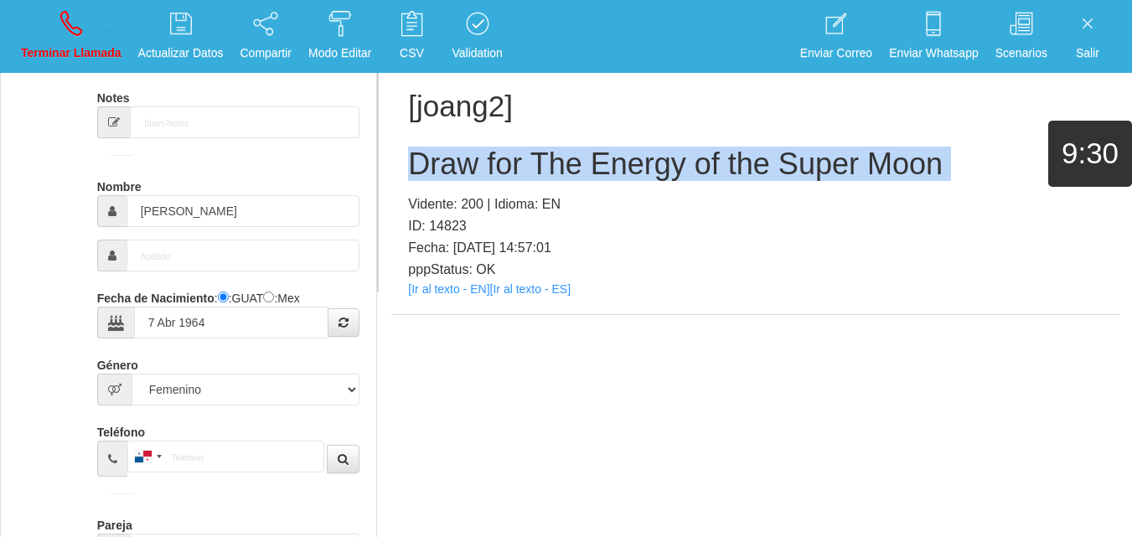
drag, startPoint x: 469, startPoint y: 167, endPoint x: 351, endPoint y: 127, distance: 124.6
click at [464, 165] on h2 "Draw for The Energy of the Super Moon" at bounding box center [755, 165] width 695 height 34
click at [79, 32] on icon at bounding box center [71, 23] width 22 height 27
select select "0"
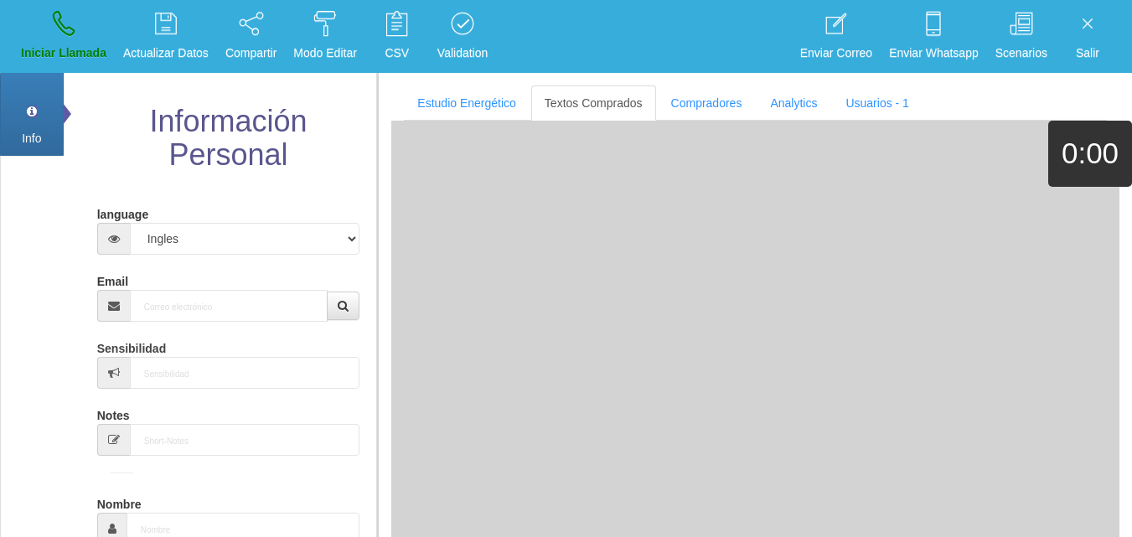
scroll to position [0, 0]
click at [220, 297] on input "Email" at bounding box center [229, 306] width 199 height 32
paste input "[EMAIL_ADDRESS][DOMAIN_NAME]"
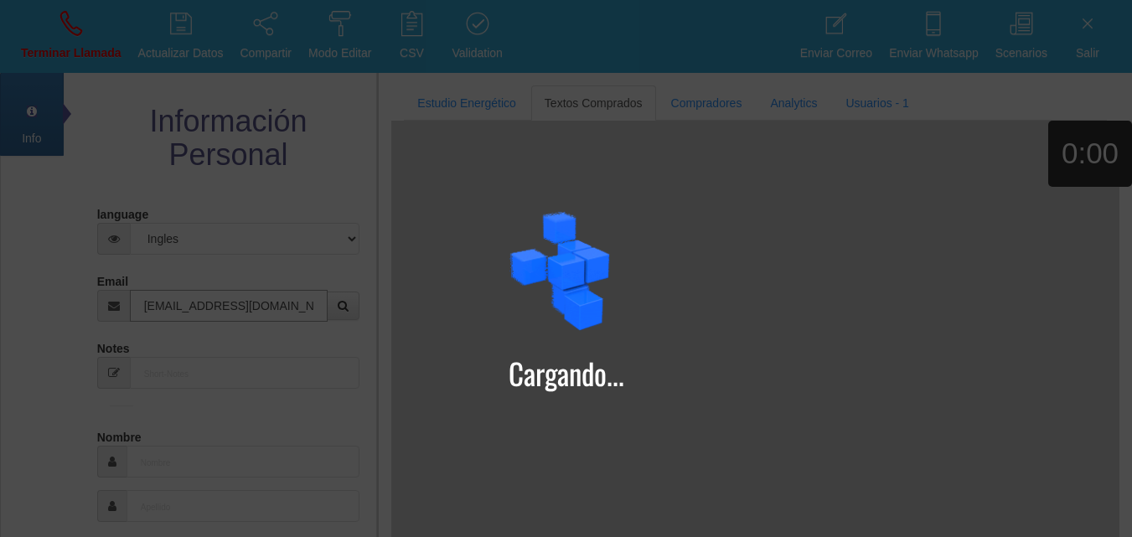
type input "[EMAIL_ADDRESS][DOMAIN_NAME]"
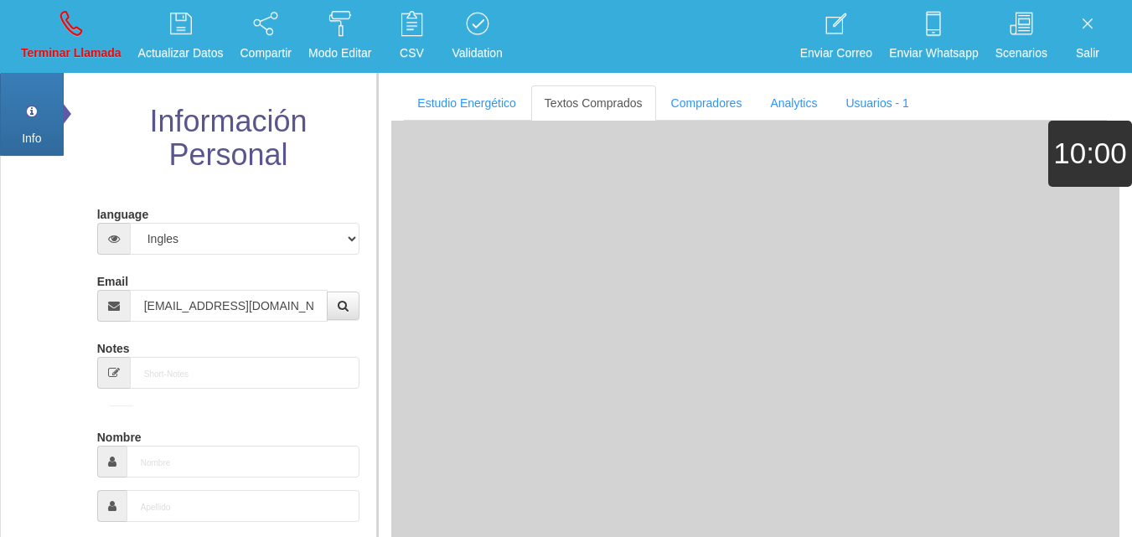
type input "23 Ene 1943"
type input "Comprador simple"
type input "[PERSON_NAME]"
select select "2"
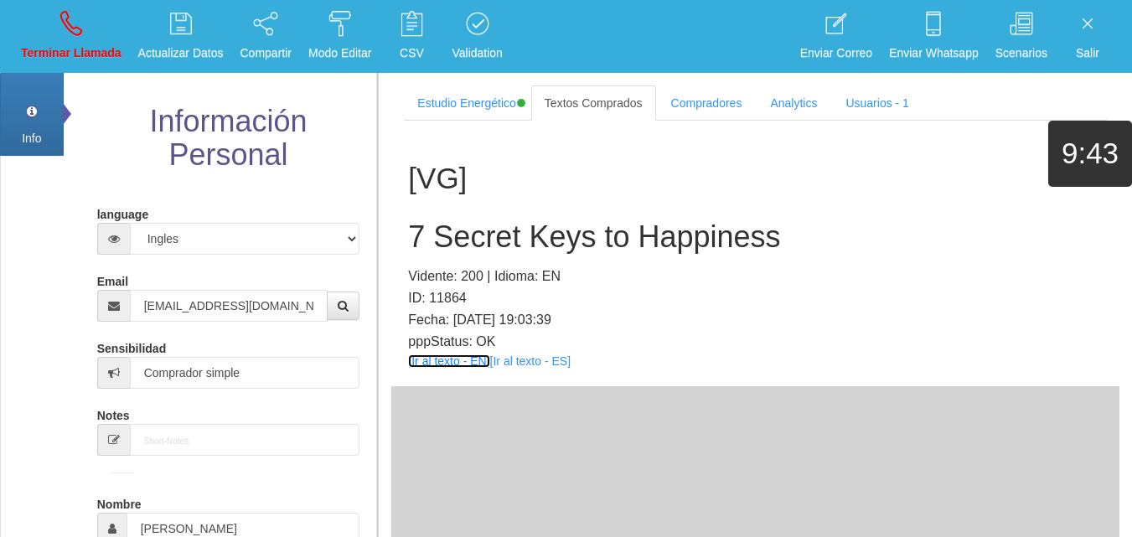
click at [436, 360] on link "[Ir al texto - EN]" at bounding box center [448, 361] width 81 height 13
click at [556, 228] on h2 "7 Secret Keys to Happiness" at bounding box center [755, 237] width 695 height 34
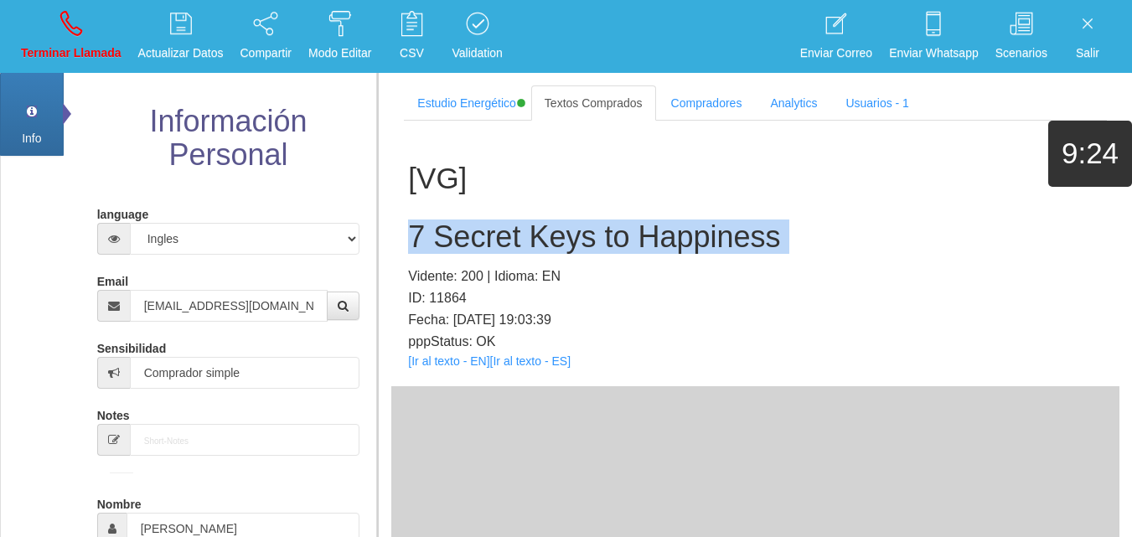
click at [556, 228] on h2 "7 Secret Keys to Happiness" at bounding box center [755, 237] width 695 height 34
click at [111, 59] on p "Terminar Llamada" at bounding box center [71, 53] width 101 height 19
select select "0"
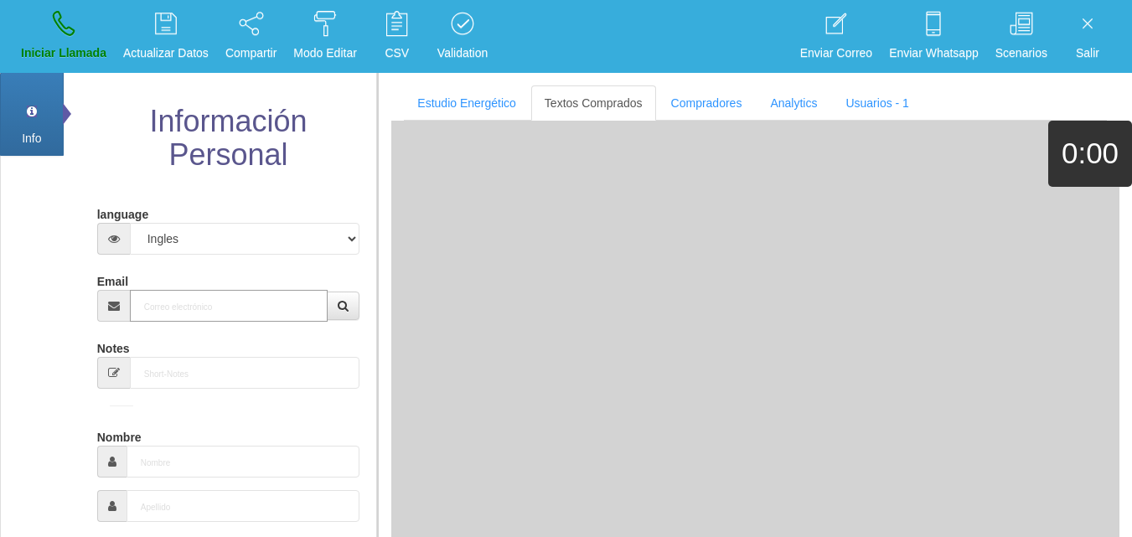
click at [198, 304] on input "Email" at bounding box center [229, 306] width 199 height 32
paste input "[EMAIL_ADDRESS][DOMAIN_NAME]"
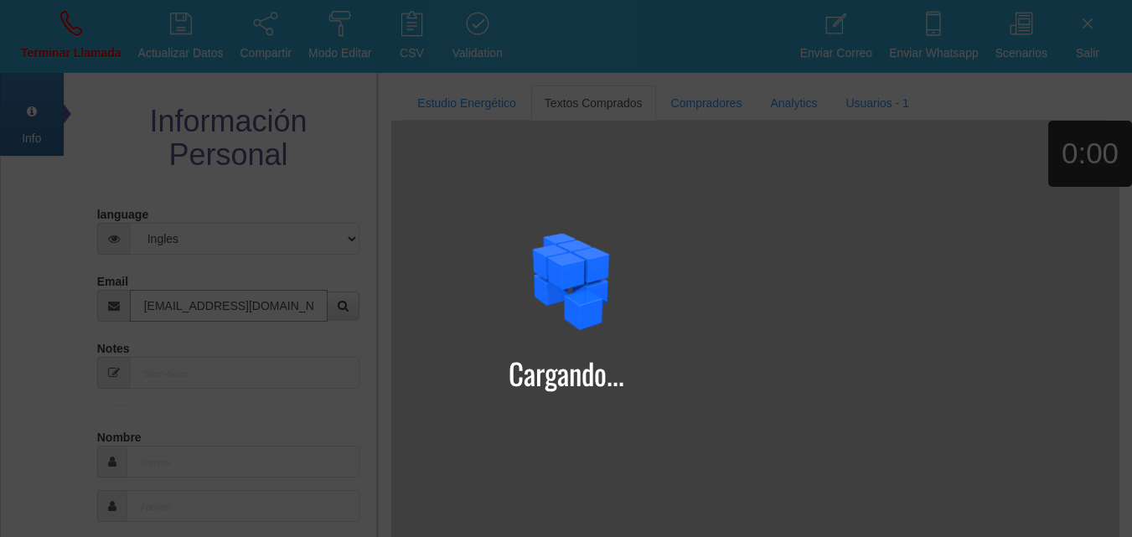
type input "[EMAIL_ADDRESS][DOMAIN_NAME]"
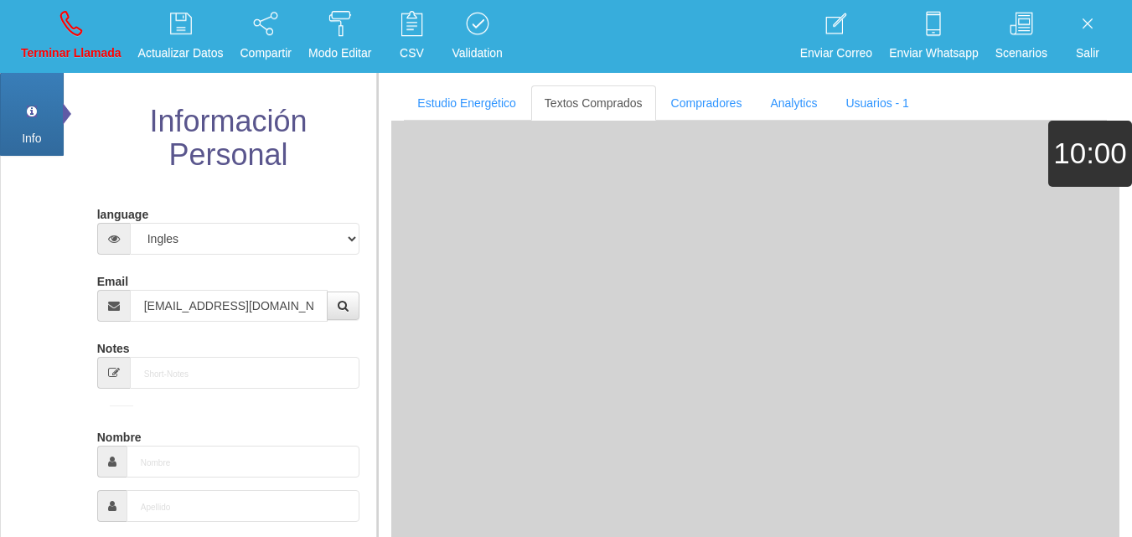
type input "19 Dic 1946"
select select "2"
type input "Comprador bajo"
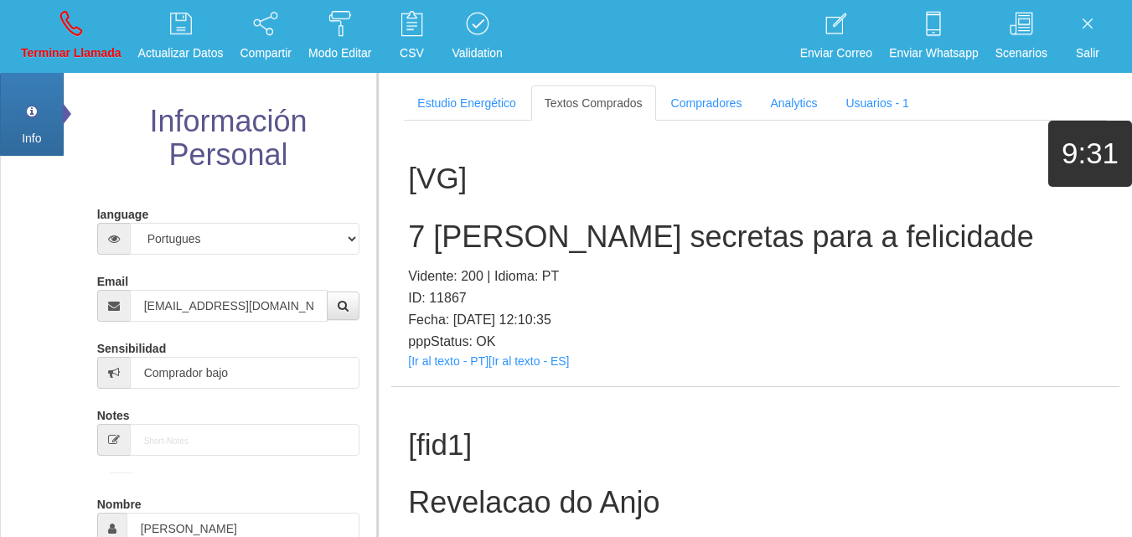
scroll to position [476, 0]
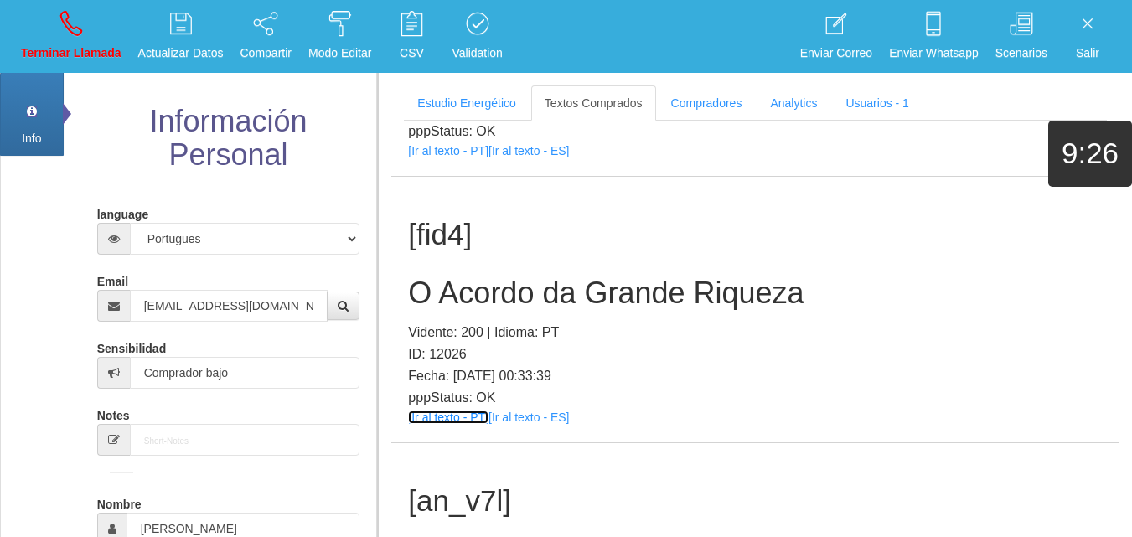
click at [443, 417] on link "[Ir al texto - PT]" at bounding box center [448, 417] width 80 height 13
click at [479, 291] on h2 "O Acordo da Grande Riqueza" at bounding box center [755, 294] width 695 height 34
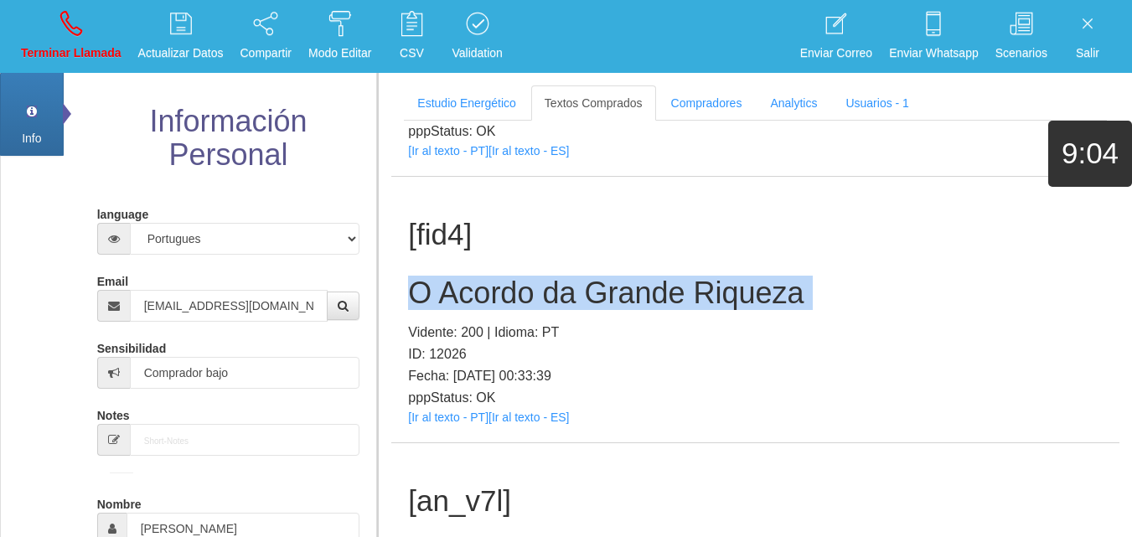
click at [479, 291] on h2 "O Acordo da Grande Riqueza" at bounding box center [755, 294] width 695 height 34
click at [66, 39] on link "Terminar Llamada" at bounding box center [71, 36] width 112 height 63
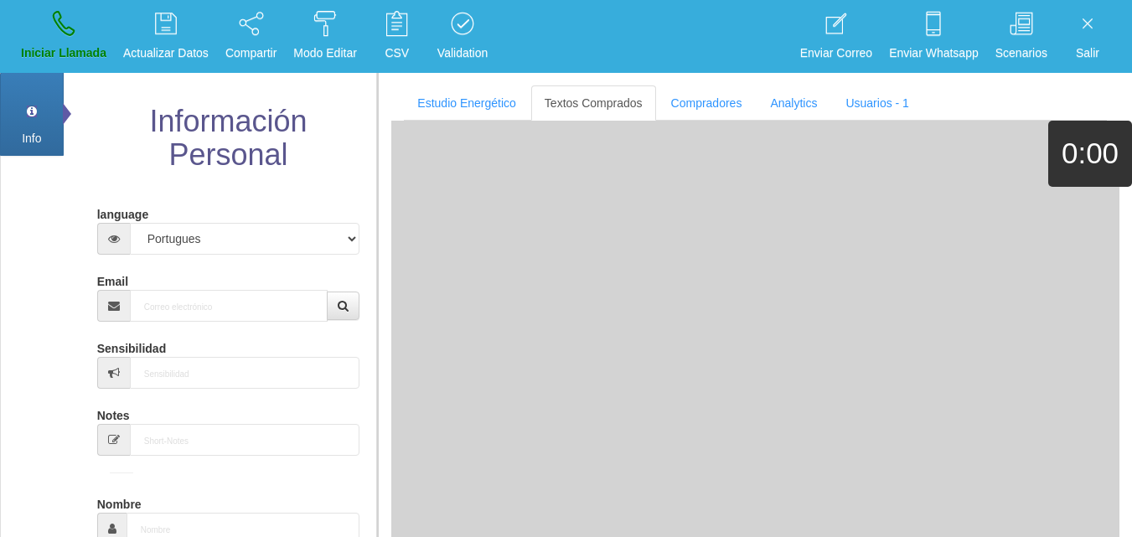
scroll to position [0, 0]
click at [199, 288] on div "Email" at bounding box center [228, 294] width 263 height 54
click at [205, 293] on input "Email" at bounding box center [229, 306] width 199 height 32
paste input "[EMAIL_ADDRESS][DOMAIN_NAME]"
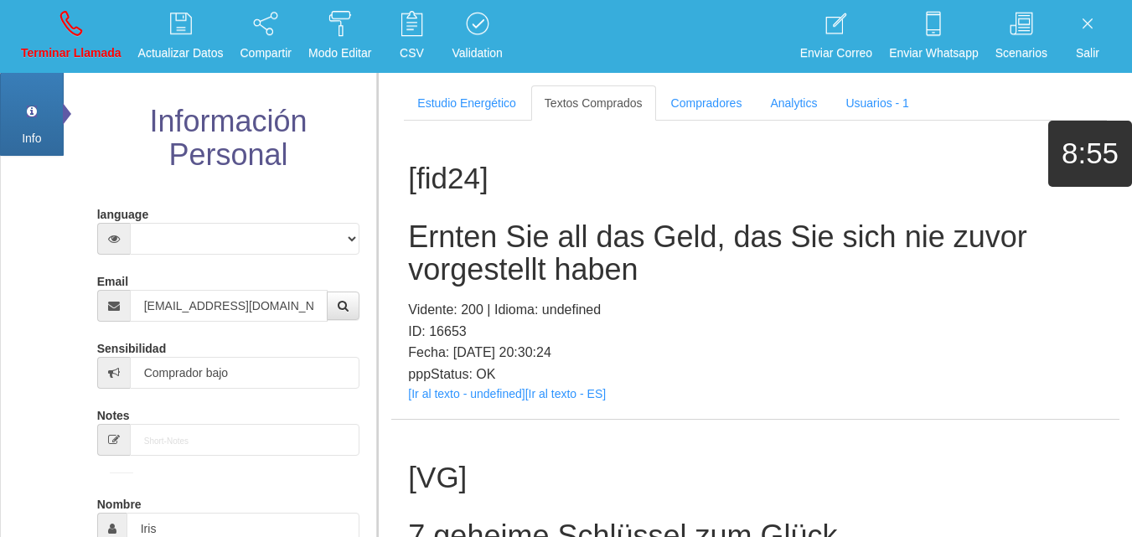
scroll to position [297, 0]
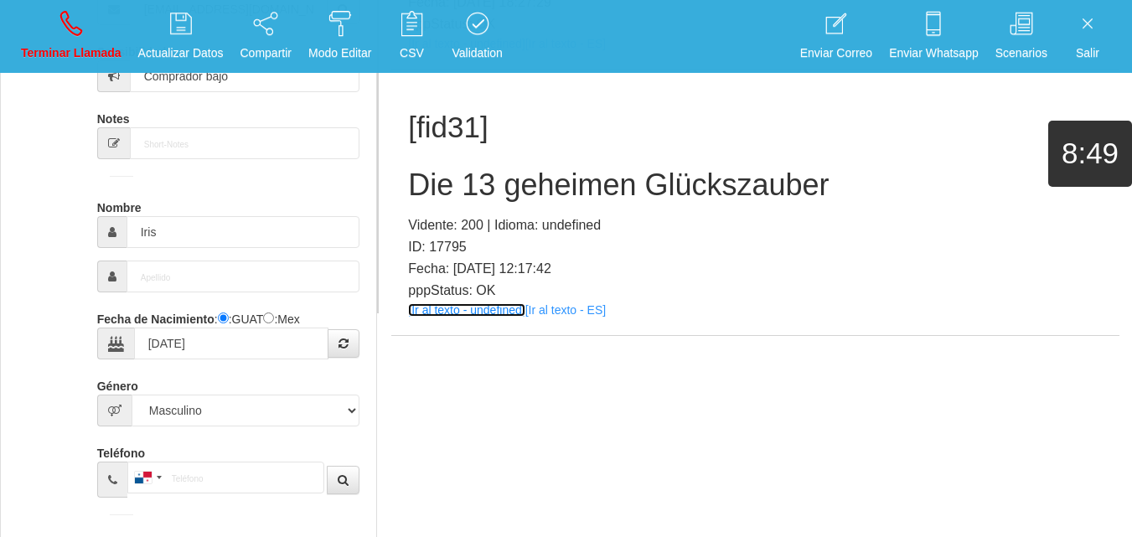
click at [443, 307] on link "[Ir al texto - undefined]" at bounding box center [466, 309] width 117 height 13
click at [519, 199] on h2 "Die 13 geheimen Glückszauber" at bounding box center [755, 185] width 695 height 34
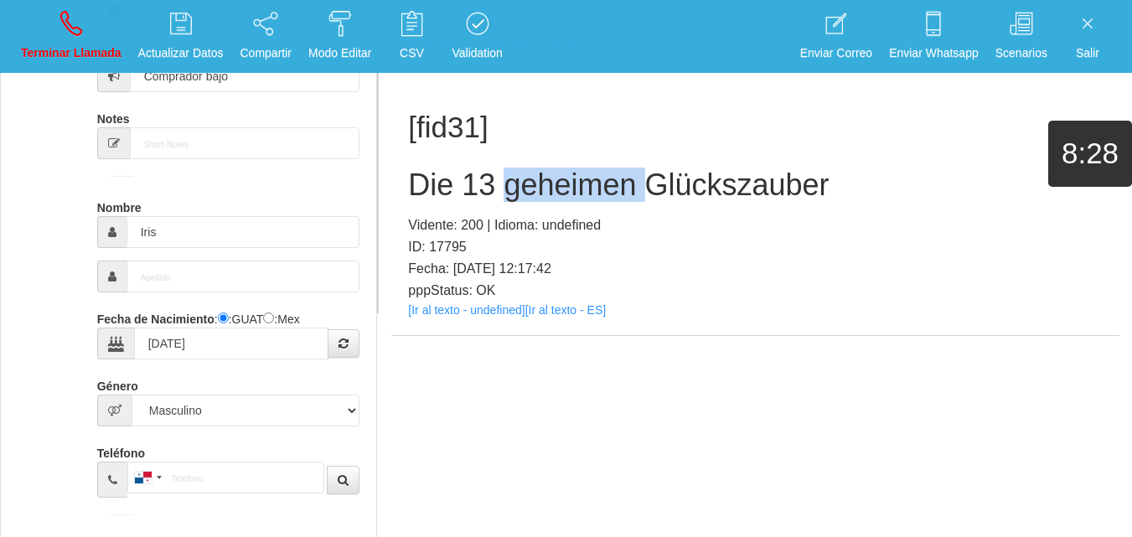
click at [517, 199] on h2 "Die 13 geheimen Glückszauber" at bounding box center [755, 185] width 695 height 34
click at [566, 193] on h2 "Die 13 geheimen Glückszauber" at bounding box center [755, 185] width 695 height 34
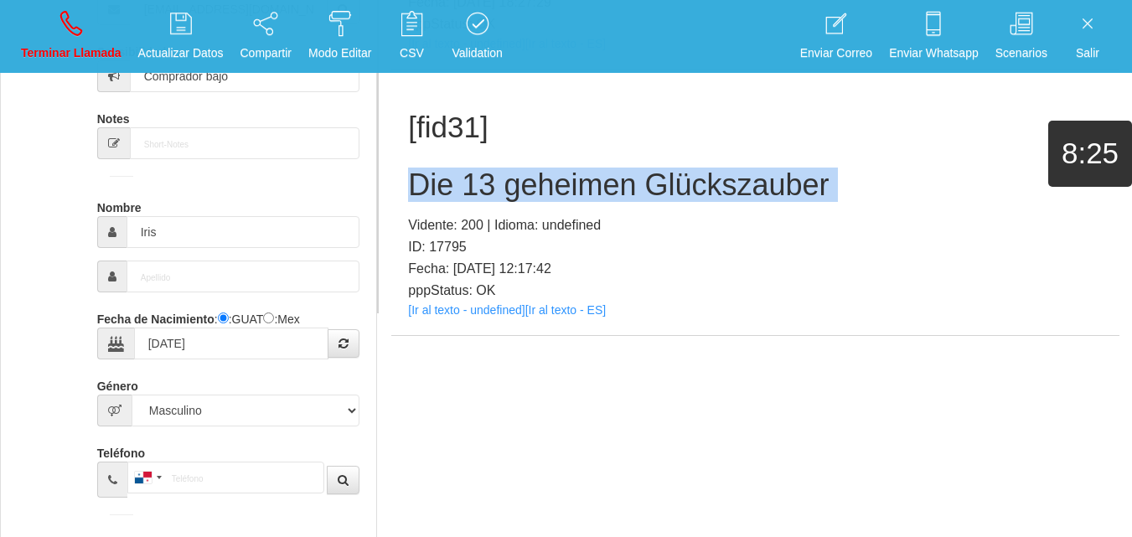
click at [566, 193] on h2 "Die 13 geheimen Glückszauber" at bounding box center [755, 185] width 695 height 34
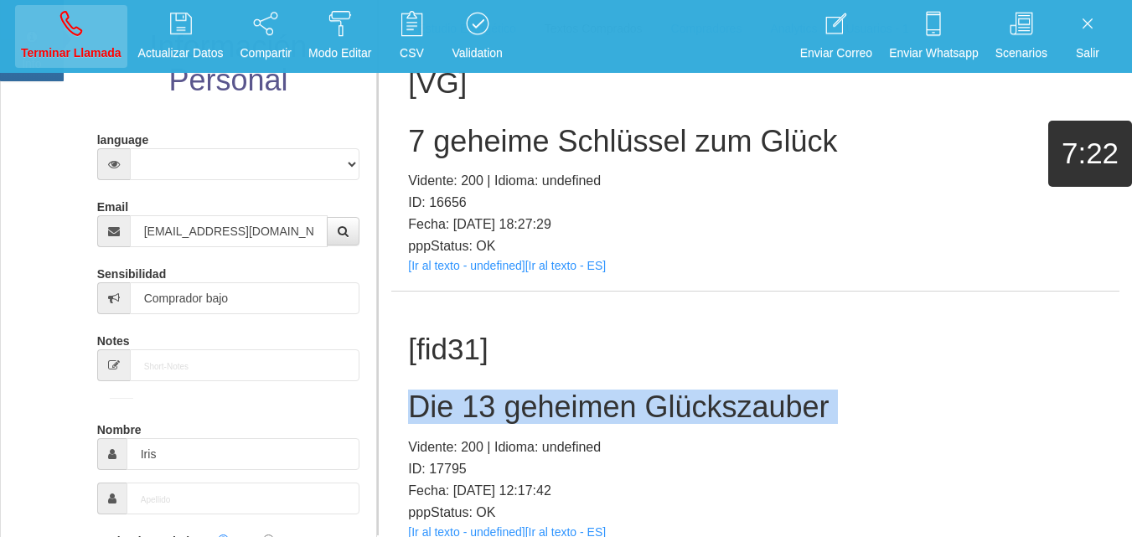
scroll to position [45, 0]
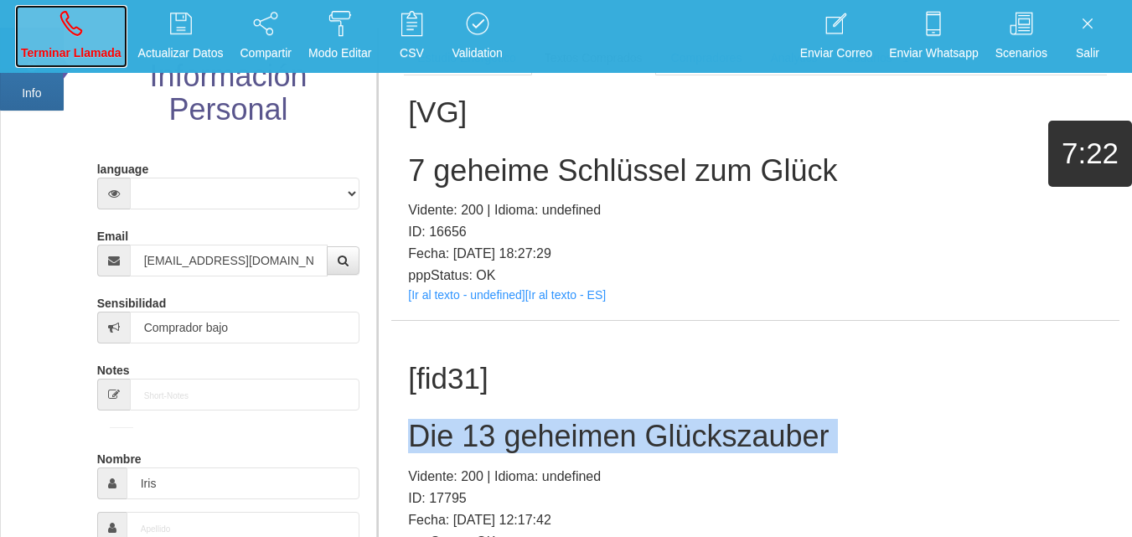
click at [79, 44] on p "Terminar Llamada" at bounding box center [71, 53] width 101 height 19
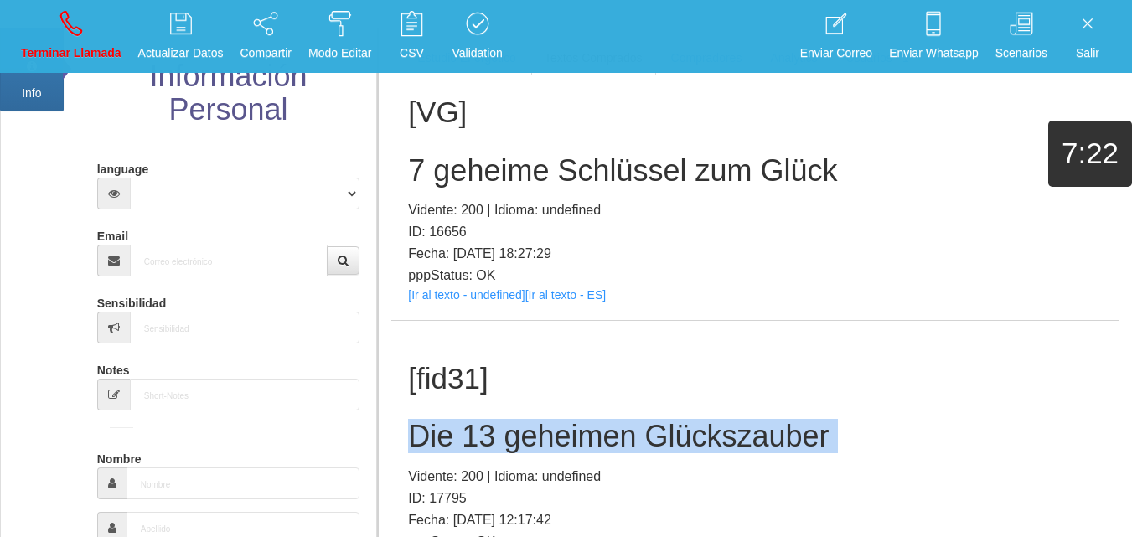
scroll to position [0, 0]
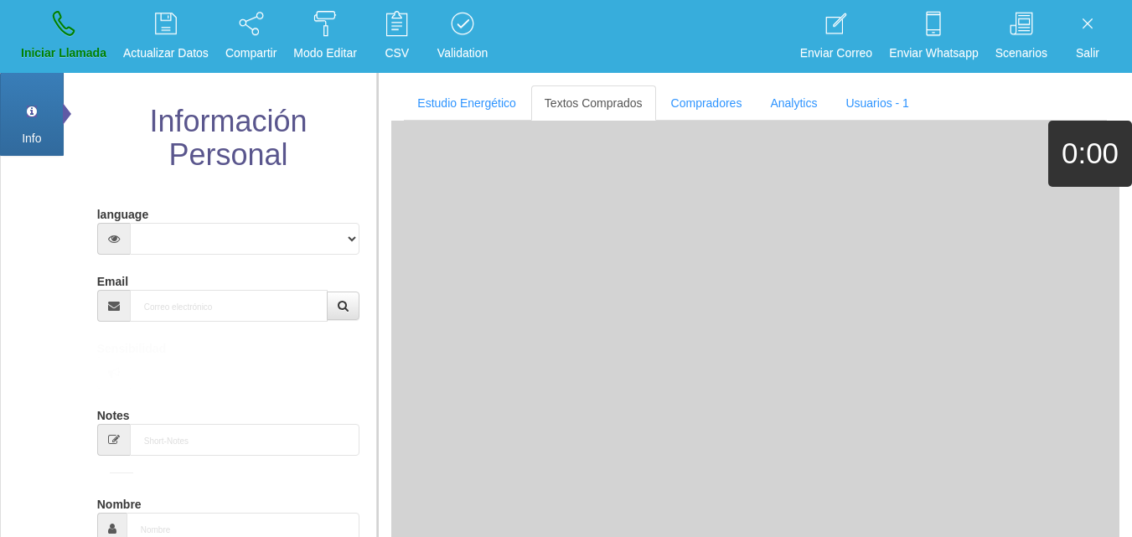
click at [205, 288] on div "Email" at bounding box center [228, 294] width 263 height 54
click at [229, 346] on div "Notes" at bounding box center [228, 361] width 263 height 54
click at [224, 309] on input "Email" at bounding box center [229, 306] width 199 height 32
paste input "[EMAIL_ADDRESS][DOMAIN_NAME]"
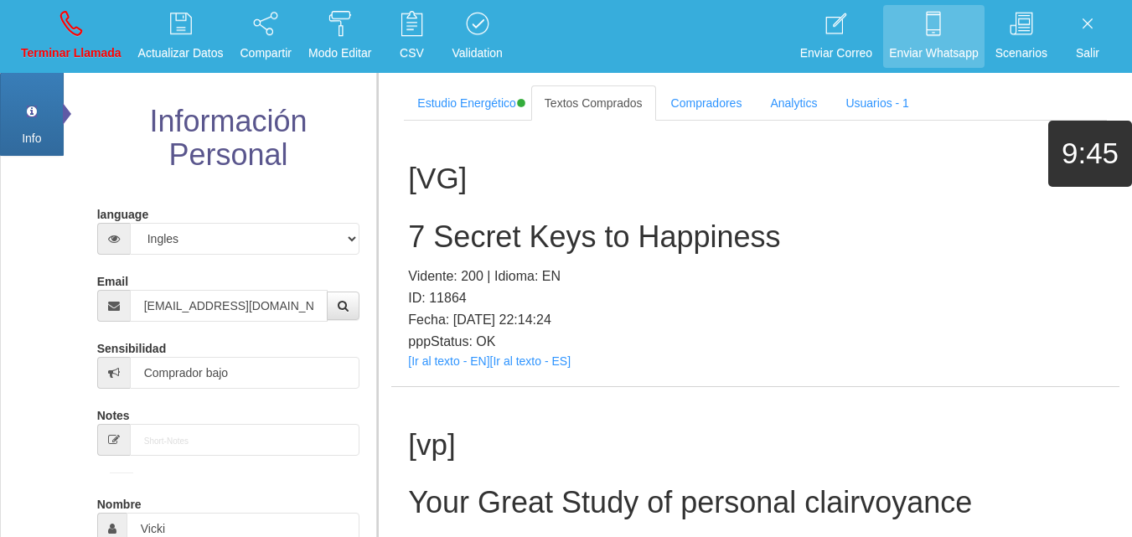
scroll to position [476, 0]
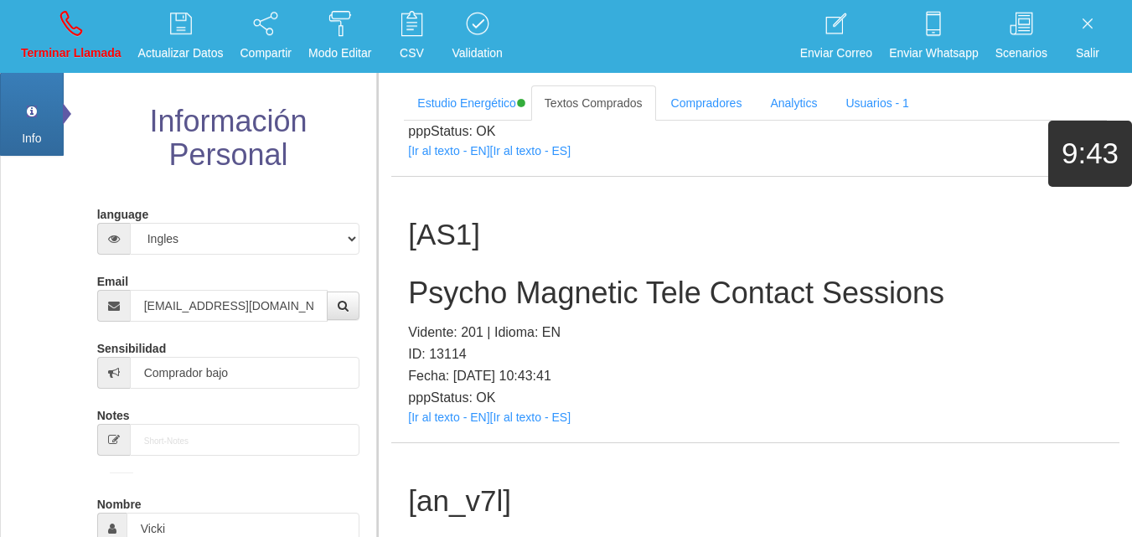
click at [470, 360] on p "ID: 13114" at bounding box center [755, 355] width 695 height 22
click at [453, 407] on p "pppStatus: OK" at bounding box center [755, 398] width 695 height 22
click at [453, 415] on link "[Ir al texto - EN]" at bounding box center [448, 417] width 81 height 13
click at [458, 282] on h2 "Psycho Magnetic Tele Contact Sessions" at bounding box center [755, 294] width 695 height 34
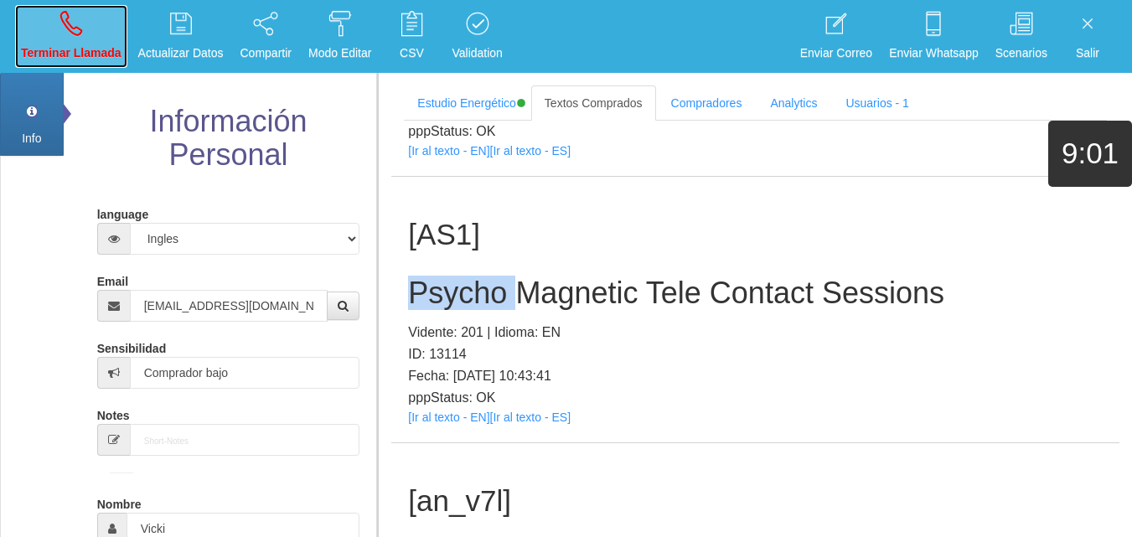
click at [65, 58] on p "Terminar Llamada" at bounding box center [71, 53] width 101 height 19
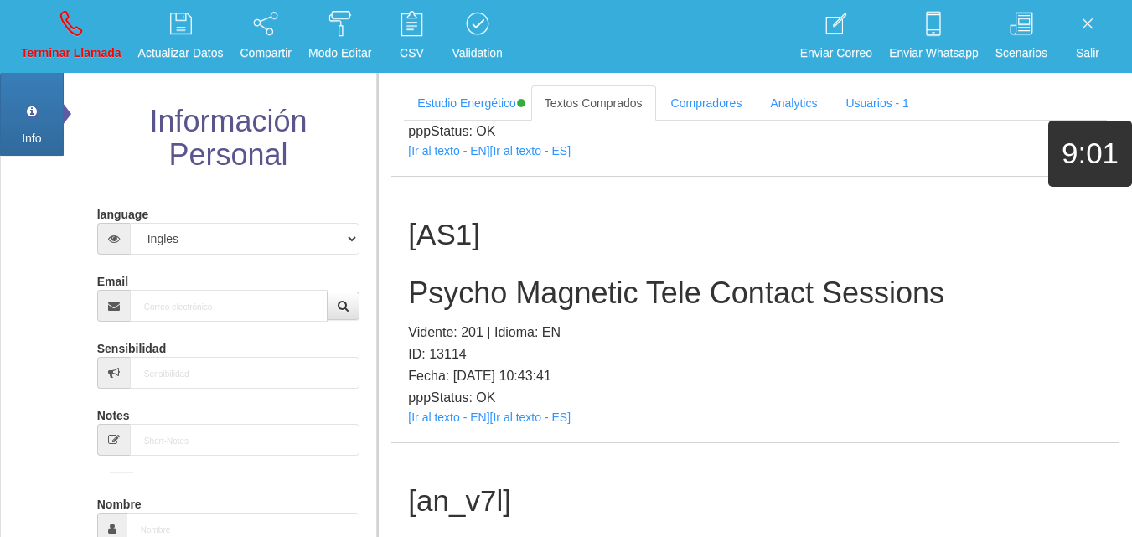
scroll to position [0, 0]
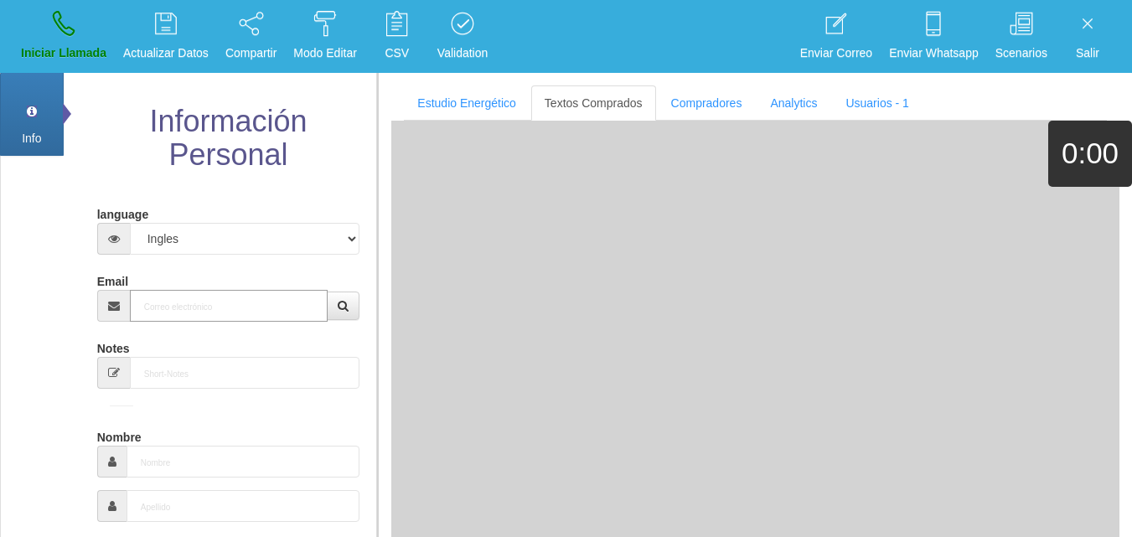
click at [247, 300] on input "Email" at bounding box center [229, 306] width 199 height 32
paste input "[EMAIL_ADDRESS][DOMAIN_NAME]"
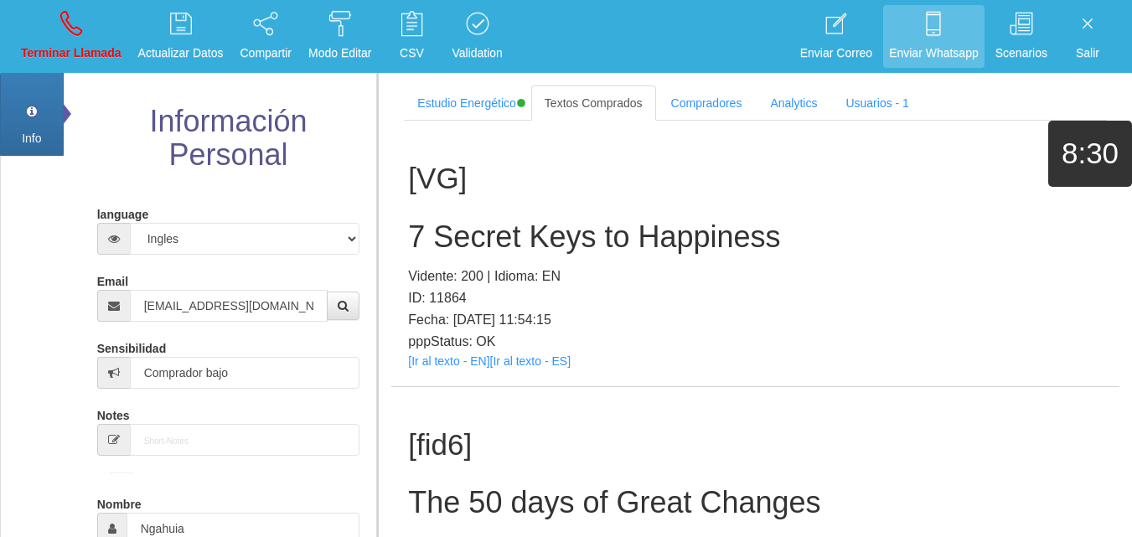
scroll to position [318, 0]
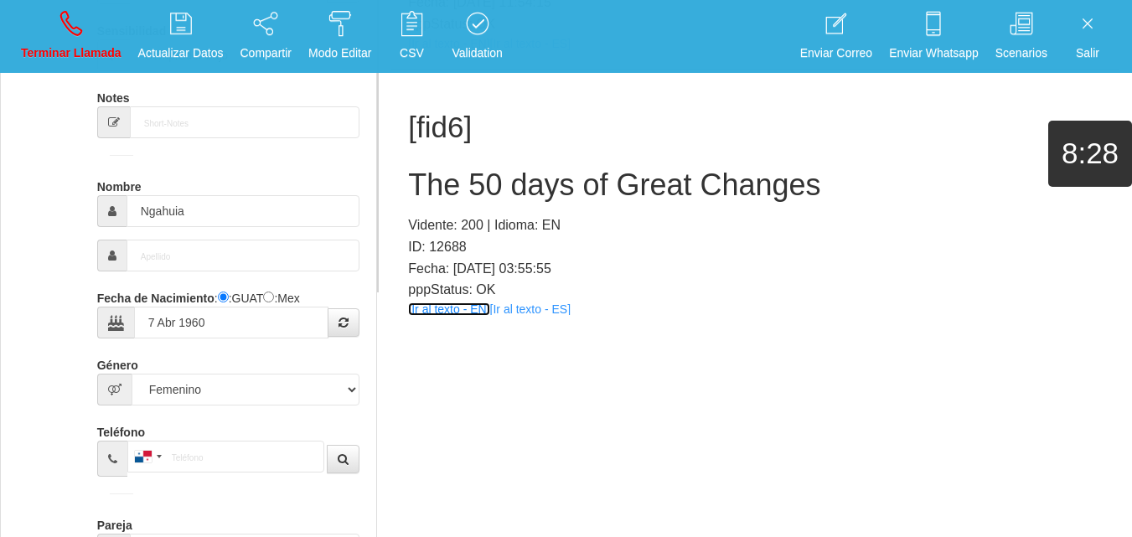
click at [464, 307] on link "[Ir al texto - EN]" at bounding box center [448, 309] width 81 height 13
click at [603, 177] on h2 "The 50 days of Great Changes" at bounding box center [755, 185] width 695 height 34
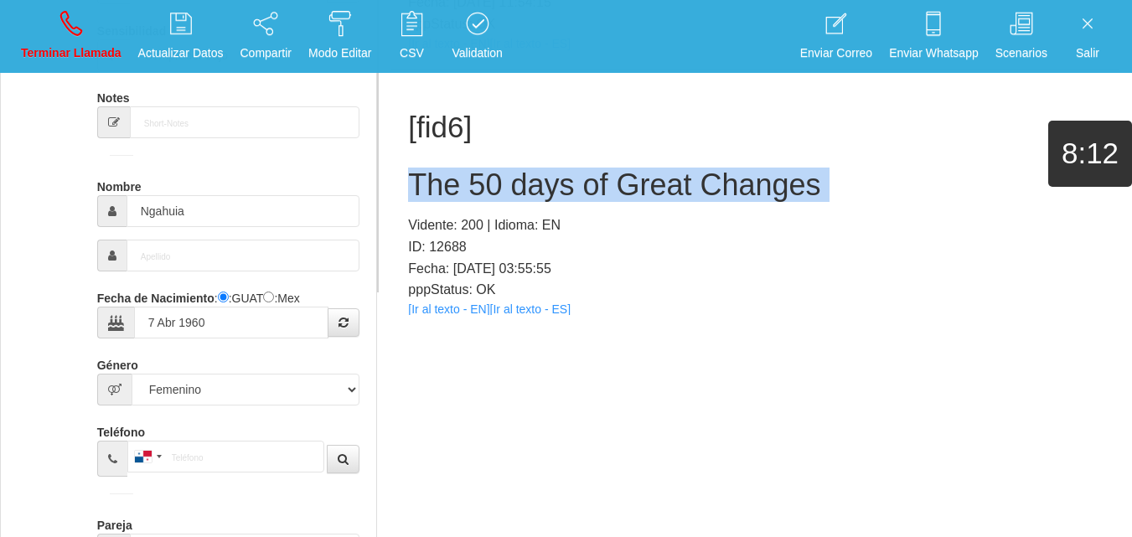
click at [602, 176] on h2 "The 50 days of Great Changes" at bounding box center [755, 185] width 695 height 34
